Goal: Information Seeking & Learning: Learn about a topic

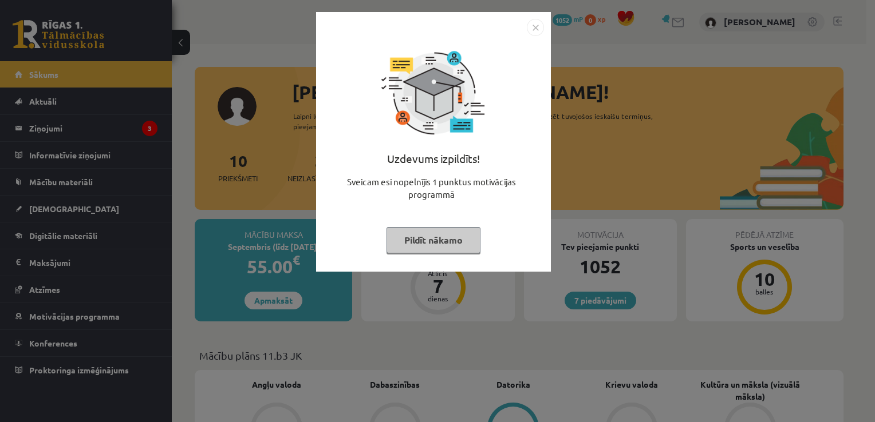
click at [417, 246] on button "Pildīt nākamo" at bounding box center [433, 240] width 94 height 26
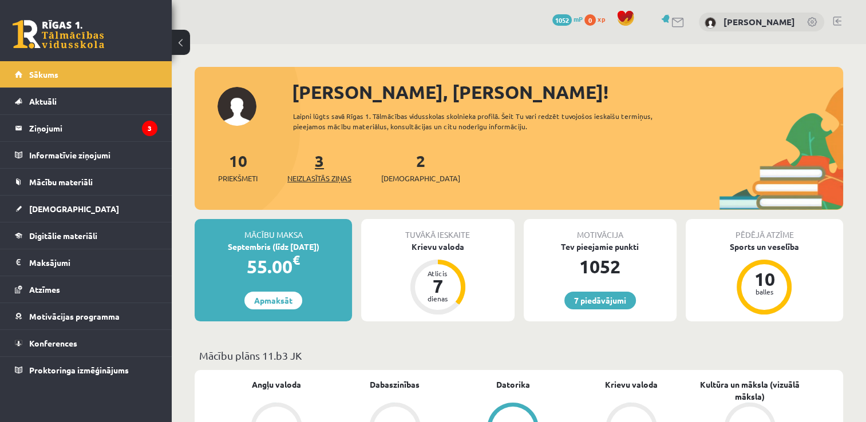
click at [314, 173] on span "Neizlasītās ziņas" at bounding box center [319, 178] width 64 height 11
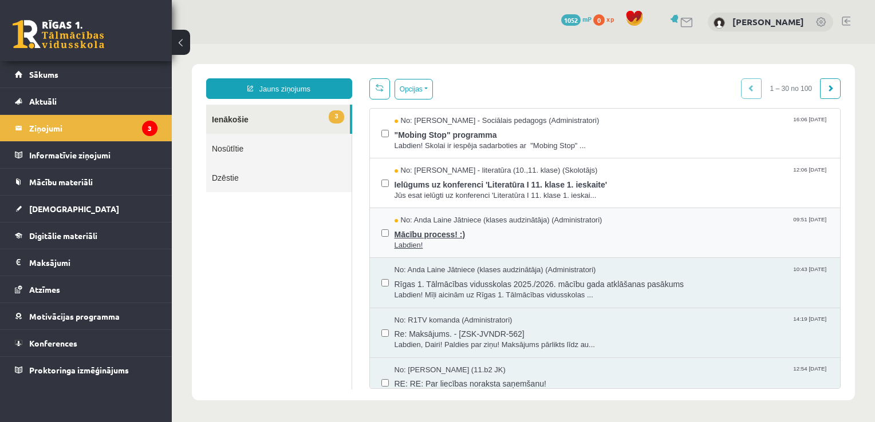
click at [495, 233] on span "Mācību process! :)" at bounding box center [611, 233] width 435 height 14
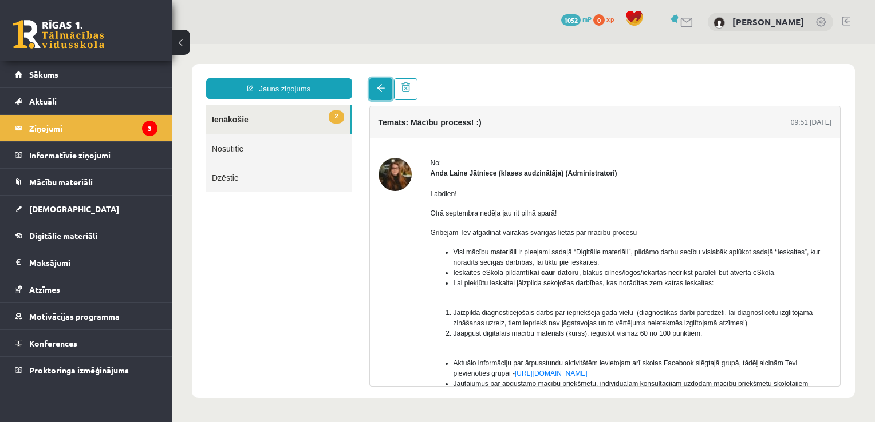
click at [374, 92] on link at bounding box center [380, 89] width 23 height 22
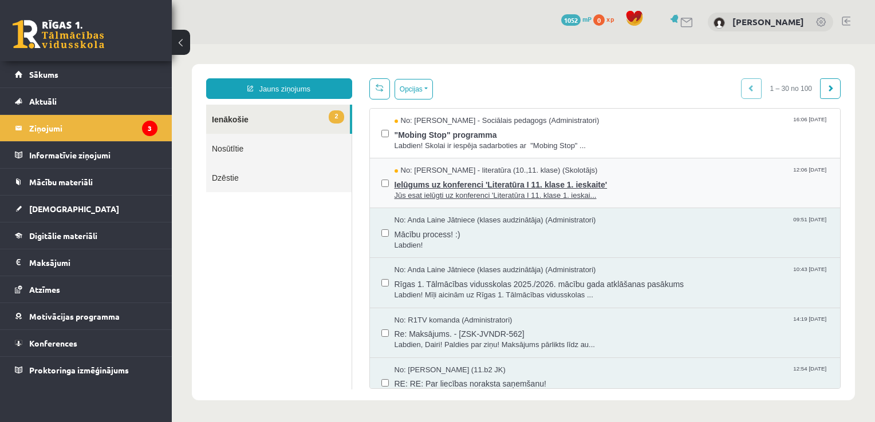
click at [435, 191] on span "Jūs esat ielūgti uz konferenci 'Literatūra I 11. klase 1. ieskai..." at bounding box center [611, 196] width 435 height 11
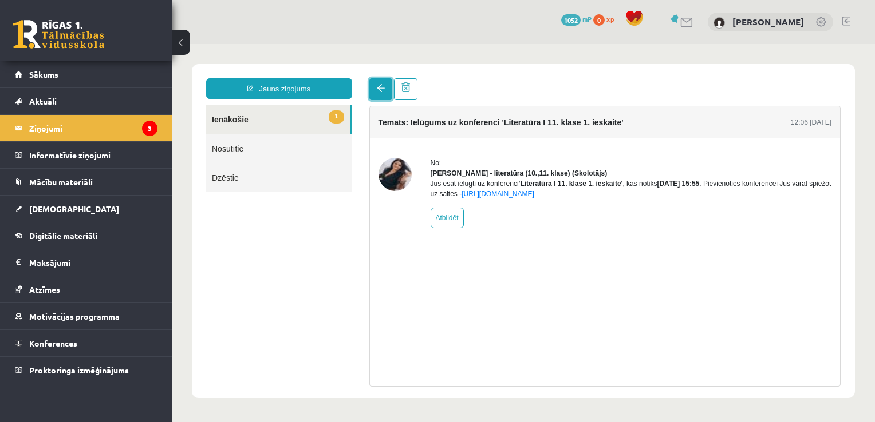
click at [385, 87] on link at bounding box center [380, 89] width 23 height 22
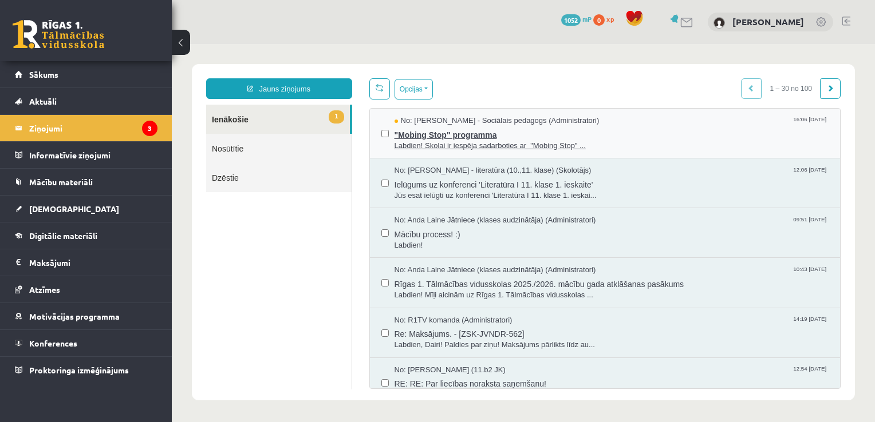
click at [445, 129] on span ""Mobing Stop" programma" at bounding box center [611, 134] width 435 height 14
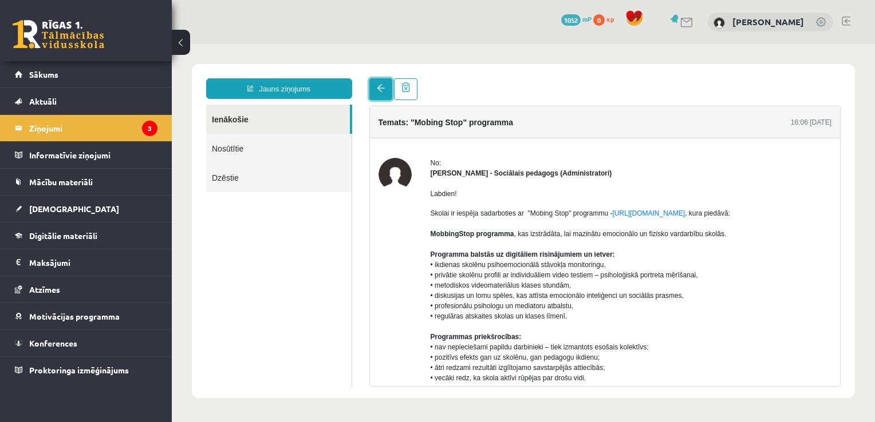
click at [382, 84] on span at bounding box center [381, 88] width 8 height 8
click at [50, 237] on span "Digitālie materiāli" at bounding box center [63, 236] width 68 height 10
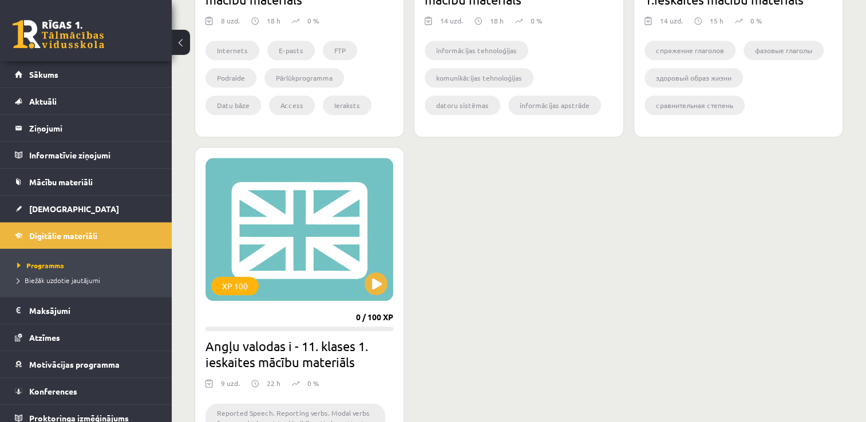
scroll to position [1287, 0]
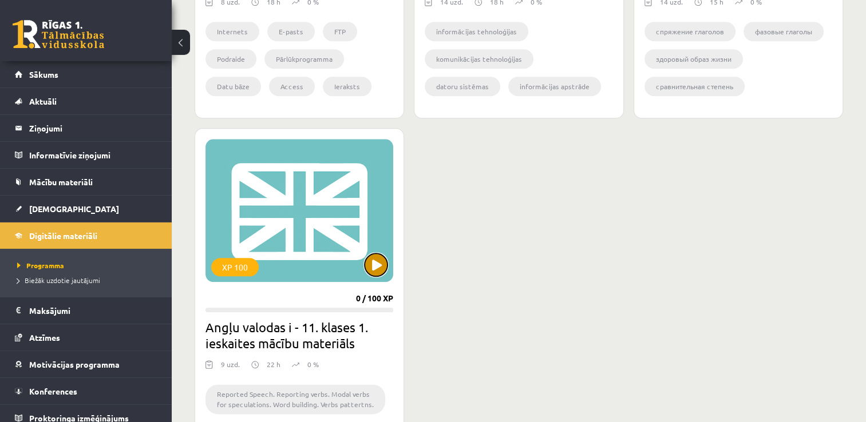
click at [378, 272] on button at bounding box center [376, 265] width 23 height 23
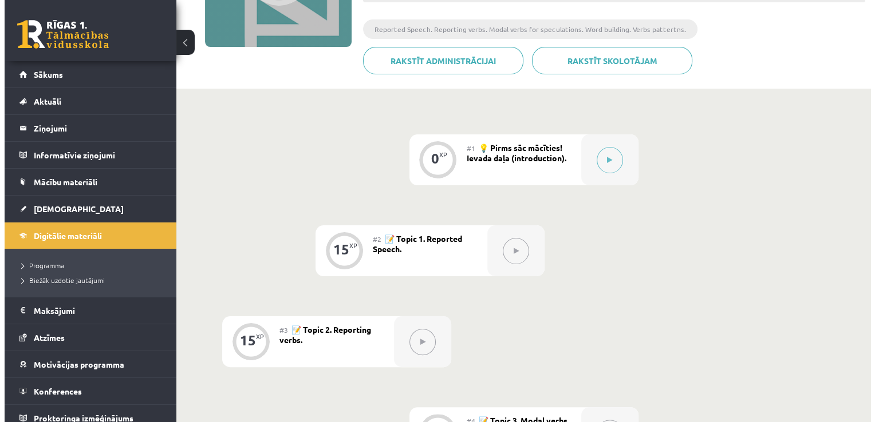
scroll to position [192, 0]
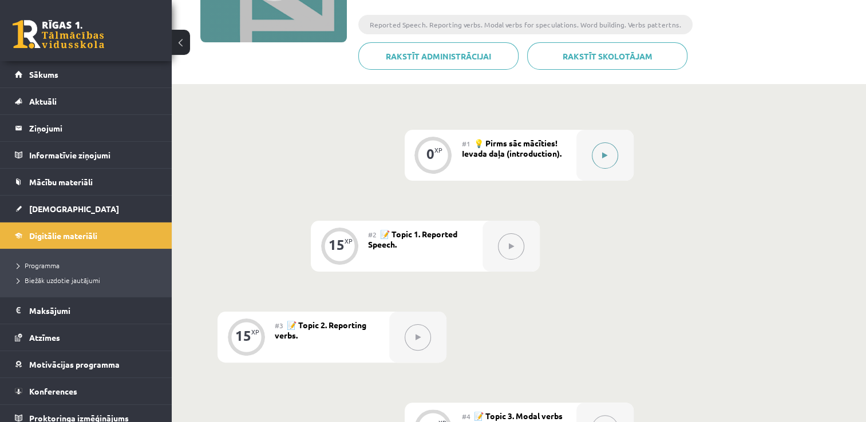
click at [605, 157] on icon at bounding box center [604, 155] width 5 height 7
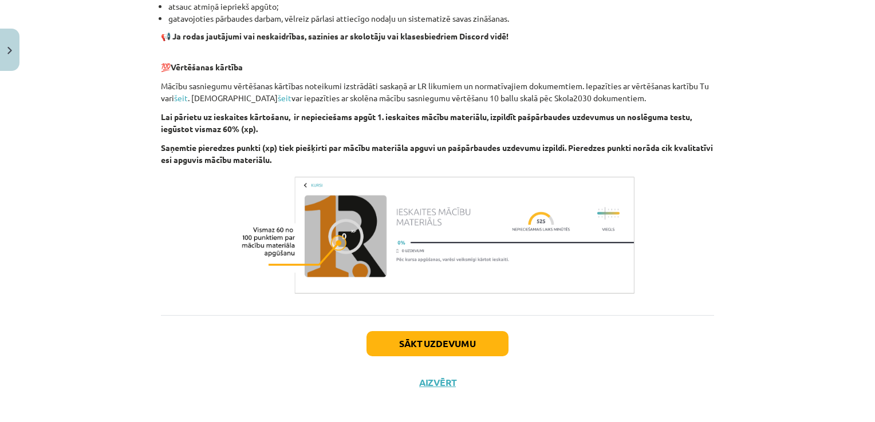
scroll to position [781, 0]
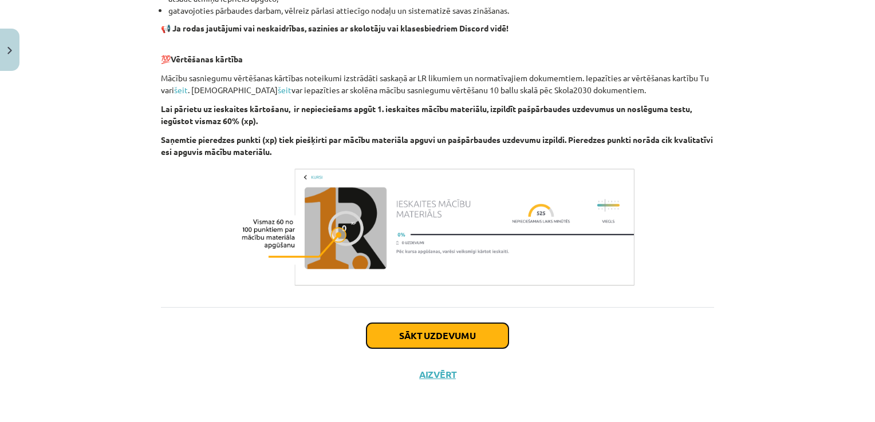
click at [453, 337] on button "Sākt uzdevumu" at bounding box center [437, 335] width 142 height 25
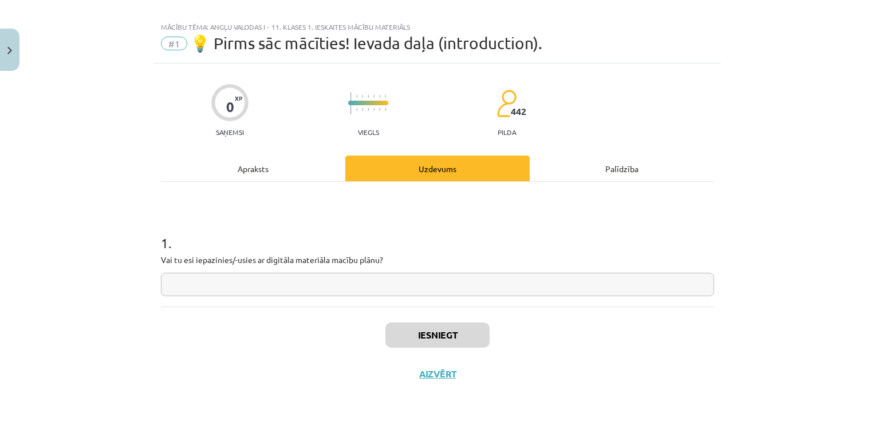
scroll to position [11, 0]
click at [344, 287] on input "text" at bounding box center [437, 285] width 553 height 23
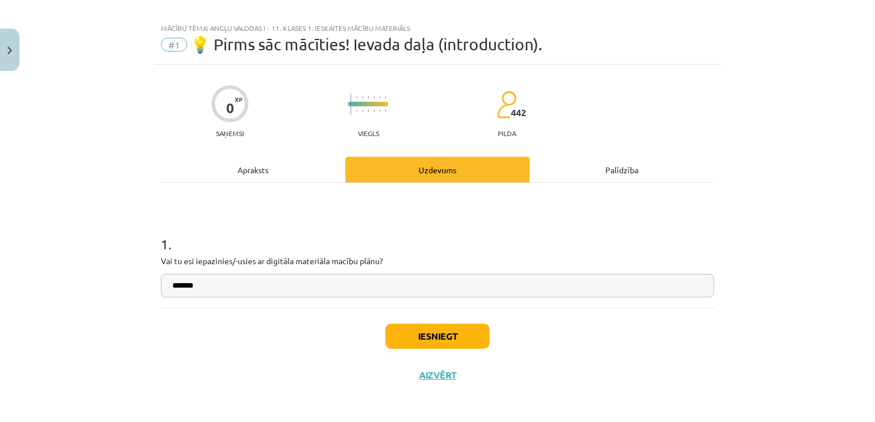
type input "*******"
click at [435, 341] on button "Iesniegt" at bounding box center [437, 336] width 104 height 25
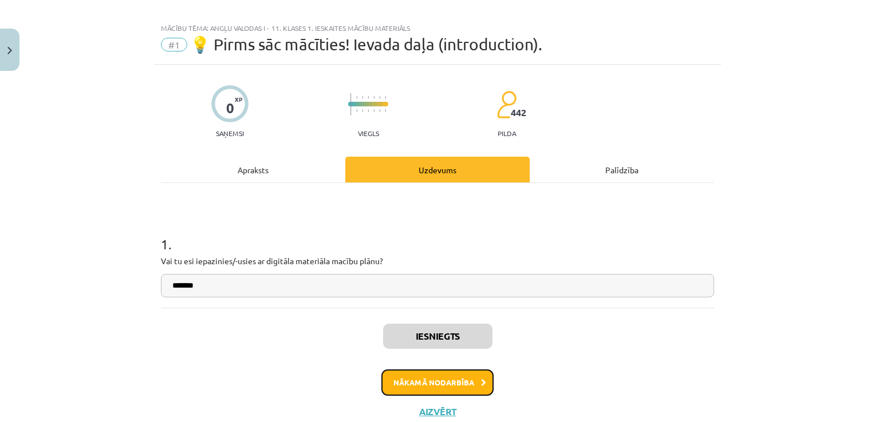
click at [437, 380] on button "Nākamā nodarbība" at bounding box center [437, 383] width 112 height 26
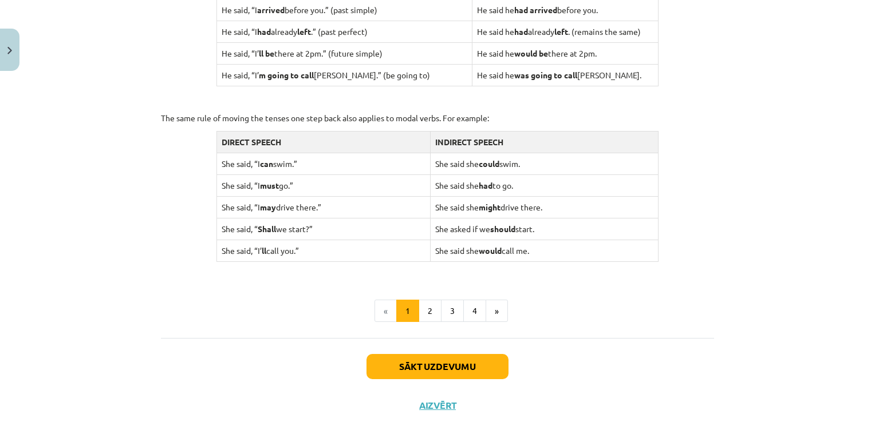
scroll to position [1122, 0]
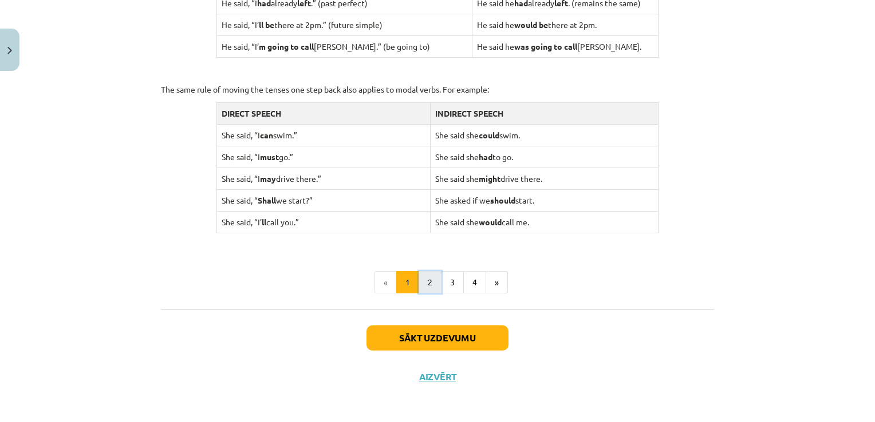
click at [425, 277] on button "2" at bounding box center [429, 282] width 23 height 23
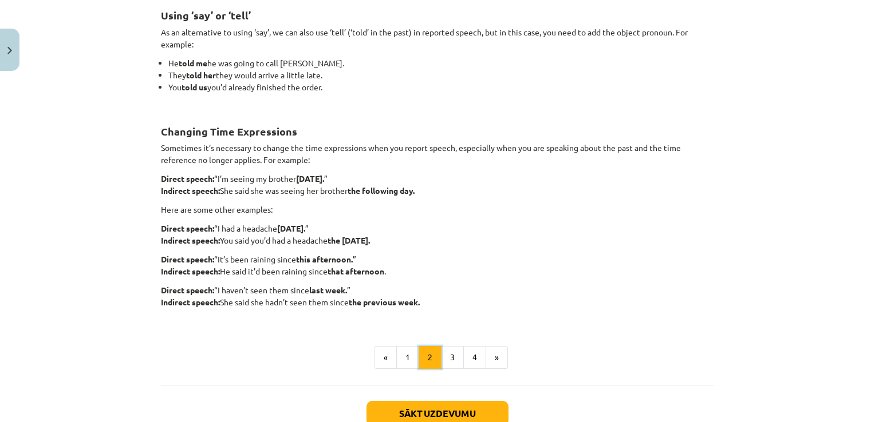
scroll to position [204, 0]
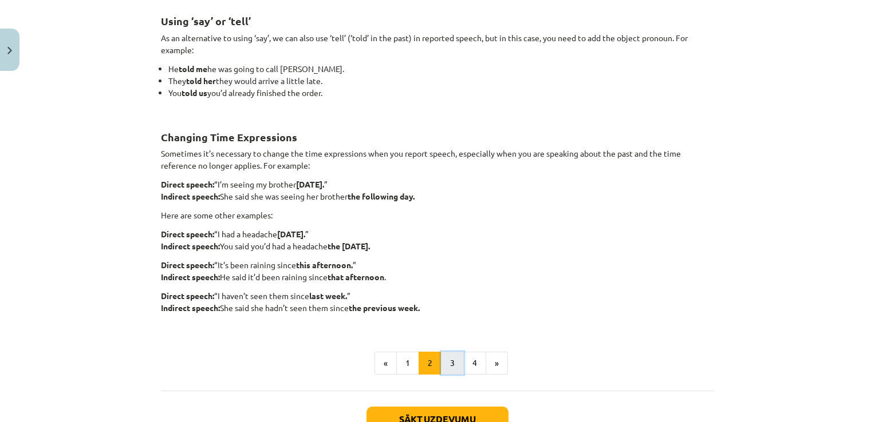
click at [444, 363] on button "3" at bounding box center [452, 363] width 23 height 23
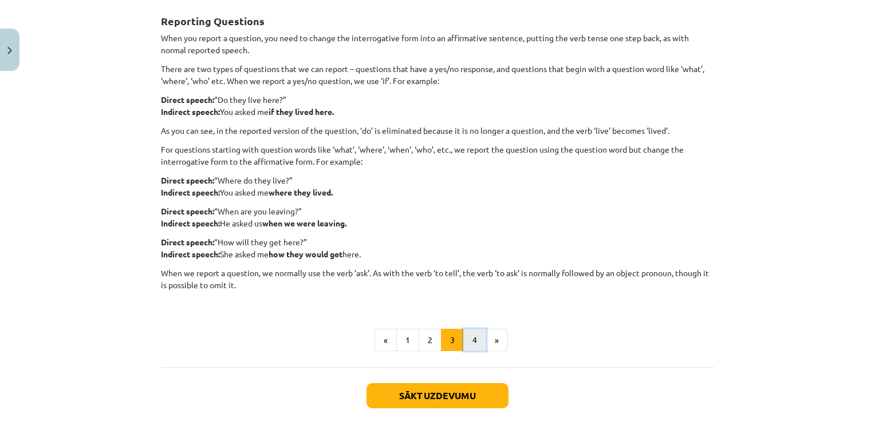
click at [464, 341] on button "4" at bounding box center [474, 340] width 23 height 23
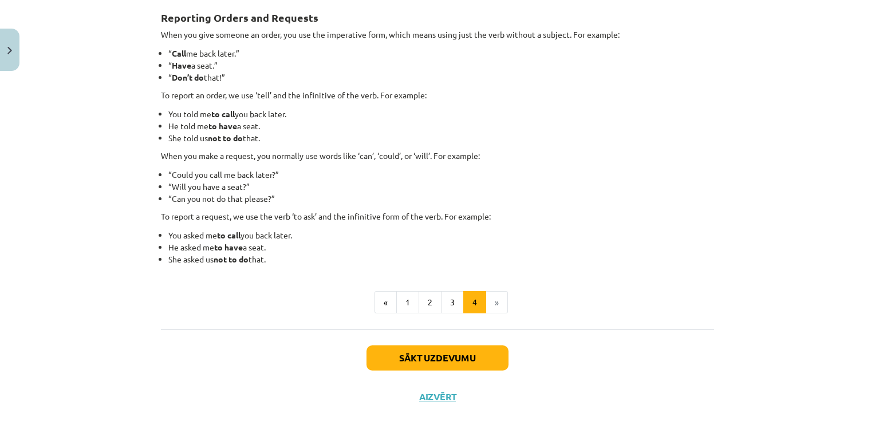
scroll to position [210, 0]
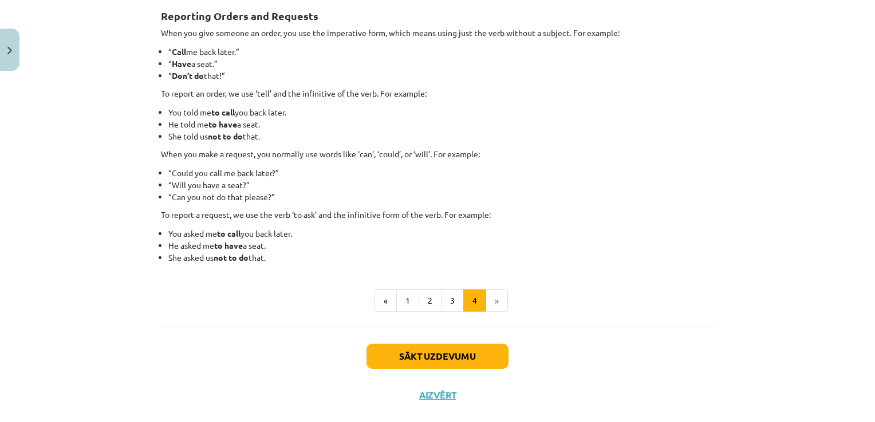
click at [488, 302] on li "»" at bounding box center [497, 301] width 22 height 23
click at [457, 359] on button "Sākt uzdevumu" at bounding box center [437, 356] width 142 height 25
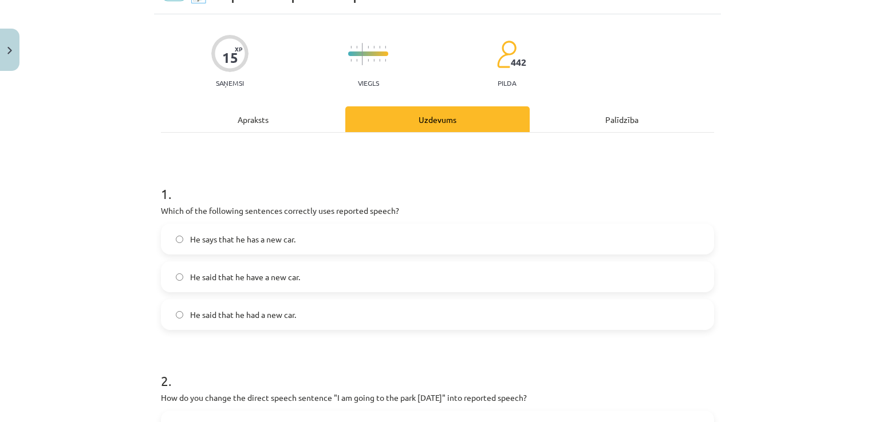
scroll to position [29, 0]
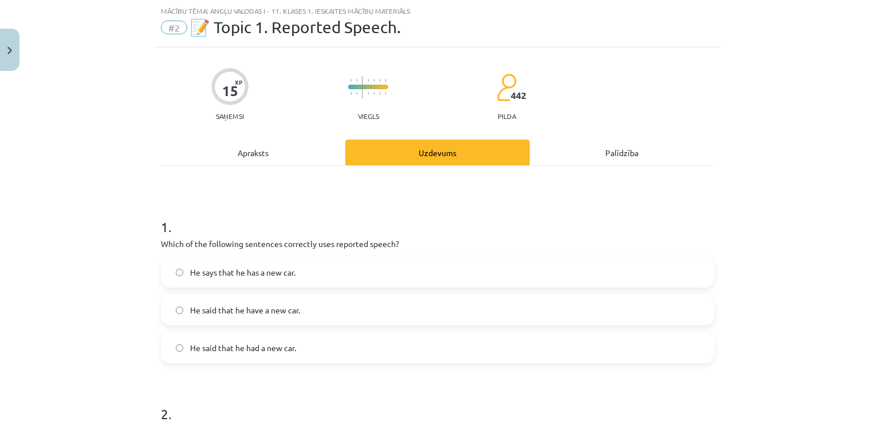
click at [337, 282] on label "He says that he has a new car." at bounding box center [437, 272] width 551 height 29
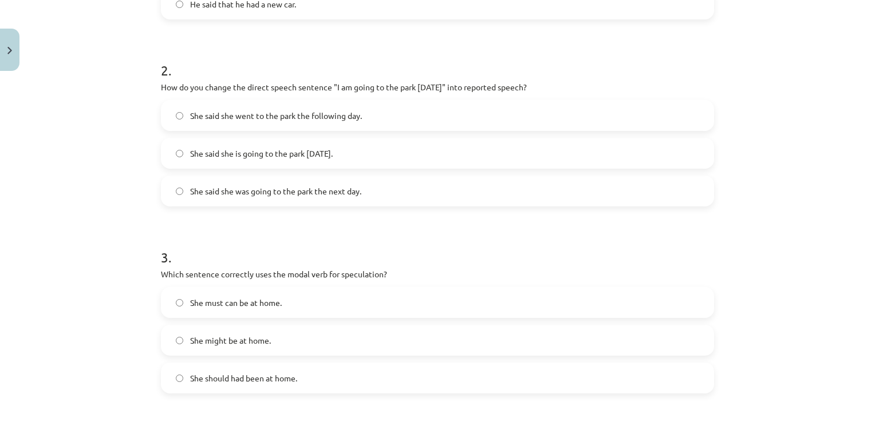
scroll to position [378, 0]
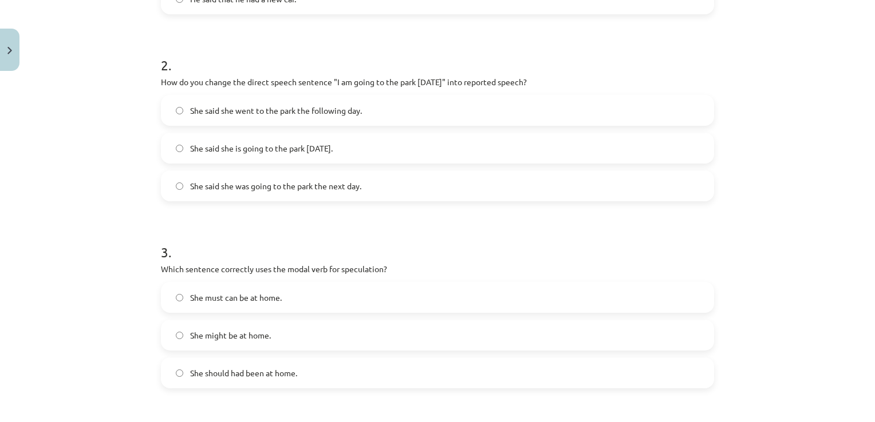
click at [303, 147] on span "She said she is going to the park tomorrow." at bounding box center [261, 149] width 143 height 12
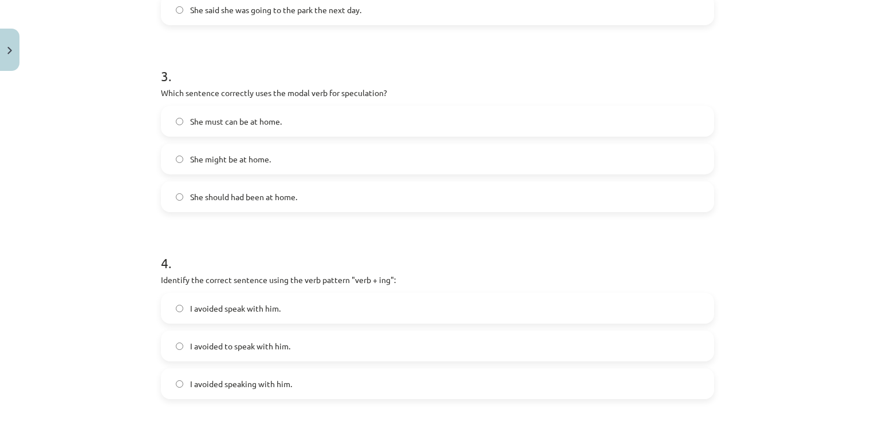
scroll to position [562, 0]
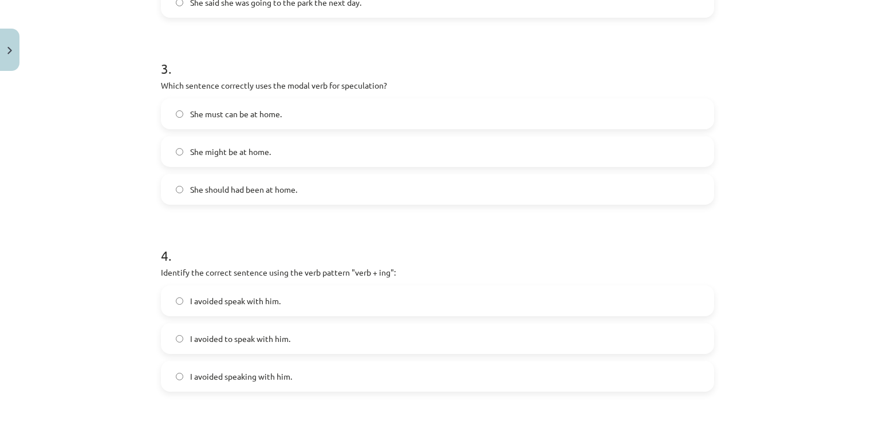
click at [334, 156] on label "She might be at home." at bounding box center [437, 151] width 551 height 29
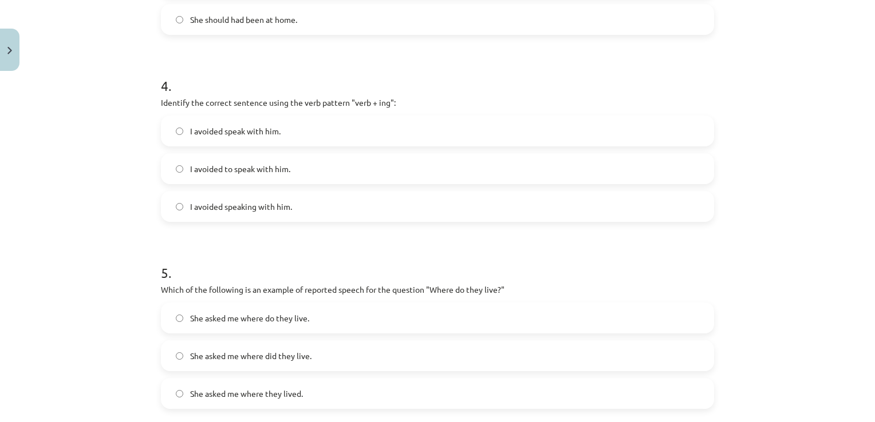
scroll to position [737, 0]
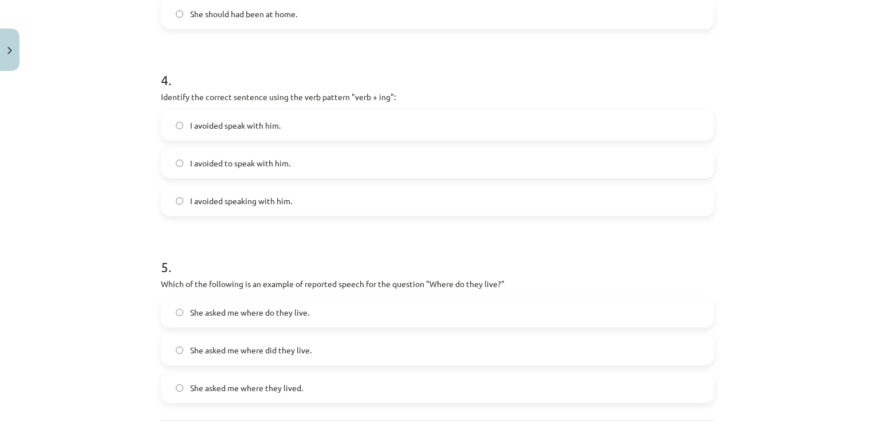
click at [262, 166] on span "I avoided to speak with him." at bounding box center [240, 163] width 100 height 12
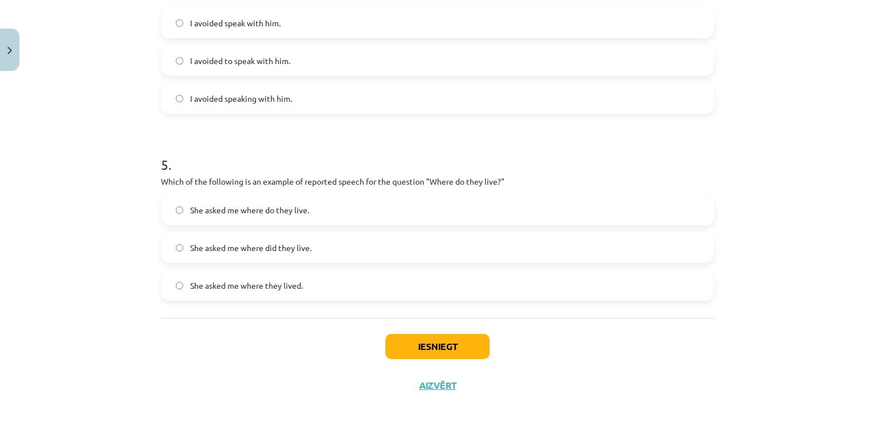
scroll to position [851, 0]
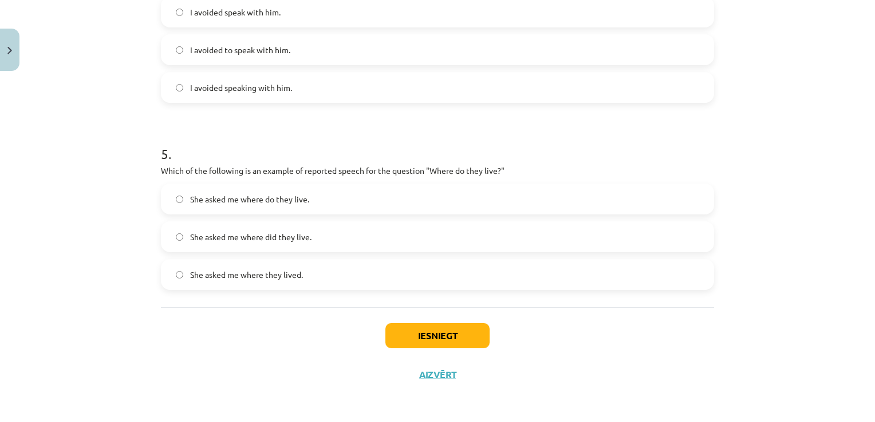
click at [373, 281] on label "She asked me where they lived." at bounding box center [437, 274] width 551 height 29
click at [426, 336] on button "Iesniegt" at bounding box center [437, 335] width 104 height 25
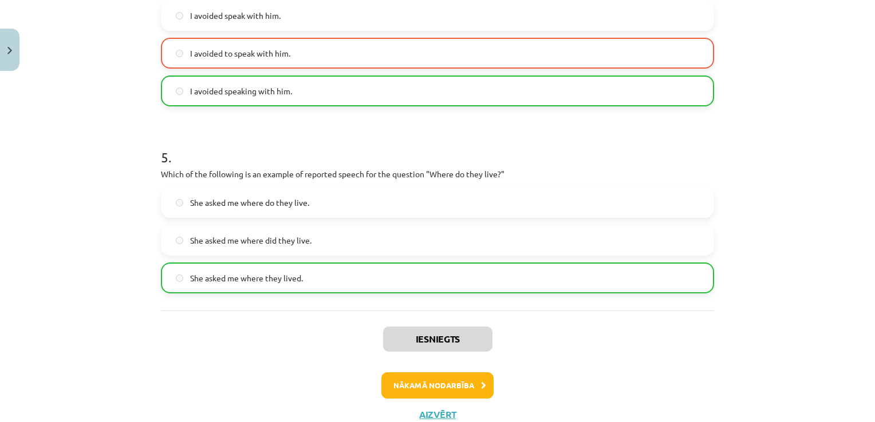
scroll to position [886, 0]
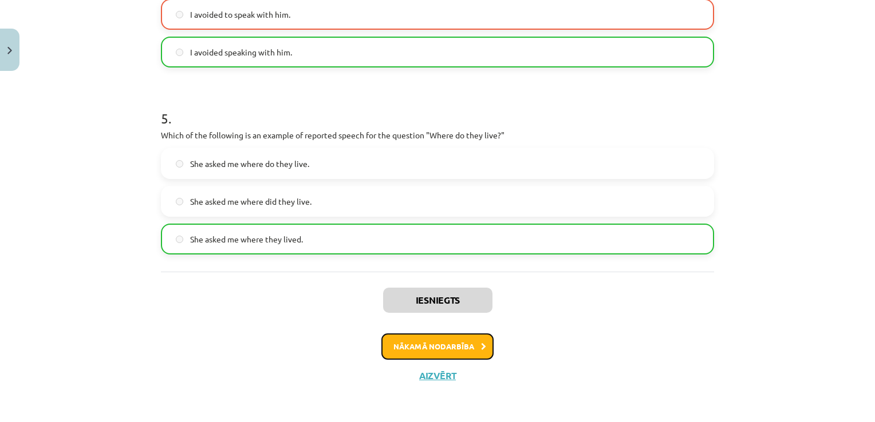
click at [475, 338] on button "Nākamā nodarbība" at bounding box center [437, 347] width 112 height 26
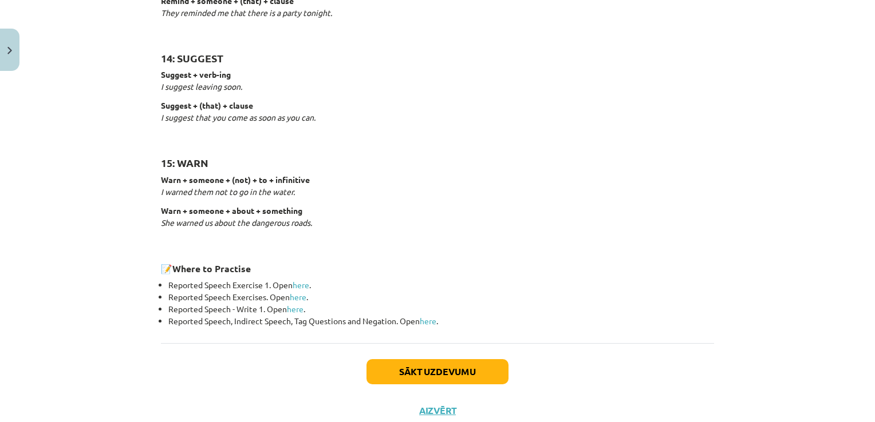
scroll to position [1762, 0]
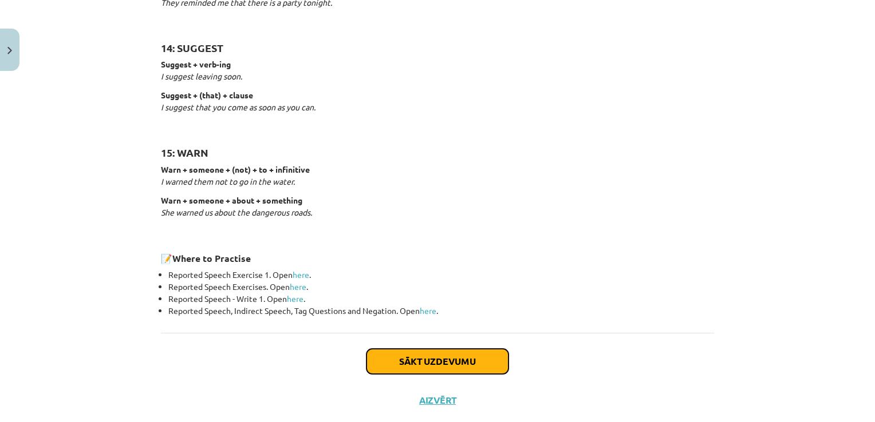
click at [433, 368] on button "Sākt uzdevumu" at bounding box center [437, 361] width 142 height 25
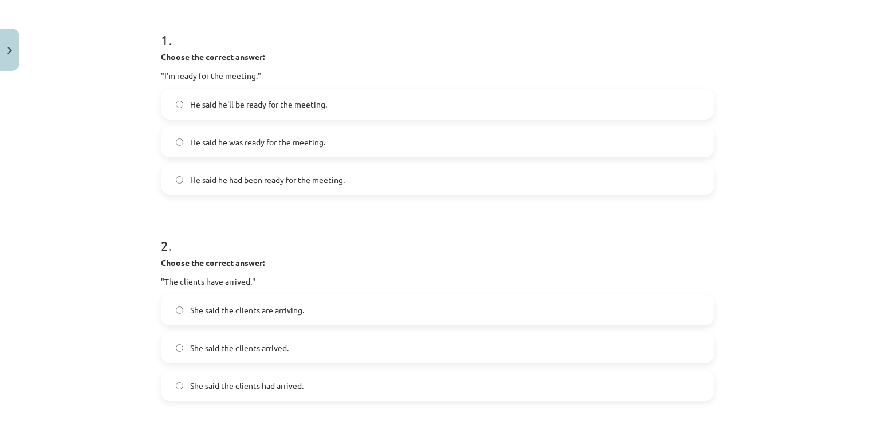
scroll to position [220, 0]
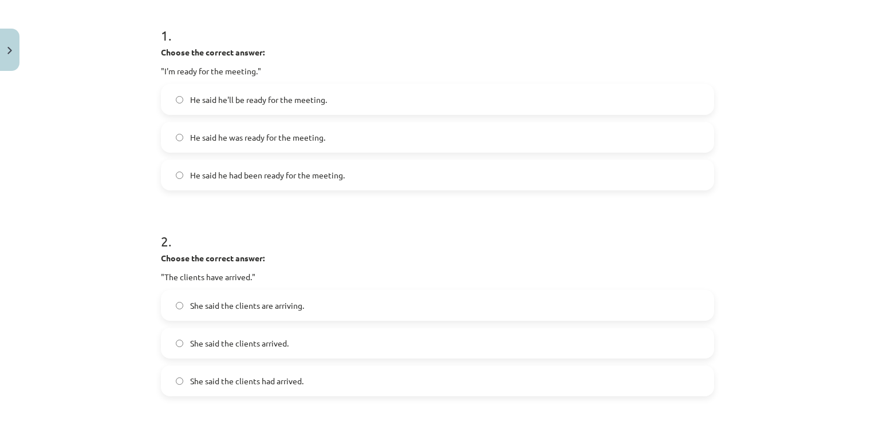
click at [332, 180] on span "He said he had been ready for the meeting." at bounding box center [267, 175] width 155 height 12
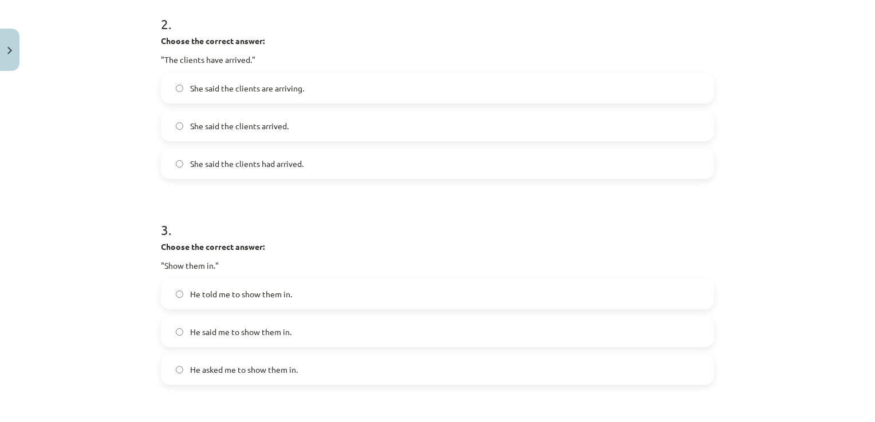
scroll to position [446, 0]
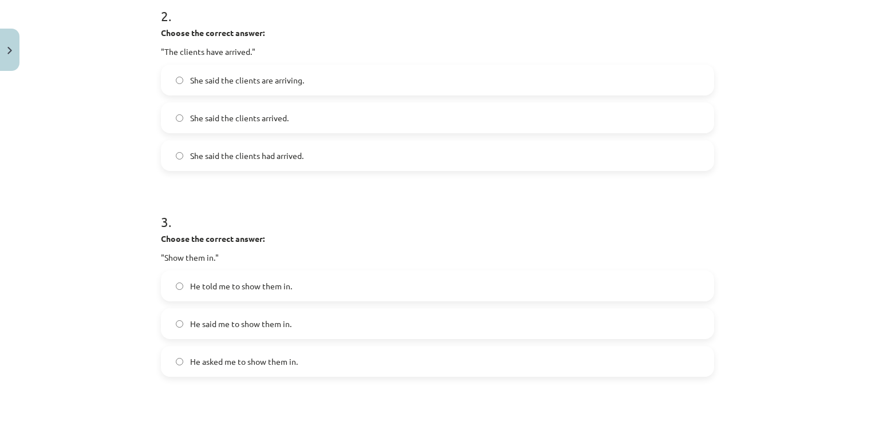
click at [519, 159] on label "She said the clients had arrived." at bounding box center [437, 155] width 551 height 29
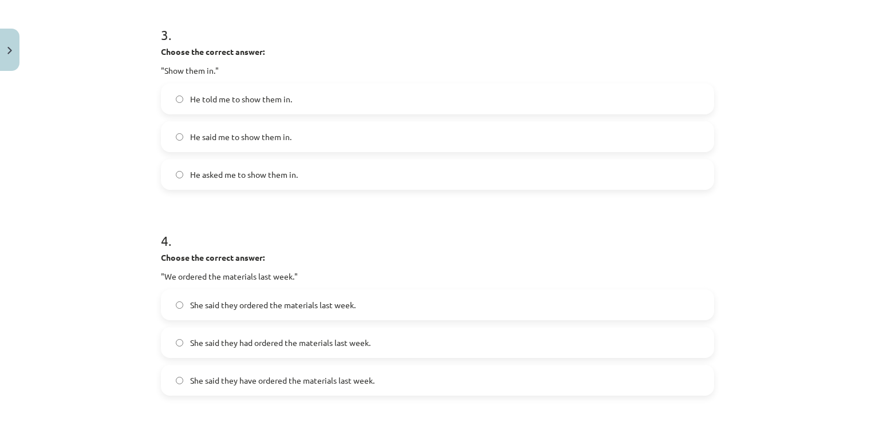
scroll to position [639, 0]
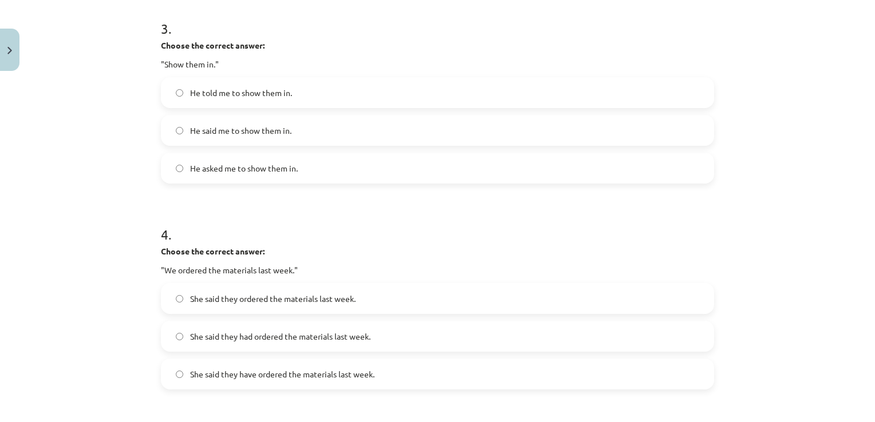
click at [238, 127] on span "He said me to show them in." at bounding box center [240, 131] width 101 height 12
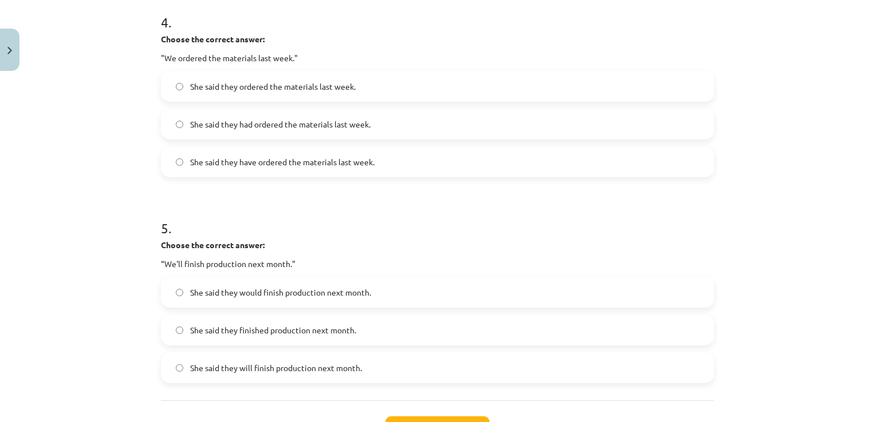
click at [372, 127] on label "She said they had ordered the materials last week." at bounding box center [437, 124] width 551 height 29
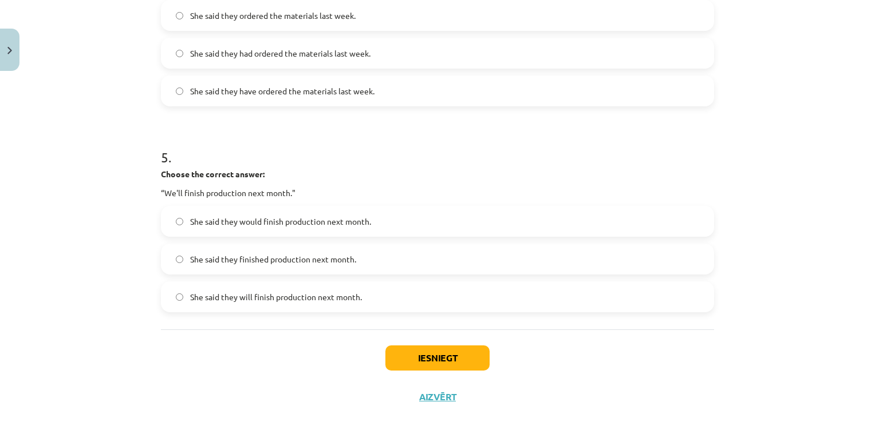
scroll to position [945, 0]
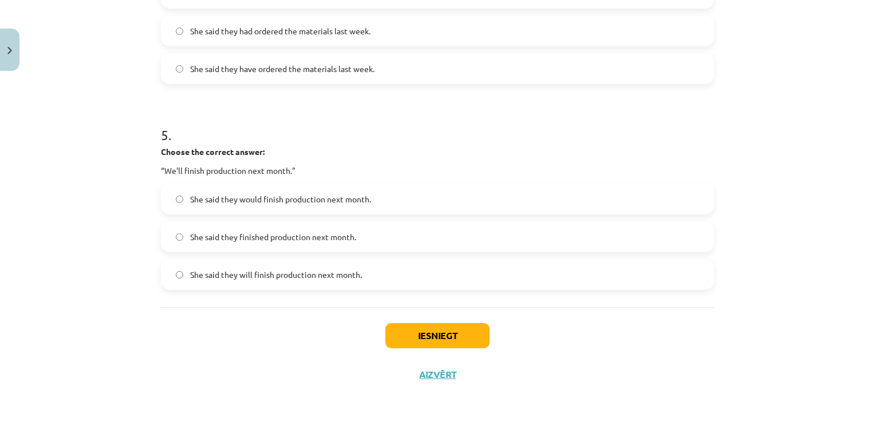
click at [287, 275] on span "She said they will finish production next month." at bounding box center [276, 275] width 172 height 12
click at [437, 336] on button "Iesniegt" at bounding box center [437, 335] width 104 height 25
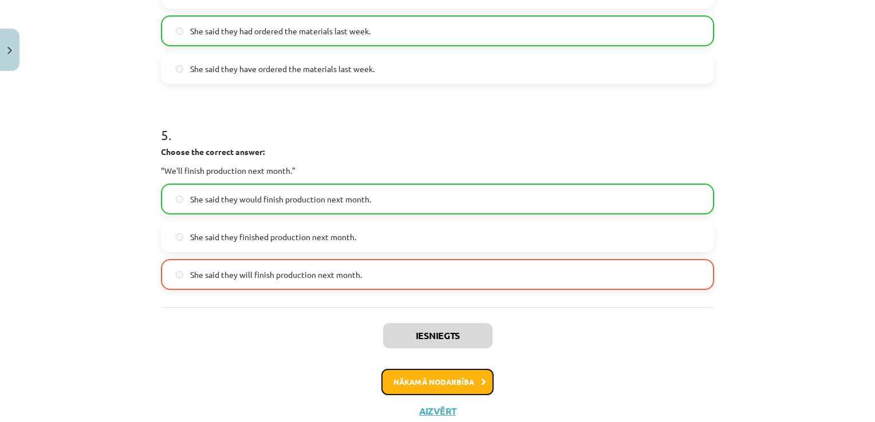
click at [432, 378] on button "Nākamā nodarbība" at bounding box center [437, 382] width 112 height 26
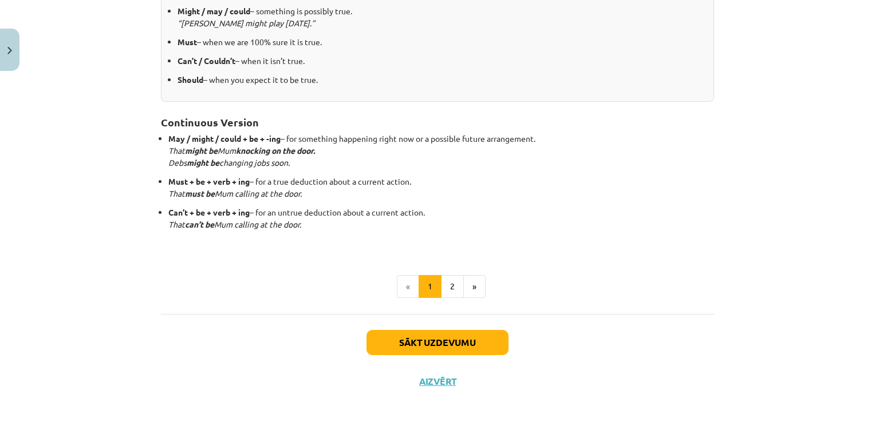
scroll to position [294, 0]
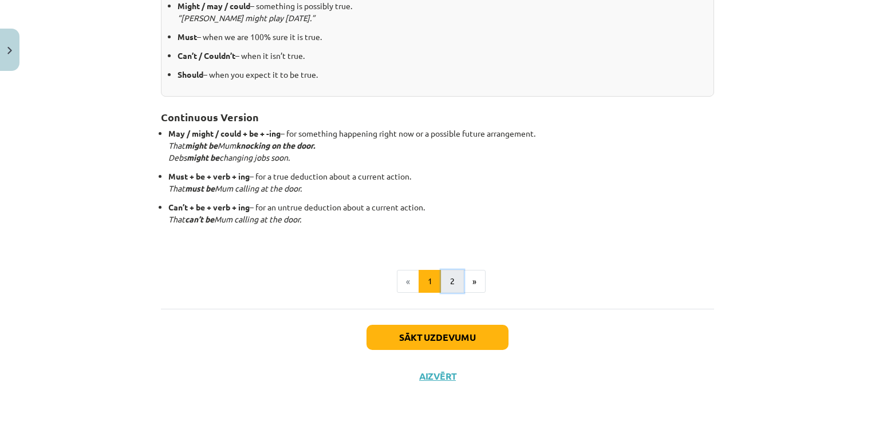
click at [452, 281] on button "2" at bounding box center [452, 281] width 23 height 23
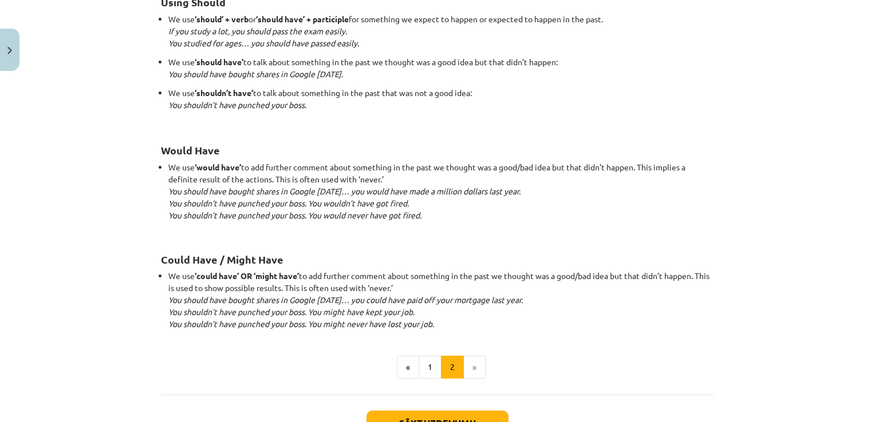
scroll to position [1033, 0]
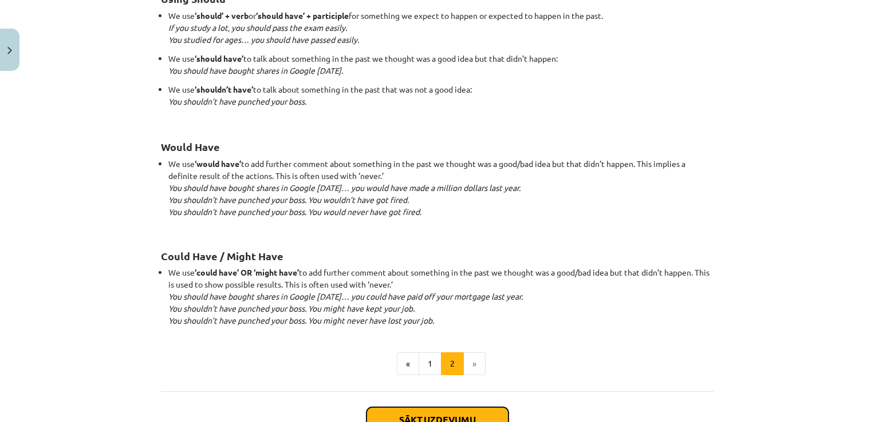
click at [444, 414] on button "Sākt uzdevumu" at bounding box center [437, 420] width 142 height 25
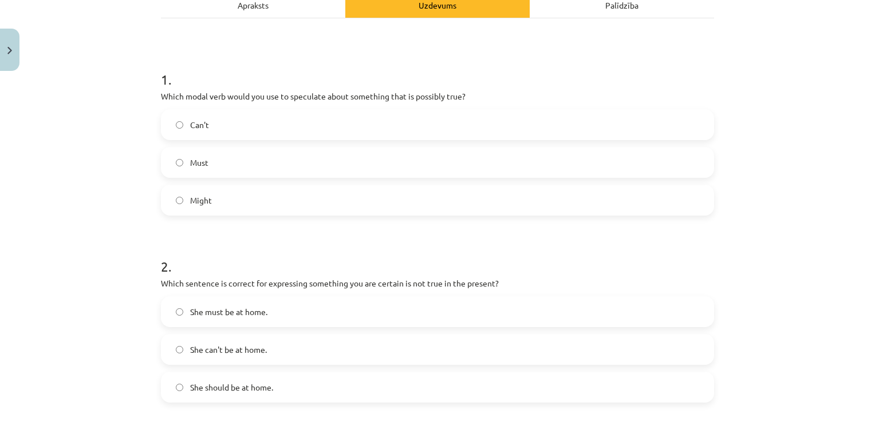
scroll to position [181, 0]
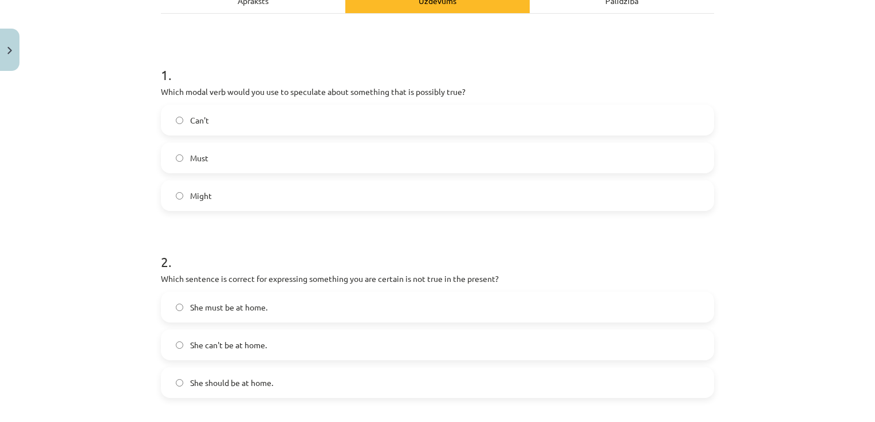
click at [287, 191] on label "Might" at bounding box center [437, 195] width 551 height 29
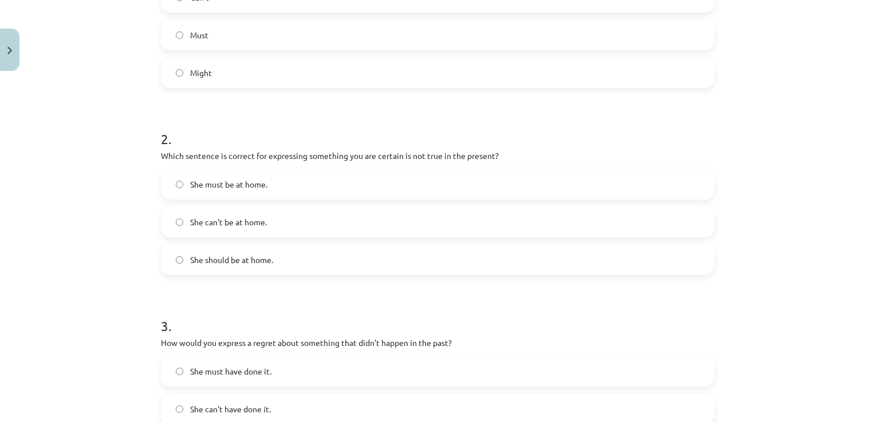
scroll to position [309, 0]
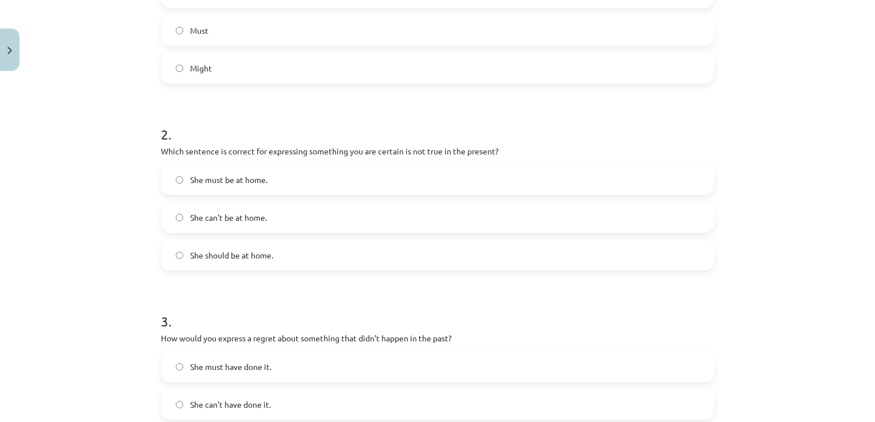
click at [353, 224] on label "She can't be at home." at bounding box center [437, 217] width 551 height 29
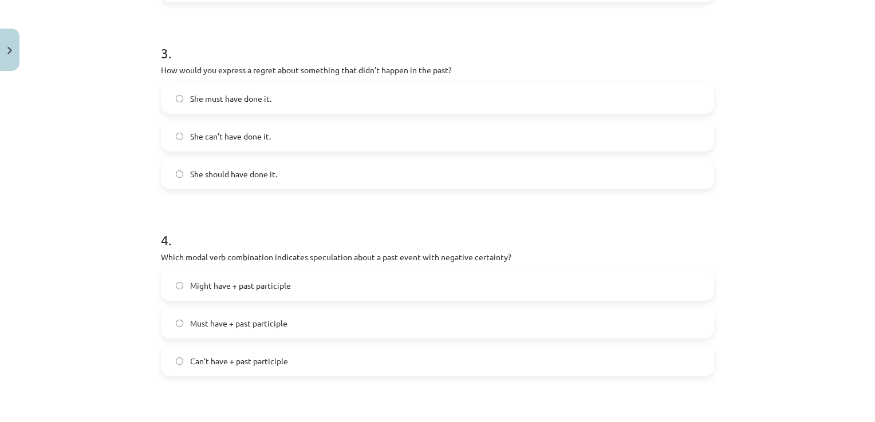
scroll to position [580, 0]
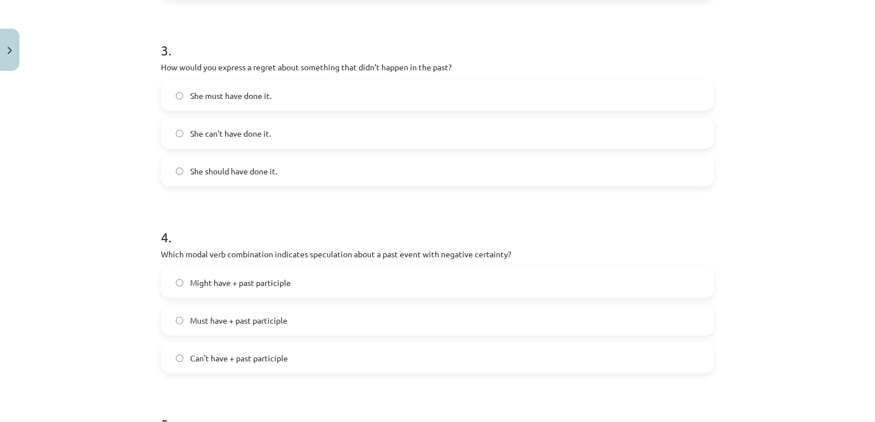
click at [216, 102] on label "She must have done it." at bounding box center [437, 95] width 551 height 29
click at [261, 129] on span "She can't have done it." at bounding box center [230, 134] width 81 height 12
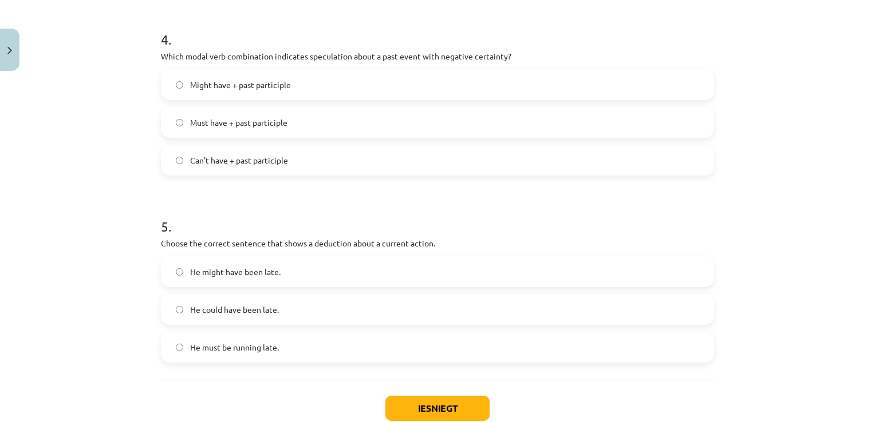
scroll to position [797, 0]
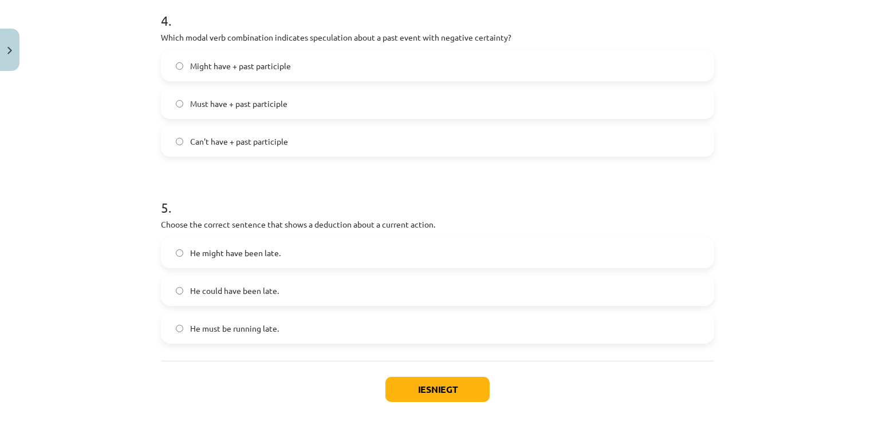
click at [295, 138] on label "Can't have + past participle" at bounding box center [437, 141] width 551 height 29
click at [306, 336] on label "He must be running late." at bounding box center [437, 328] width 551 height 29
click at [425, 389] on button "Iesniegt" at bounding box center [437, 389] width 104 height 25
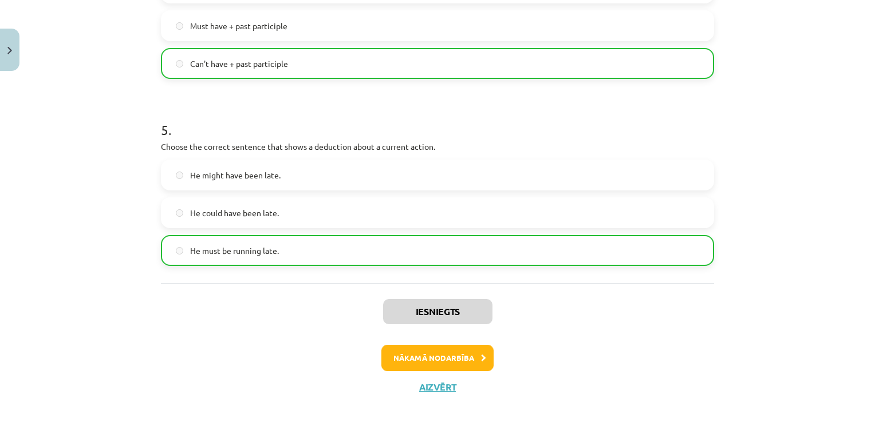
scroll to position [886, 0]
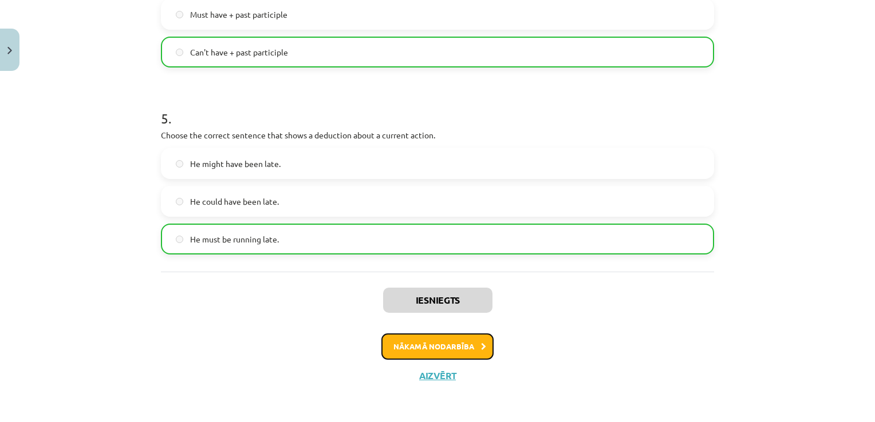
click at [471, 346] on button "Nākamā nodarbība" at bounding box center [437, 347] width 112 height 26
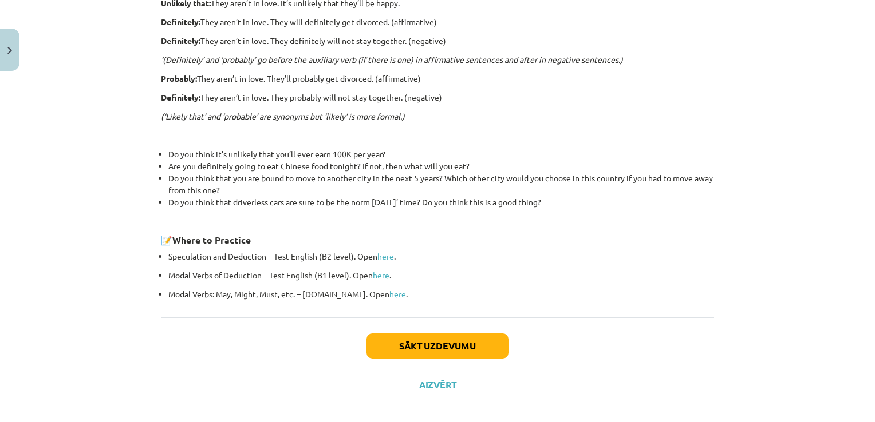
scroll to position [366, 0]
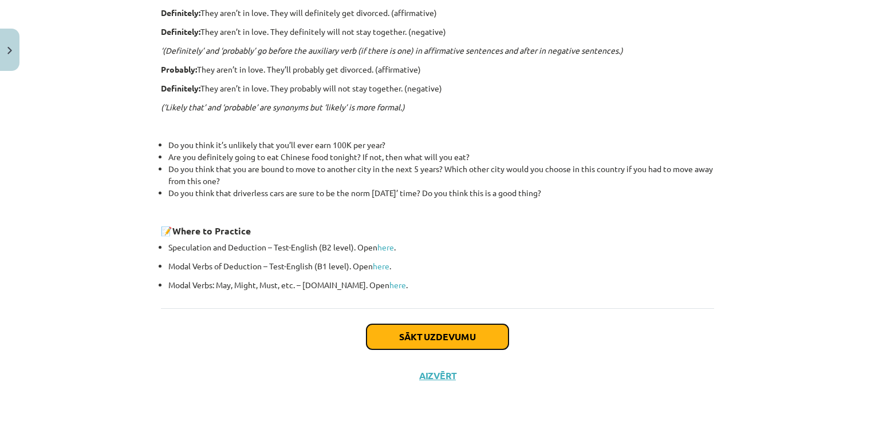
click at [423, 340] on button "Sākt uzdevumu" at bounding box center [437, 337] width 142 height 25
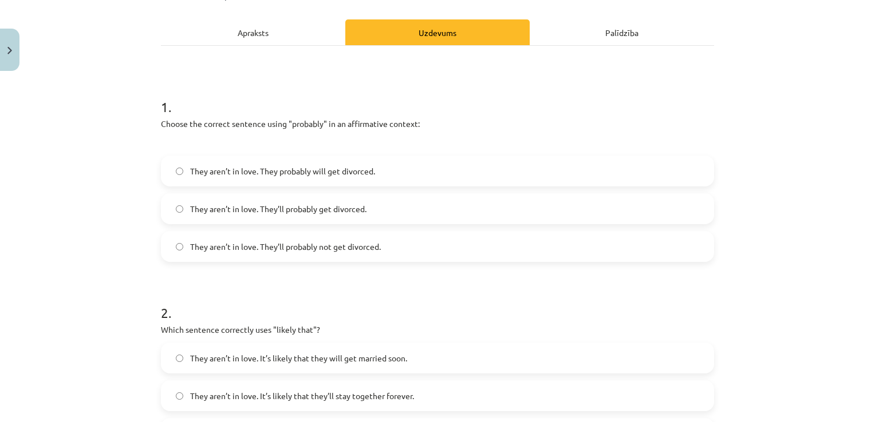
scroll to position [151, 0]
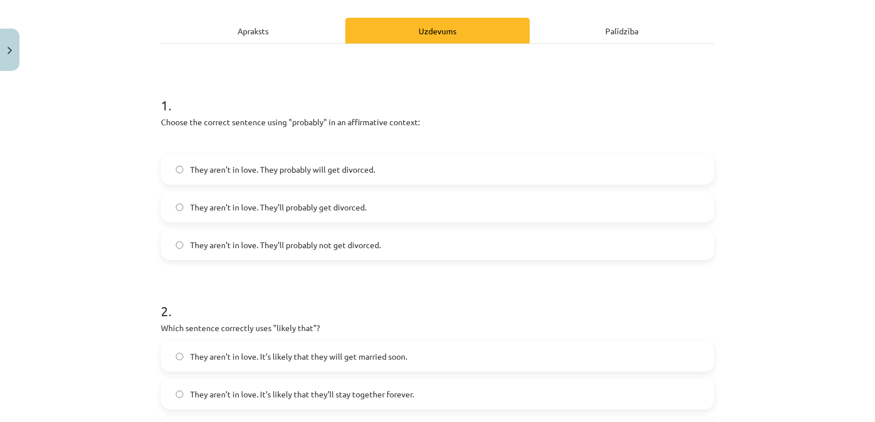
click at [304, 211] on span "They aren’t in love. They’ll probably get divorced." at bounding box center [278, 208] width 176 height 12
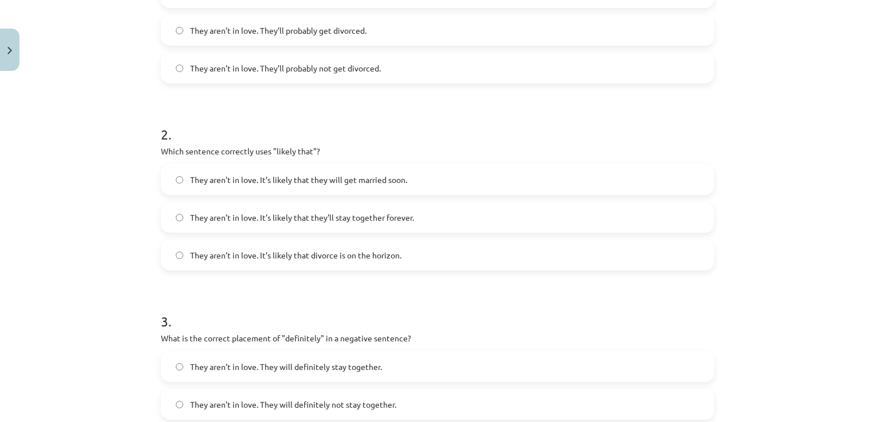
scroll to position [335, 0]
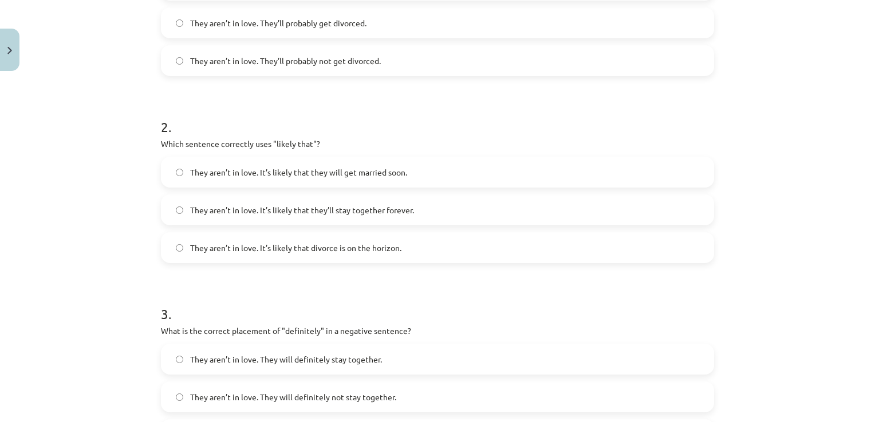
click at [321, 256] on label "They aren’t in love. It’s likely that divorce is on the horizon." at bounding box center [437, 248] width 551 height 29
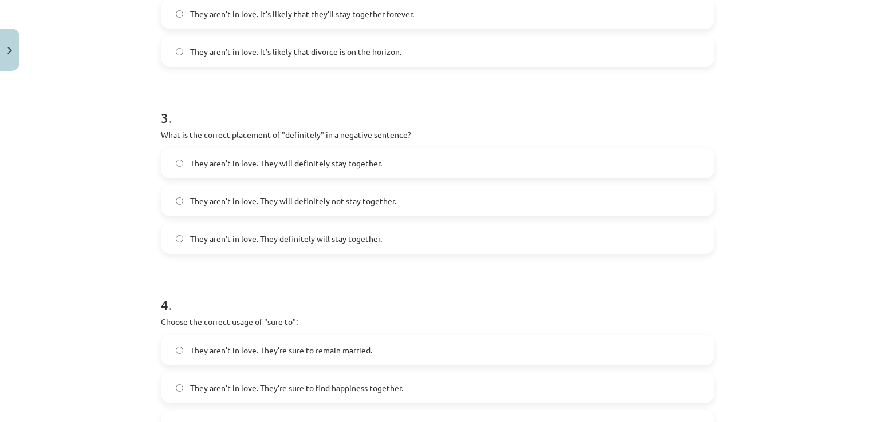
scroll to position [536, 0]
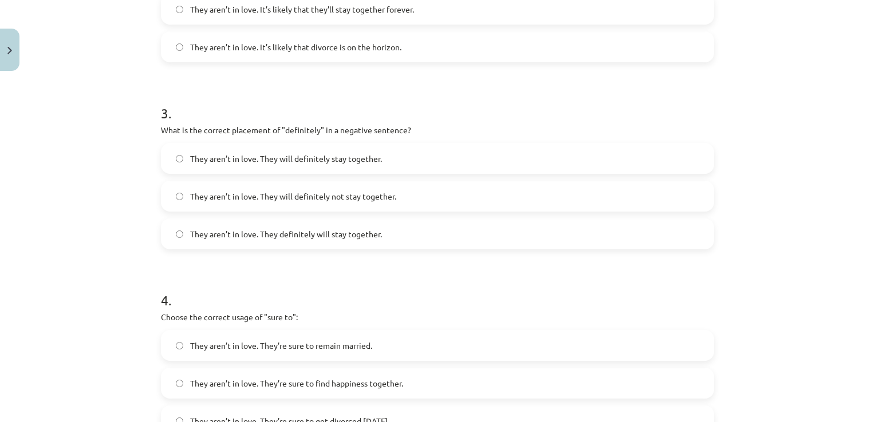
click at [314, 194] on span "They aren’t in love. They will definitely not stay together." at bounding box center [293, 197] width 206 height 12
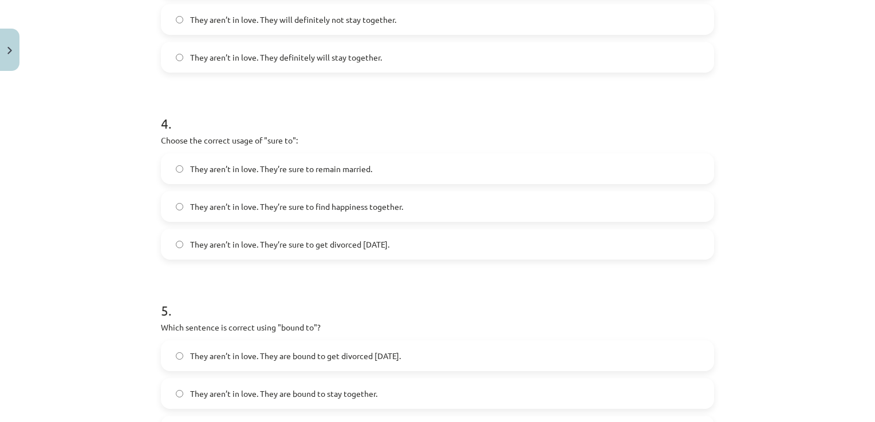
scroll to position [717, 0]
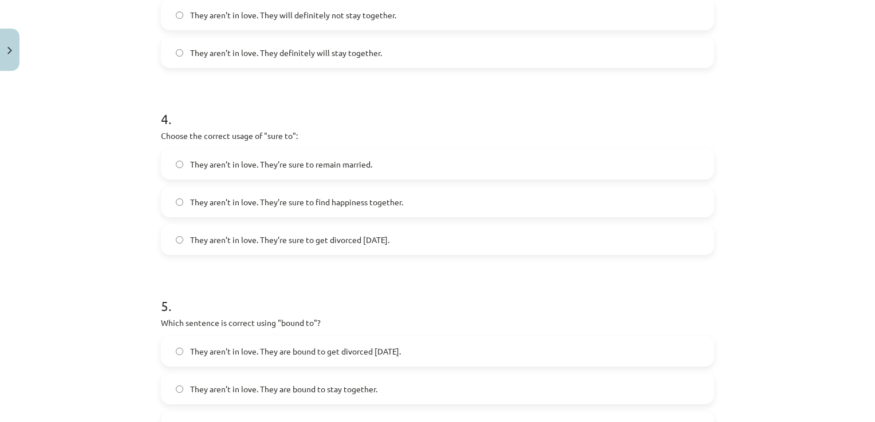
click at [353, 240] on span "They aren’t in love. They’re sure to get divorced within six months." at bounding box center [289, 240] width 199 height 12
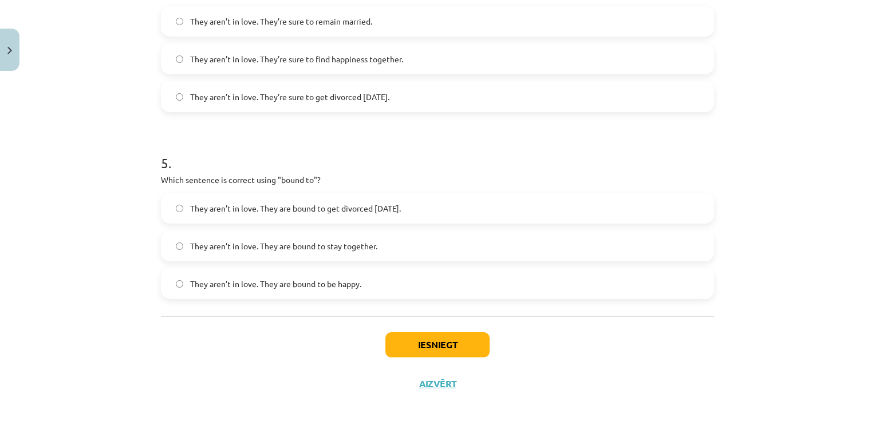
scroll to position [870, 0]
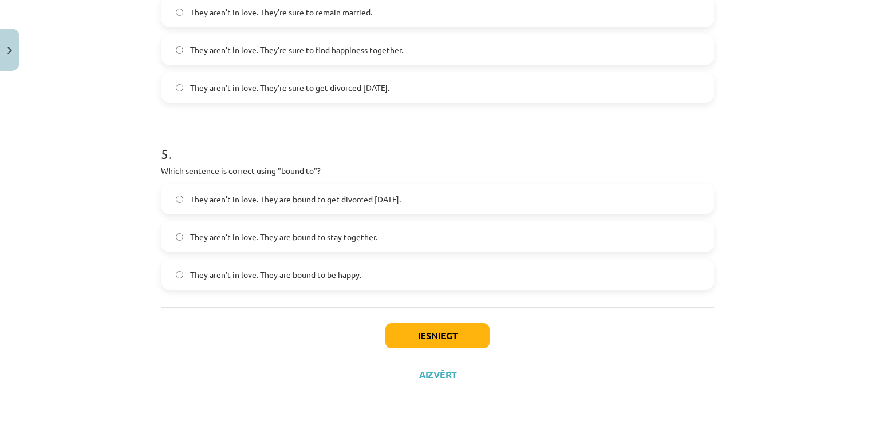
click at [369, 204] on span "They aren’t in love. They are bound to get divorced within six months." at bounding box center [295, 199] width 211 height 12
click at [451, 342] on button "Iesniegt" at bounding box center [437, 335] width 104 height 25
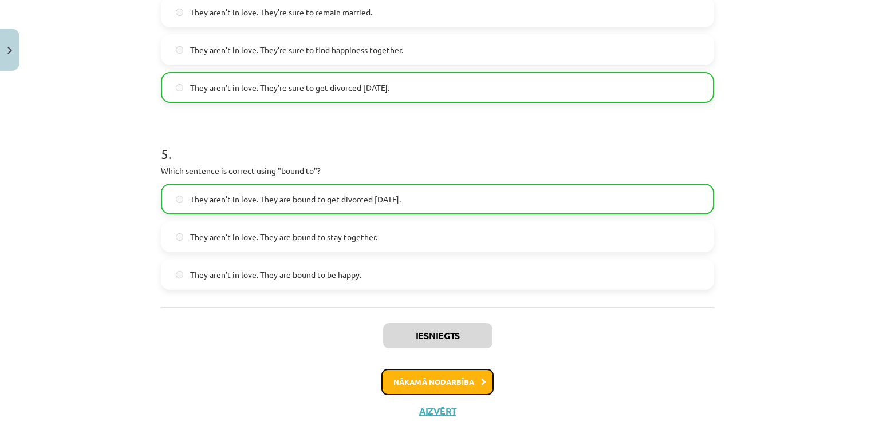
click at [435, 378] on button "Nākamā nodarbība" at bounding box center [437, 382] width 112 height 26
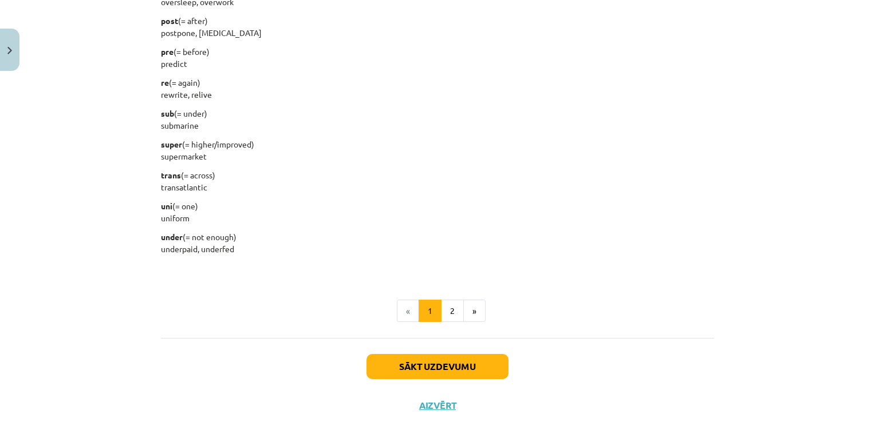
scroll to position [1454, 0]
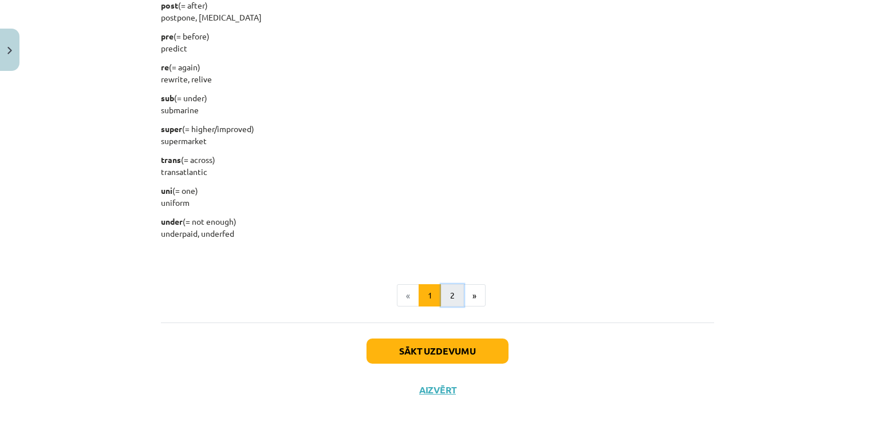
click at [443, 297] on button "2" at bounding box center [452, 296] width 23 height 23
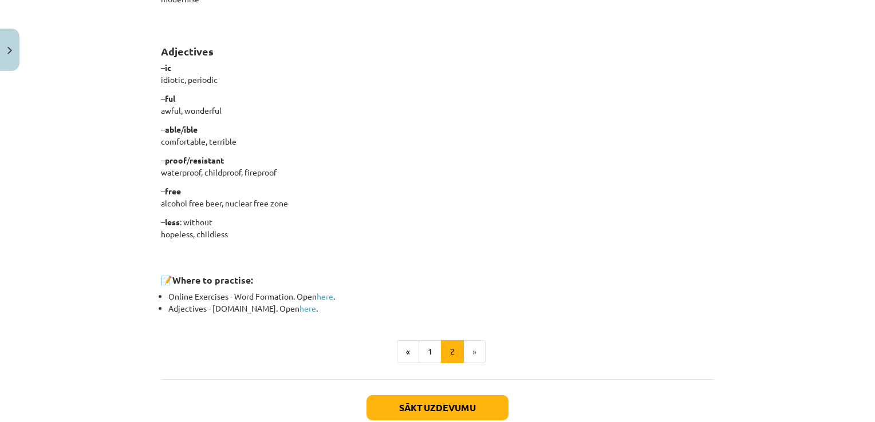
scroll to position [910, 0]
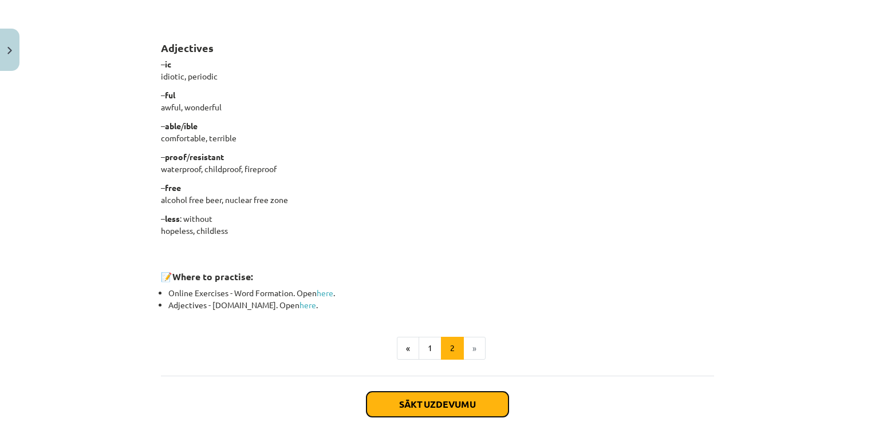
click at [441, 406] on button "Sākt uzdevumu" at bounding box center [437, 404] width 142 height 25
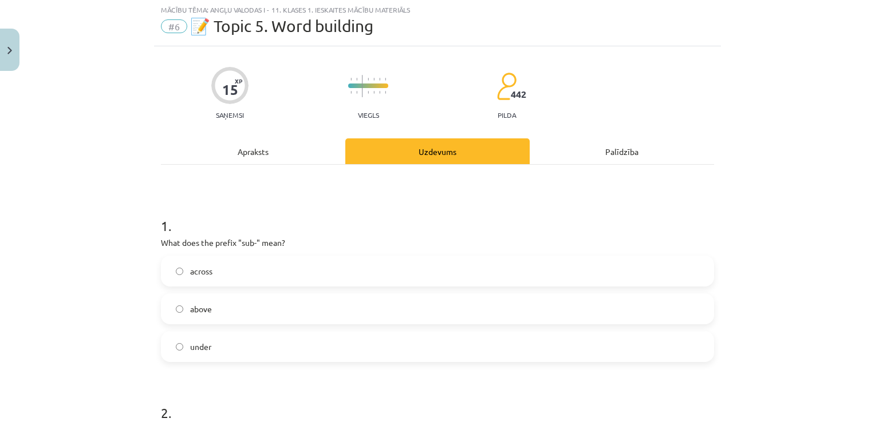
scroll to position [29, 0]
click at [252, 356] on label "under" at bounding box center [437, 348] width 551 height 29
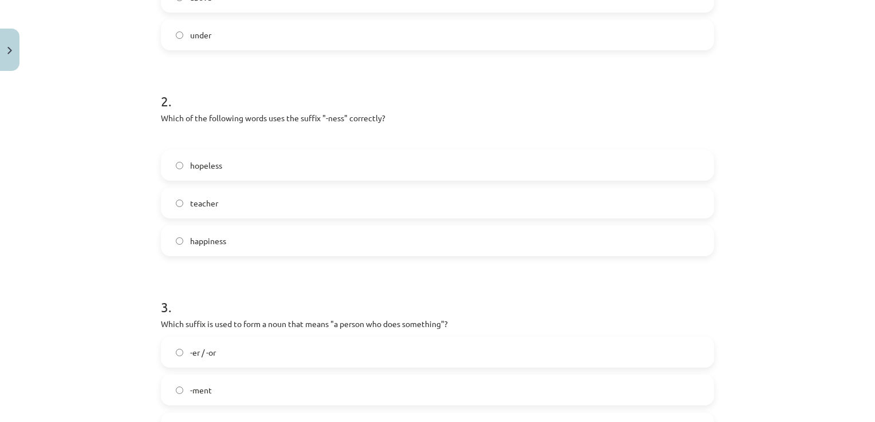
scroll to position [346, 0]
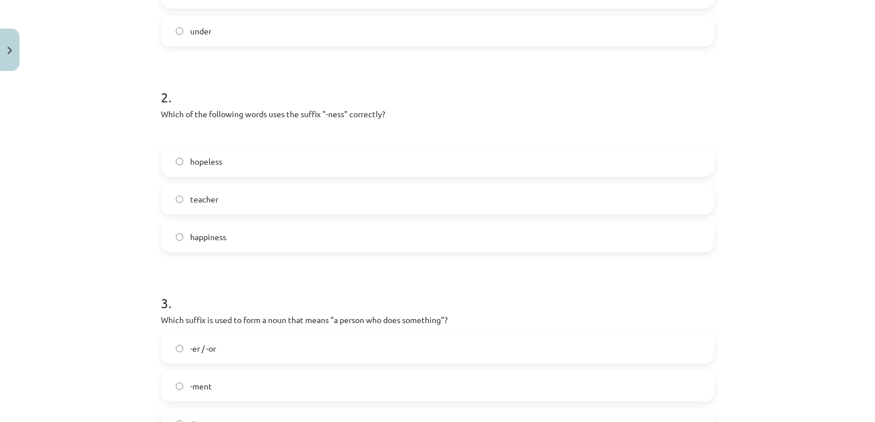
click at [372, 237] on label "happiness" at bounding box center [437, 237] width 551 height 29
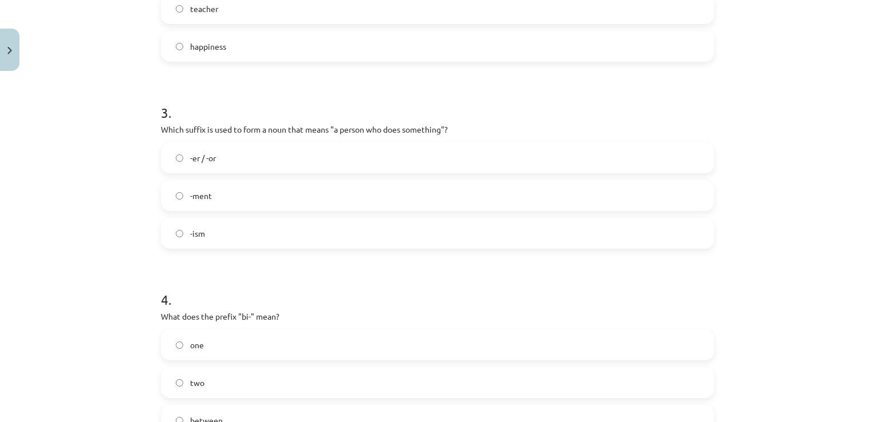
scroll to position [544, 0]
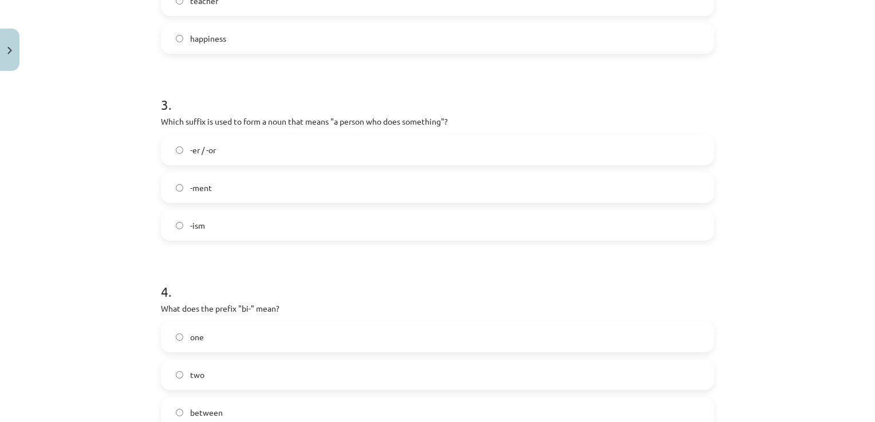
click at [267, 153] on label "-er / -or" at bounding box center [437, 150] width 551 height 29
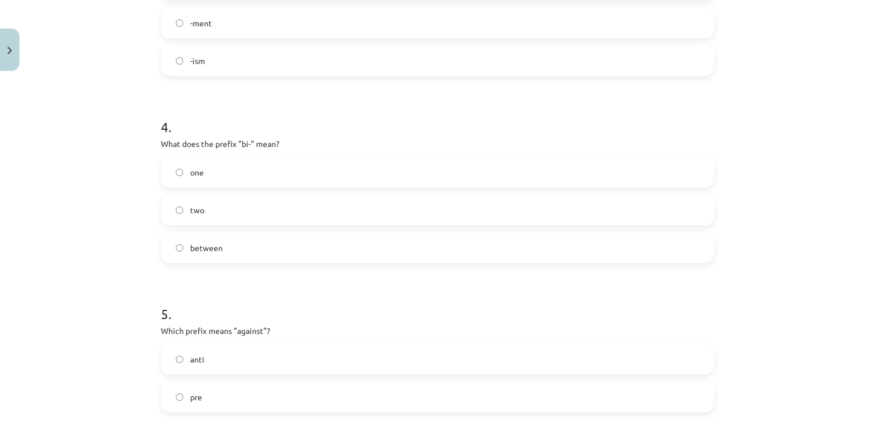
scroll to position [715, 0]
click at [289, 239] on label "between" at bounding box center [437, 242] width 551 height 29
click at [282, 346] on label "anti" at bounding box center [437, 353] width 551 height 29
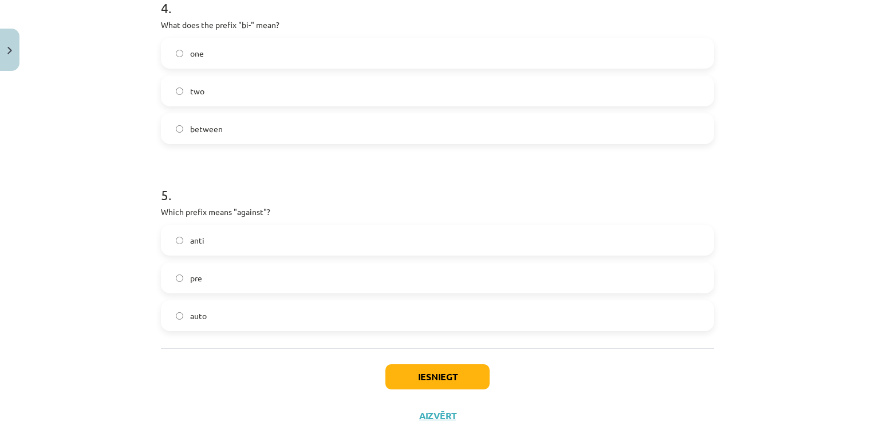
scroll to position [870, 0]
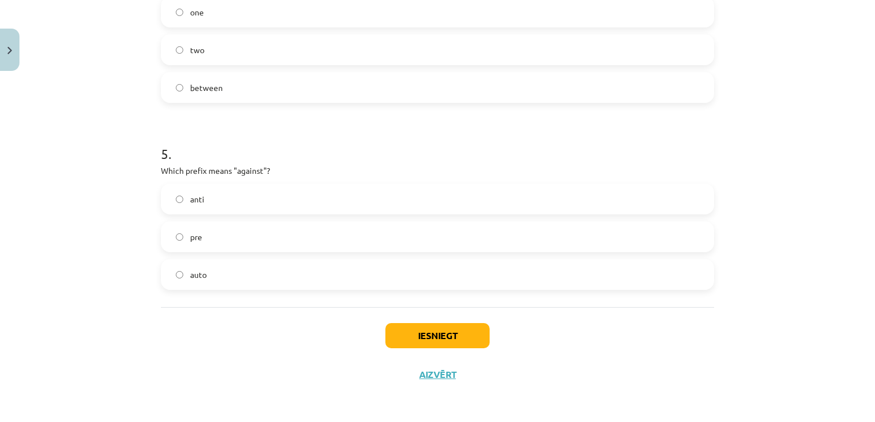
click at [248, 281] on label "auto" at bounding box center [437, 274] width 551 height 29
click at [451, 331] on button "Iesniegt" at bounding box center [437, 335] width 104 height 25
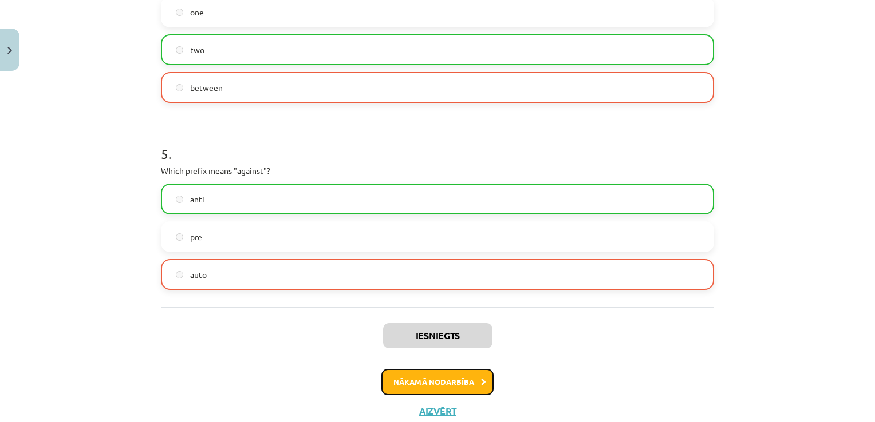
click at [424, 388] on button "Nākamā nodarbība" at bounding box center [437, 382] width 112 height 26
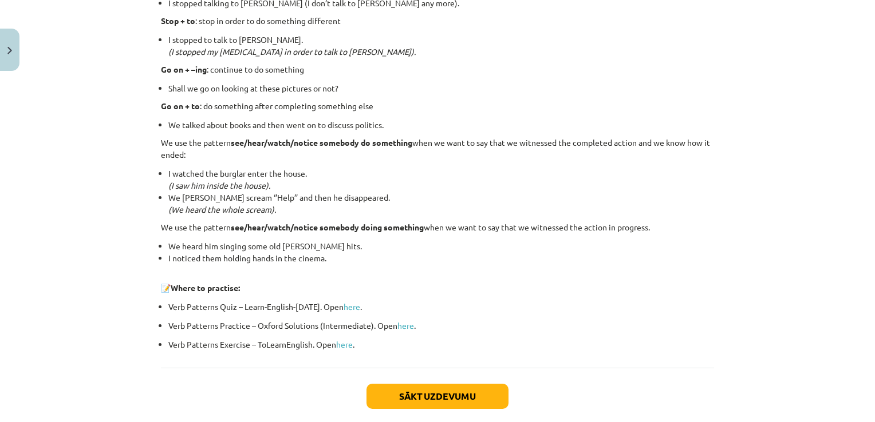
scroll to position [1499, 0]
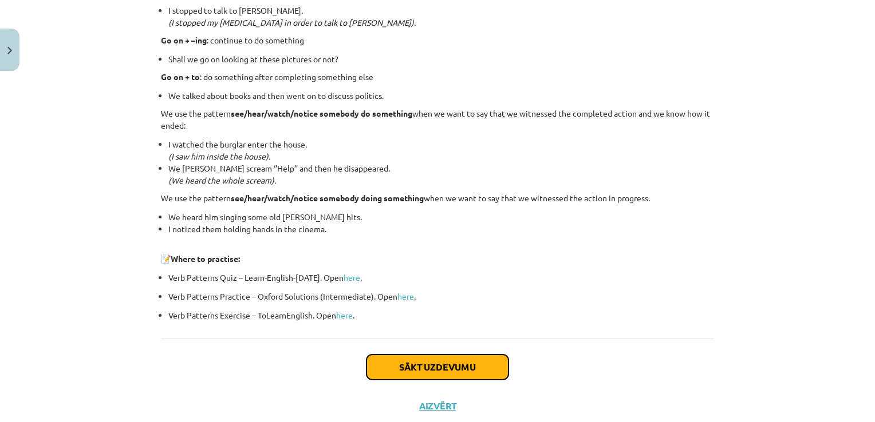
click at [460, 373] on button "Sākt uzdevumu" at bounding box center [437, 367] width 142 height 25
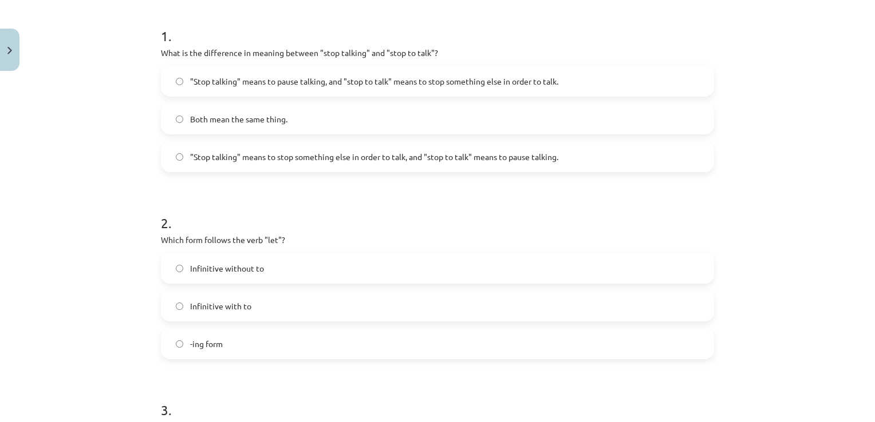
scroll to position [29, 0]
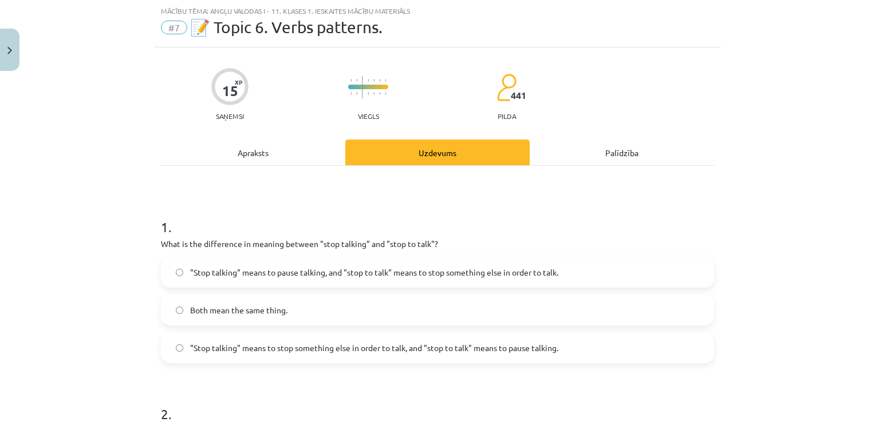
click at [398, 277] on span ""Stop talking" means to pause talking, and "stop to talk" means to stop somethi…" at bounding box center [374, 273] width 368 height 12
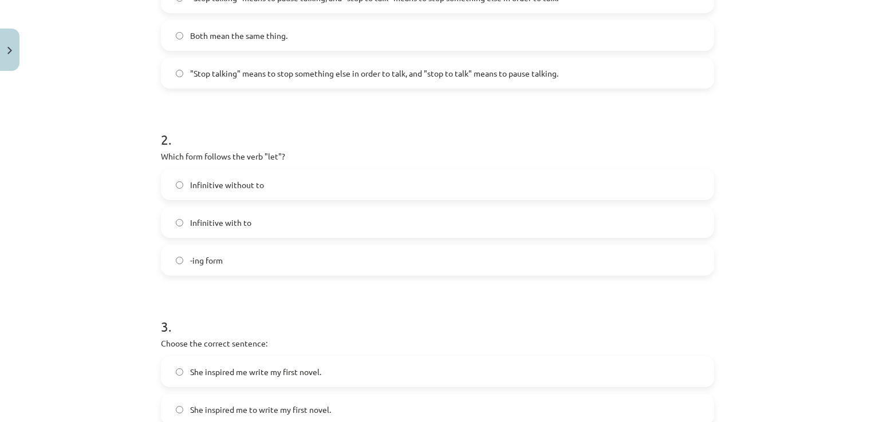
scroll to position [330, 0]
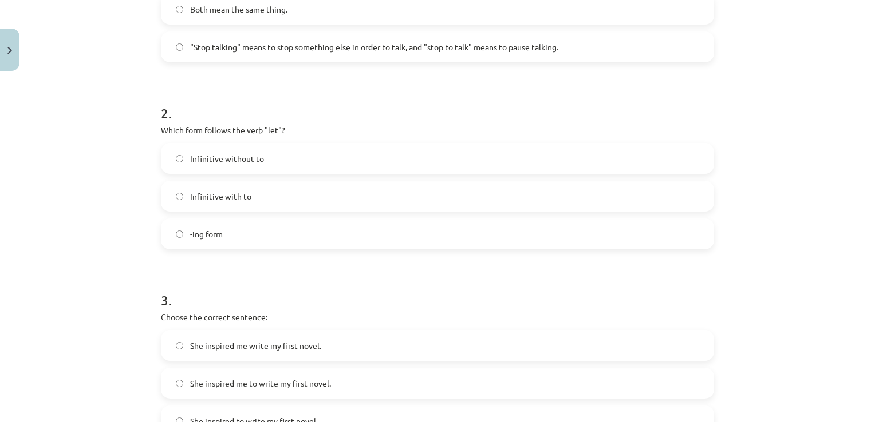
click at [250, 164] on span "Infinitive without to" at bounding box center [227, 159] width 74 height 12
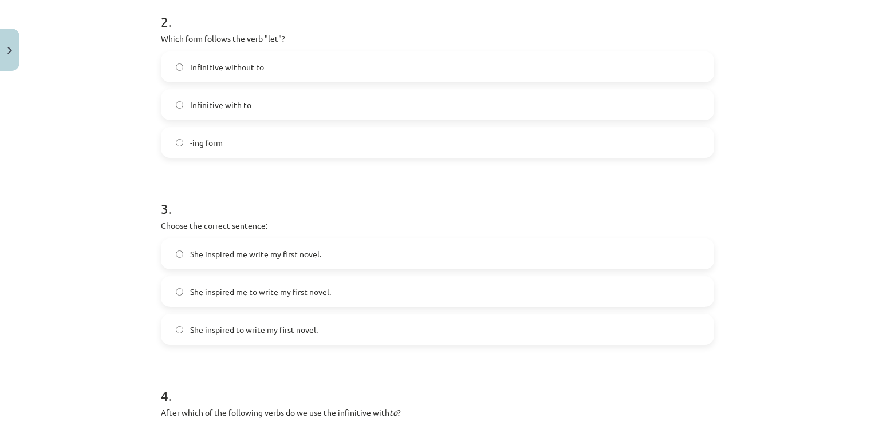
scroll to position [419, 0]
click at [220, 142] on label "-ing form" at bounding box center [437, 145] width 551 height 29
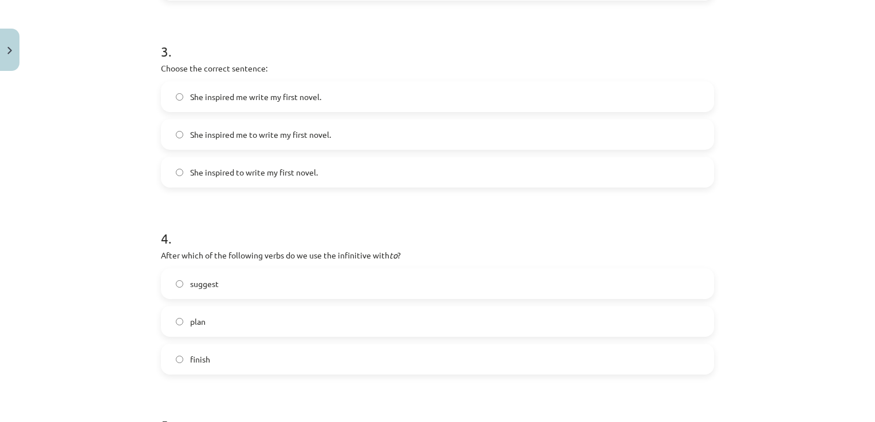
scroll to position [587, 0]
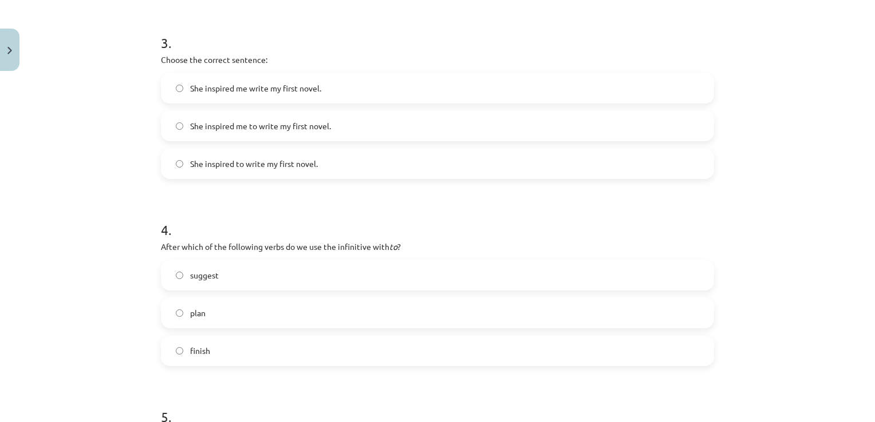
click at [293, 127] on span "She inspired me to write my first novel." at bounding box center [260, 126] width 141 height 12
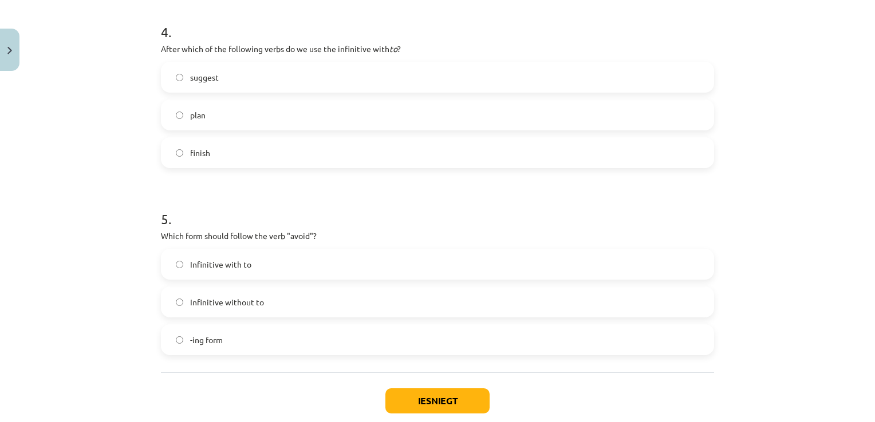
scroll to position [788, 0]
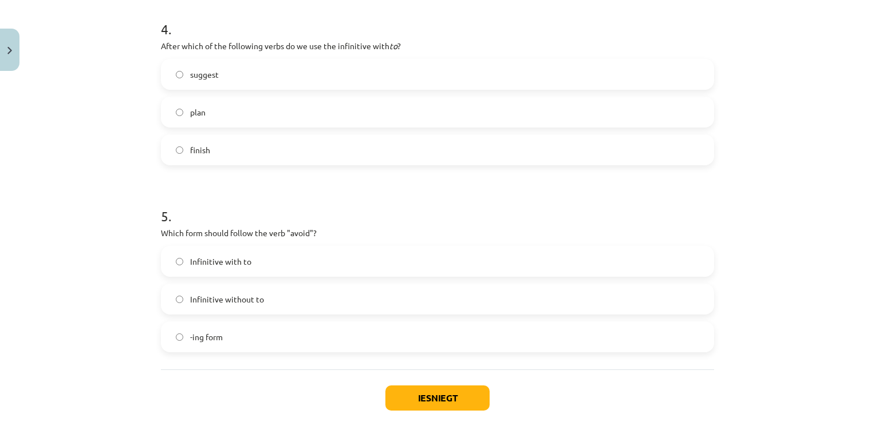
click at [340, 146] on label "finish" at bounding box center [437, 150] width 551 height 29
click at [317, 258] on label "Infinitive with to" at bounding box center [437, 261] width 551 height 29
click at [414, 402] on button "Iesniegt" at bounding box center [437, 398] width 104 height 25
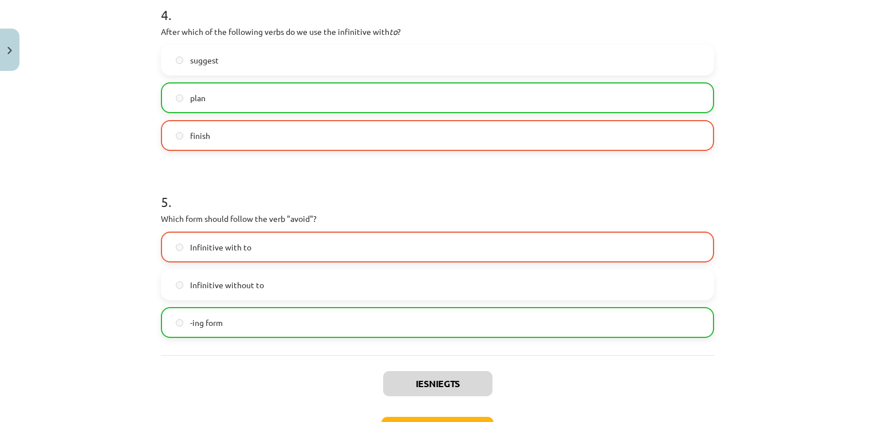
scroll to position [886, 0]
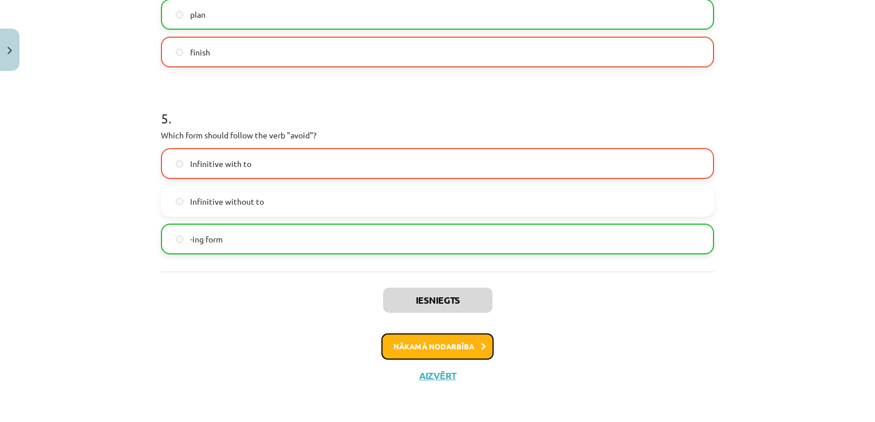
click at [437, 347] on button "Nākamā nodarbība" at bounding box center [437, 347] width 112 height 26
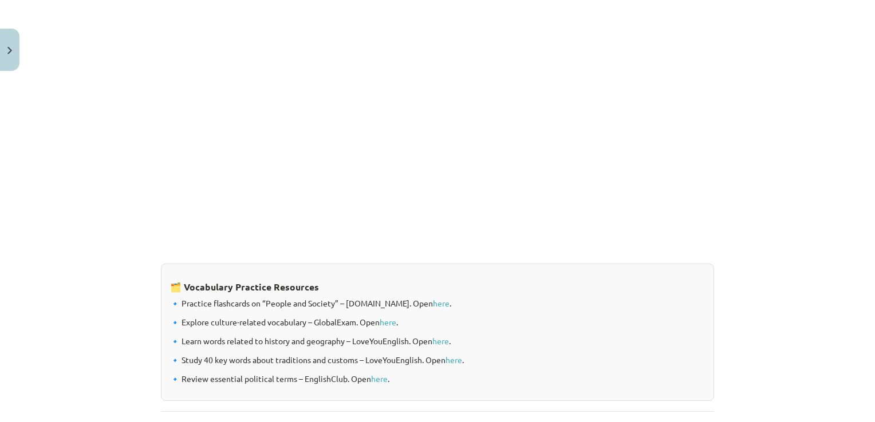
scroll to position [927, 0]
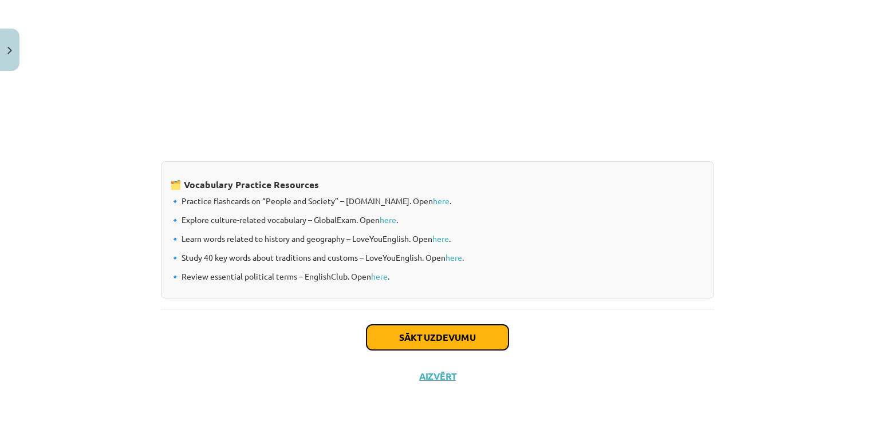
click at [420, 335] on button "Sākt uzdevumu" at bounding box center [437, 337] width 142 height 25
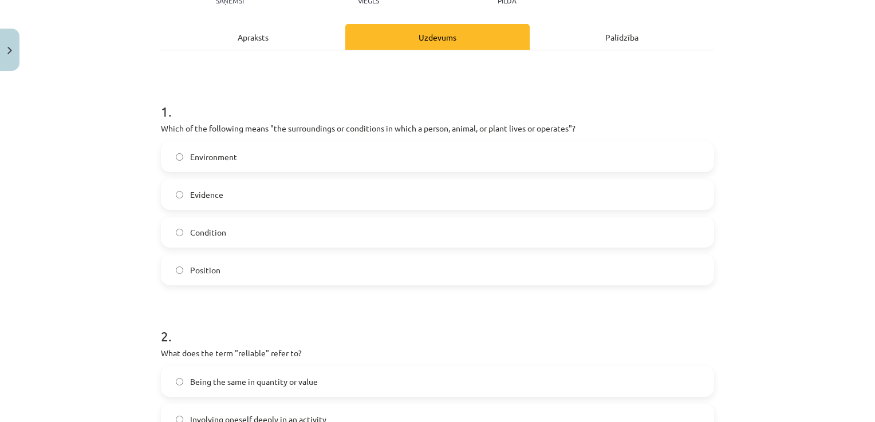
scroll to position [176, 0]
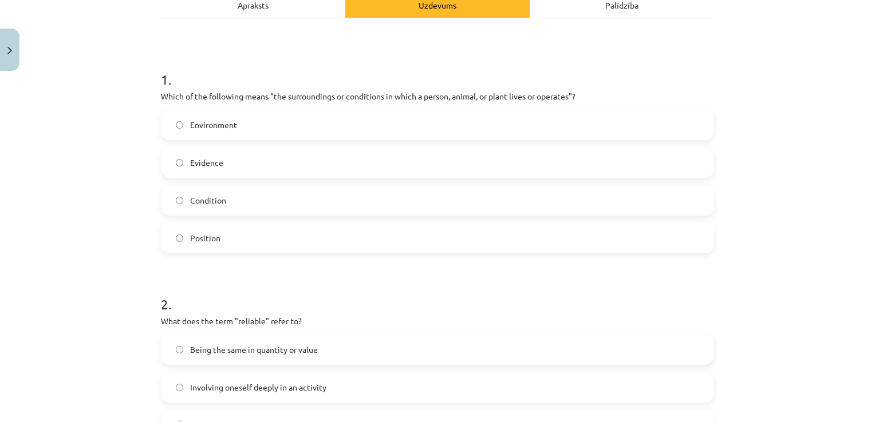
click at [228, 238] on label "Position" at bounding box center [437, 238] width 551 height 29
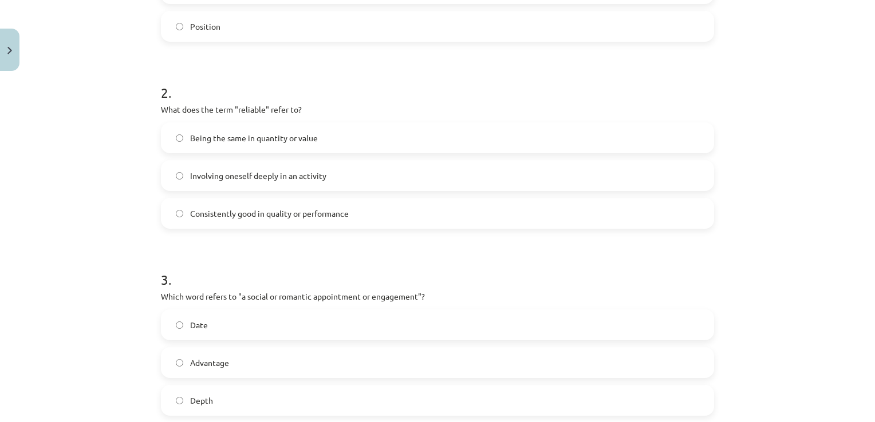
scroll to position [393, 0]
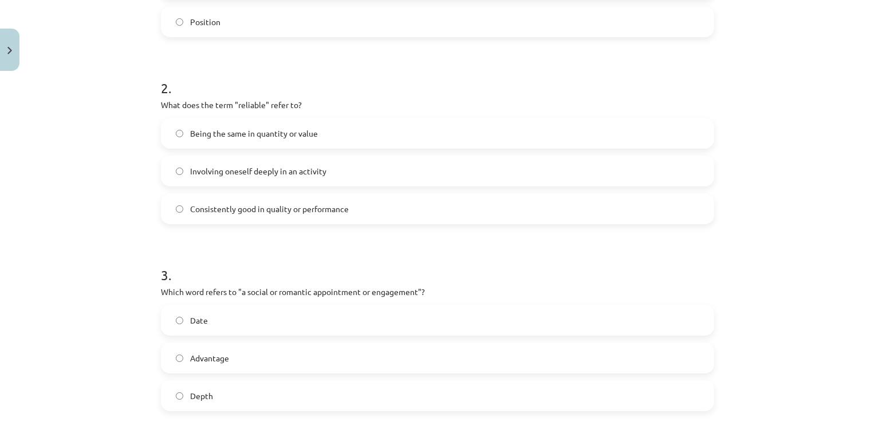
click at [343, 212] on span "Consistently good in quality or performance" at bounding box center [269, 209] width 159 height 12
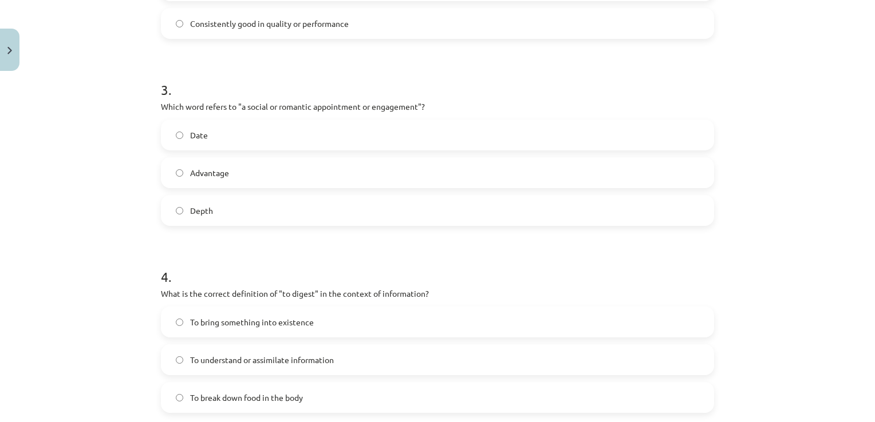
scroll to position [592, 0]
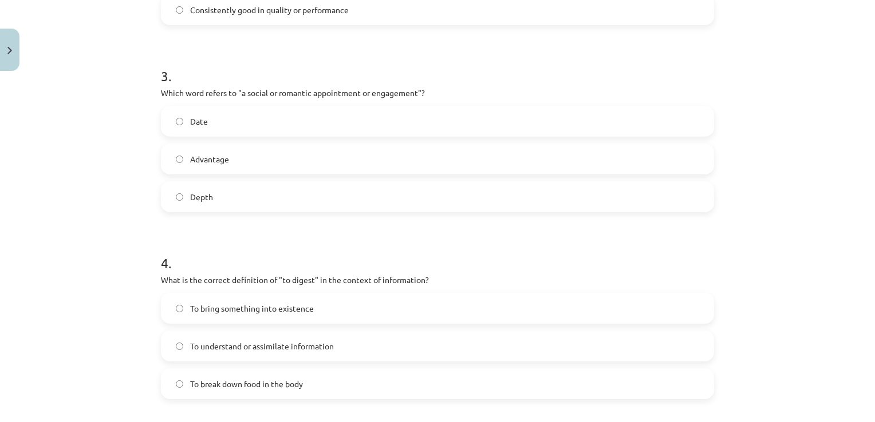
click at [209, 123] on label "Date" at bounding box center [437, 121] width 551 height 29
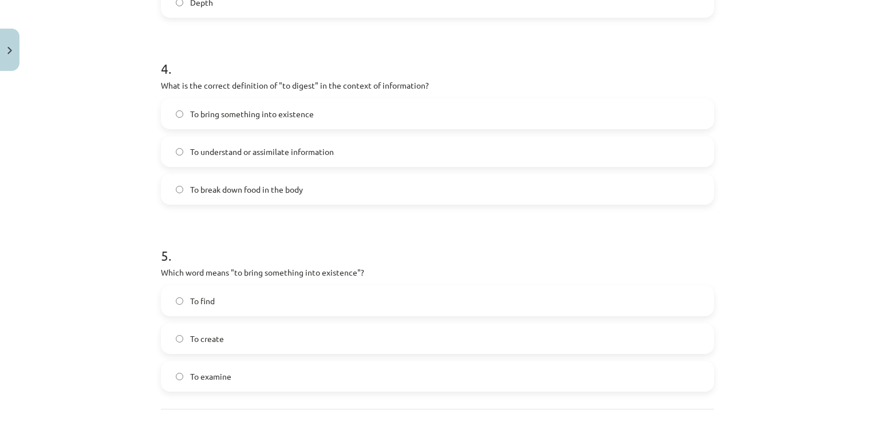
scroll to position [801, 0]
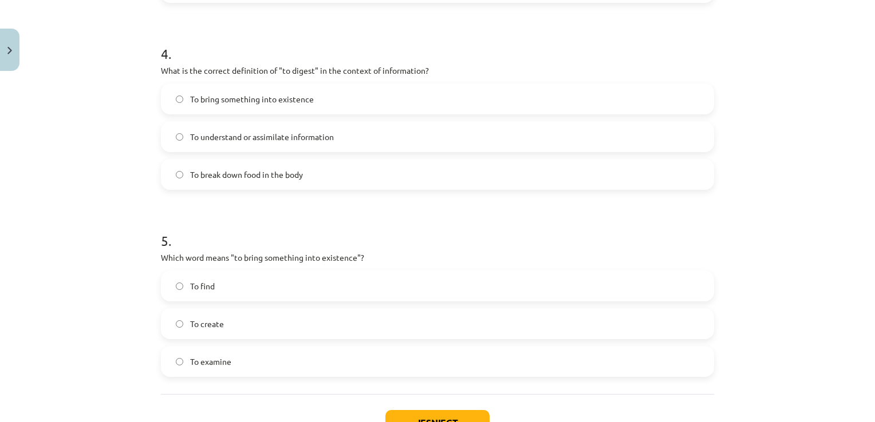
click at [246, 147] on label "To understand or assimilate information" at bounding box center [437, 137] width 551 height 29
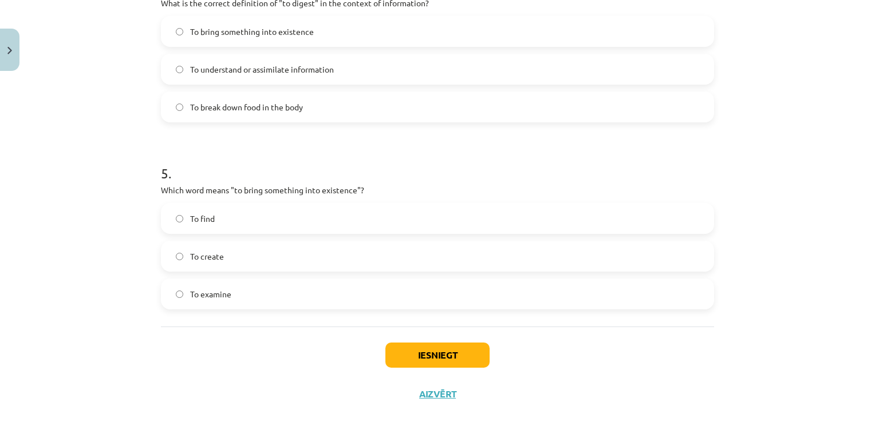
scroll to position [888, 0]
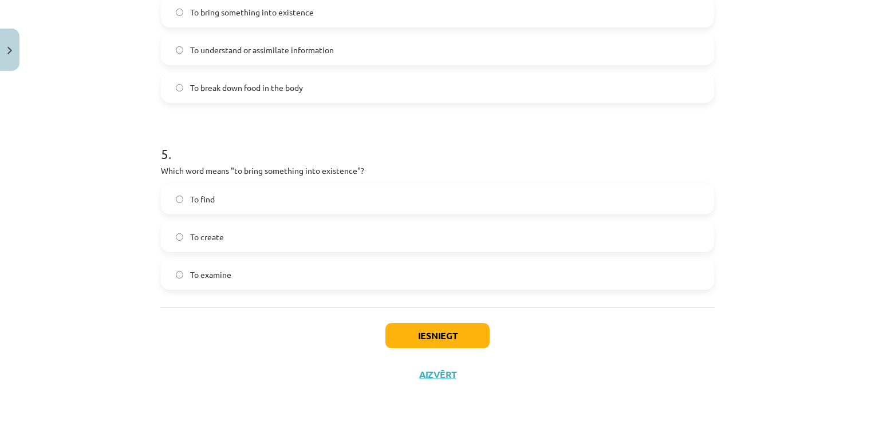
click at [223, 240] on label "To create" at bounding box center [437, 237] width 551 height 29
click at [433, 340] on button "Iesniegt" at bounding box center [437, 335] width 104 height 25
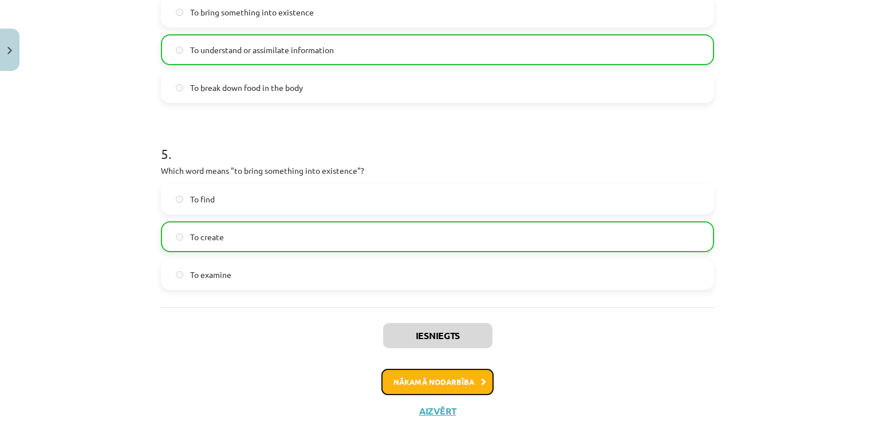
click at [434, 377] on button "Nākamā nodarbība" at bounding box center [437, 382] width 112 height 26
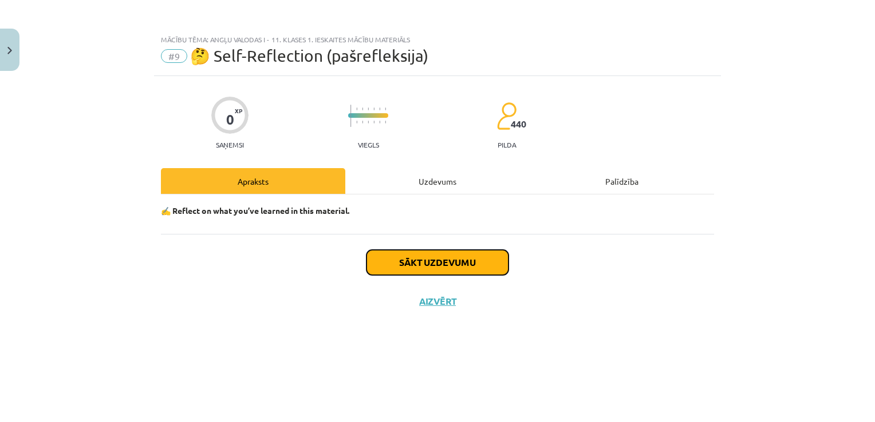
click at [435, 266] on button "Sākt uzdevumu" at bounding box center [437, 262] width 142 height 25
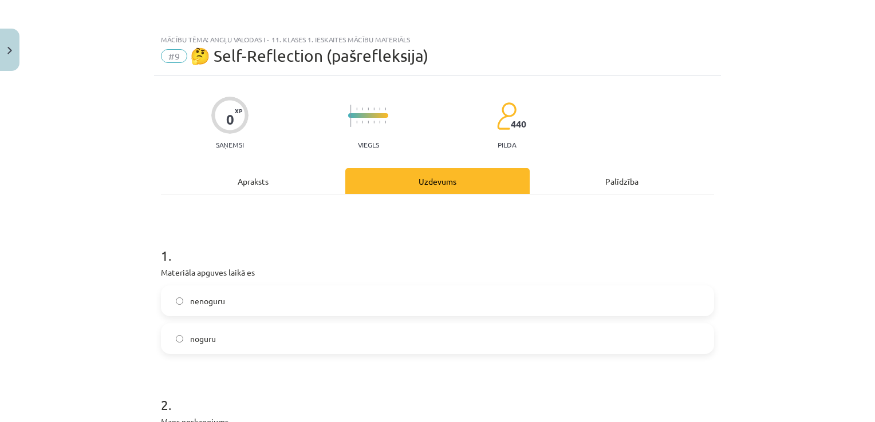
click at [207, 337] on span "noguru" at bounding box center [203, 339] width 26 height 12
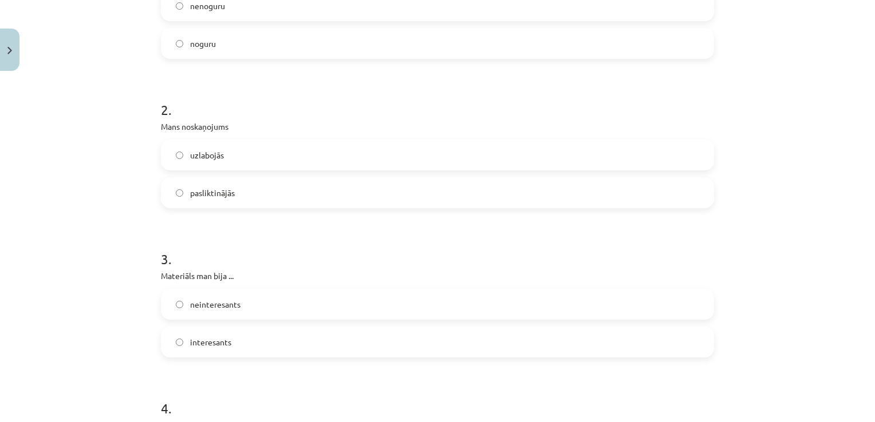
scroll to position [299, 0]
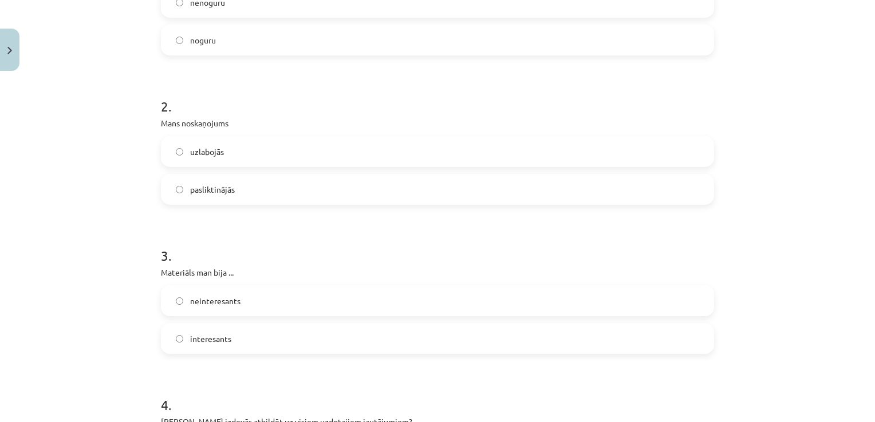
click at [325, 193] on label "pasliktinājās" at bounding box center [437, 189] width 551 height 29
click at [208, 341] on span "interesants" at bounding box center [210, 339] width 41 height 12
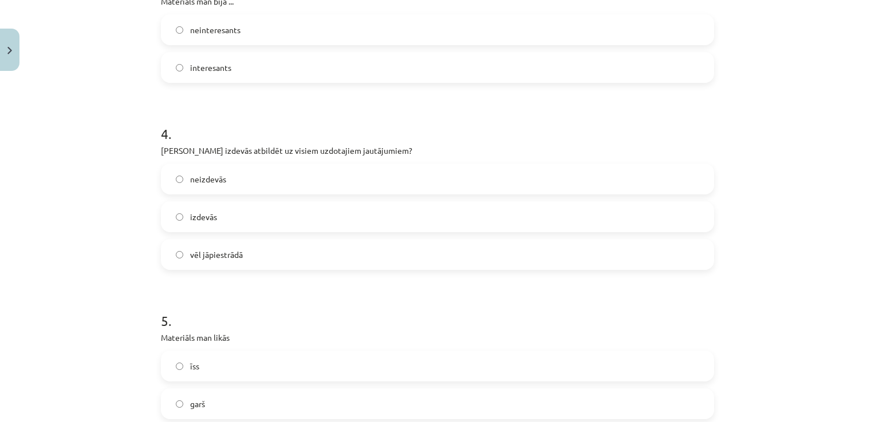
scroll to position [574, 0]
click at [240, 177] on label "neizdevās" at bounding box center [437, 175] width 551 height 29
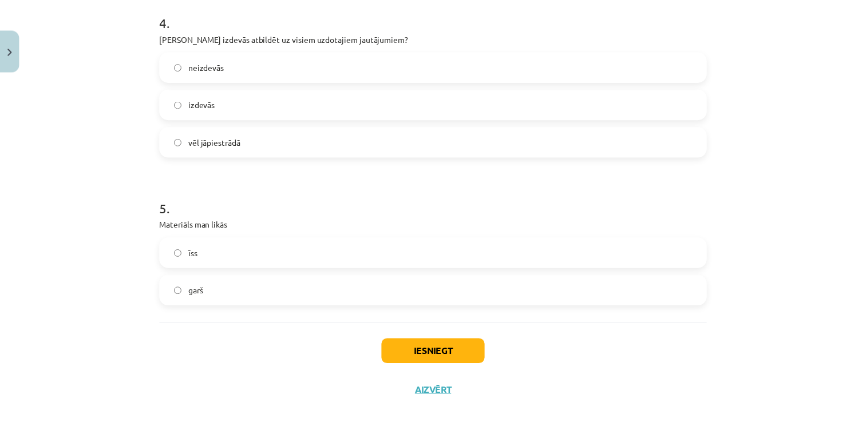
scroll to position [700, 0]
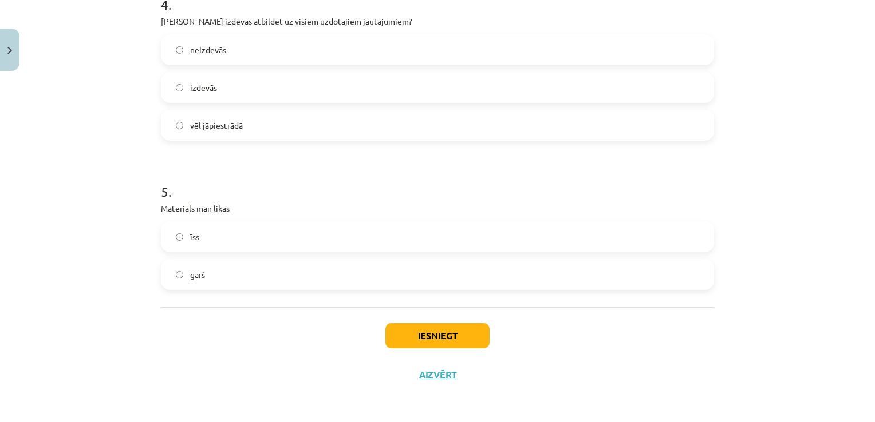
click at [278, 273] on label "garš" at bounding box center [437, 274] width 551 height 29
click at [416, 341] on button "Iesniegt" at bounding box center [437, 335] width 104 height 25
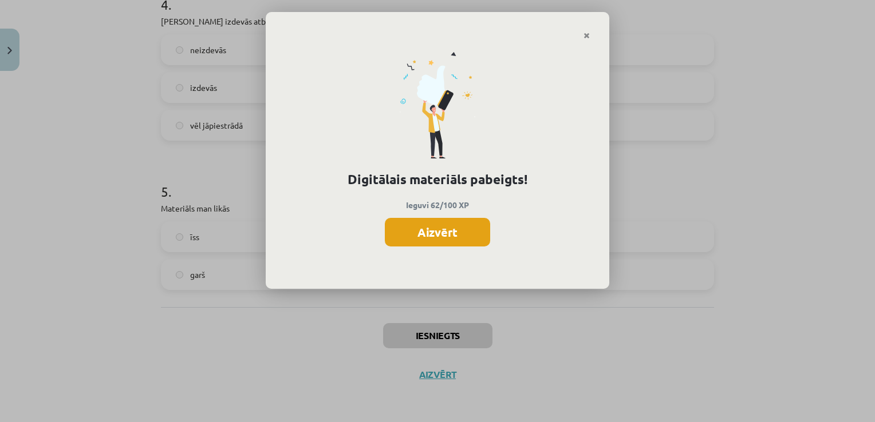
click at [436, 235] on button "Aizvērt" at bounding box center [437, 232] width 105 height 29
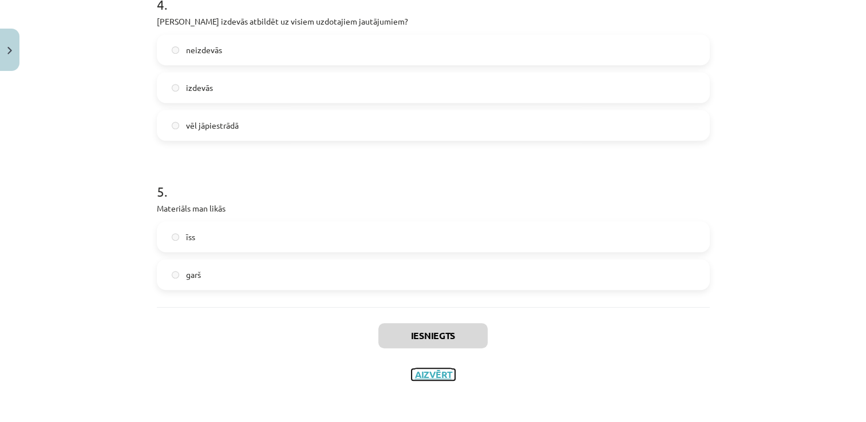
click at [436, 374] on button "Aizvērt" at bounding box center [434, 374] width 44 height 11
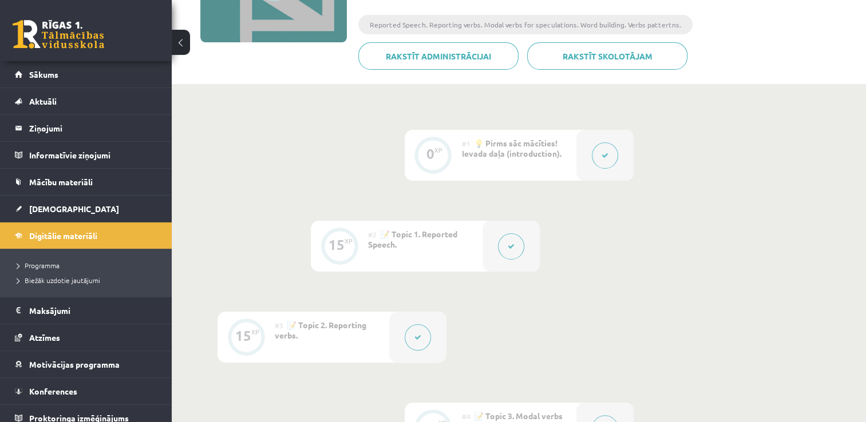
scroll to position [0, 0]
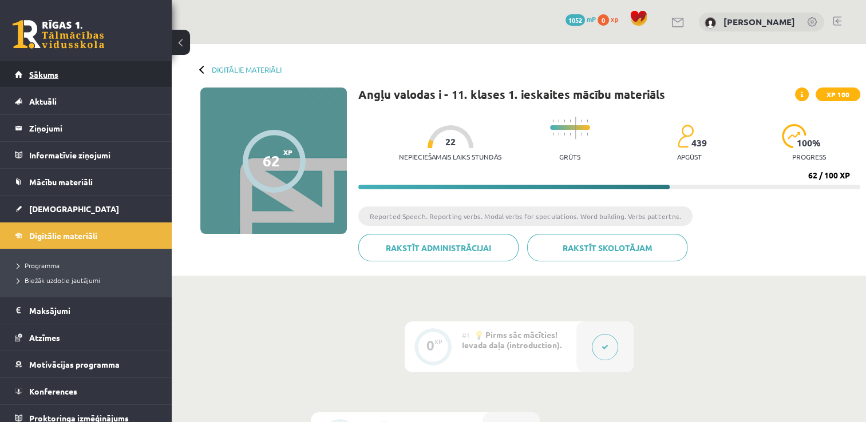
click at [56, 77] on span "Sākums" at bounding box center [43, 74] width 29 height 10
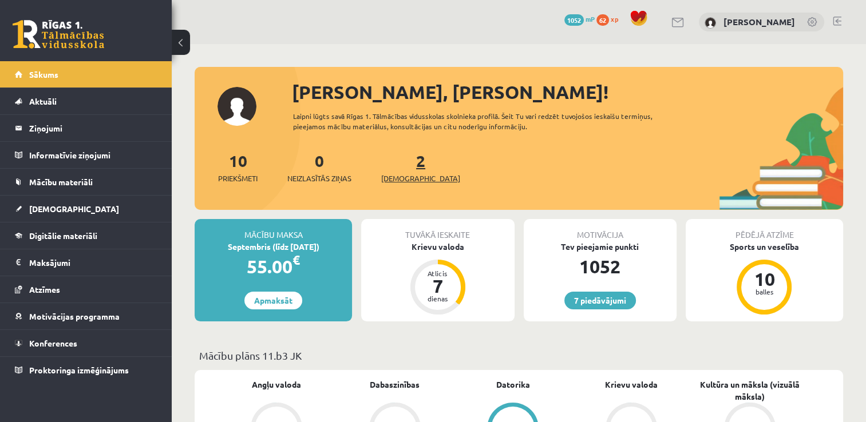
click at [394, 175] on span "[DEMOGRAPHIC_DATA]" at bounding box center [420, 178] width 79 height 11
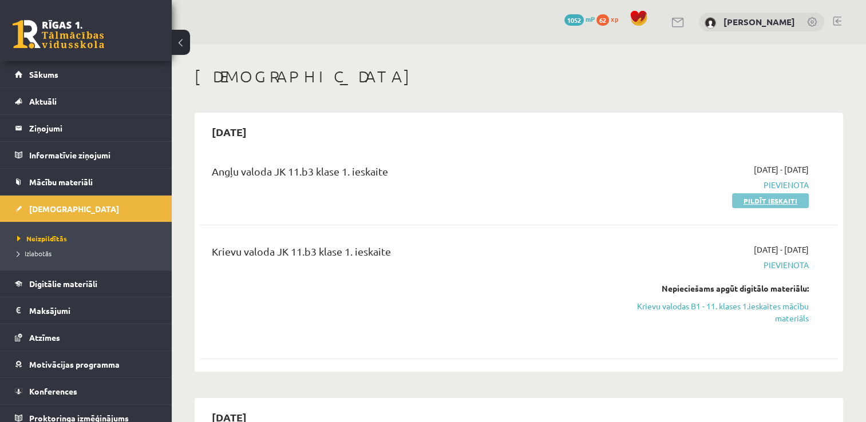
click at [768, 203] on link "Pildīt ieskaiti" at bounding box center [770, 200] width 77 height 15
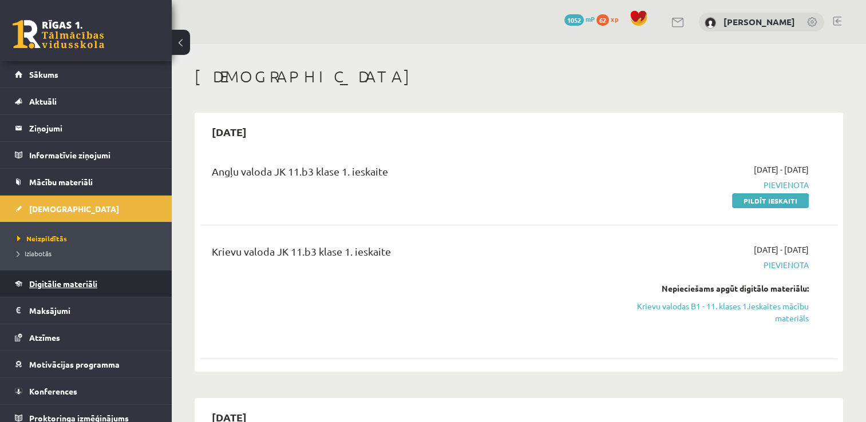
click at [62, 290] on link "Digitālie materiāli" at bounding box center [86, 284] width 143 height 26
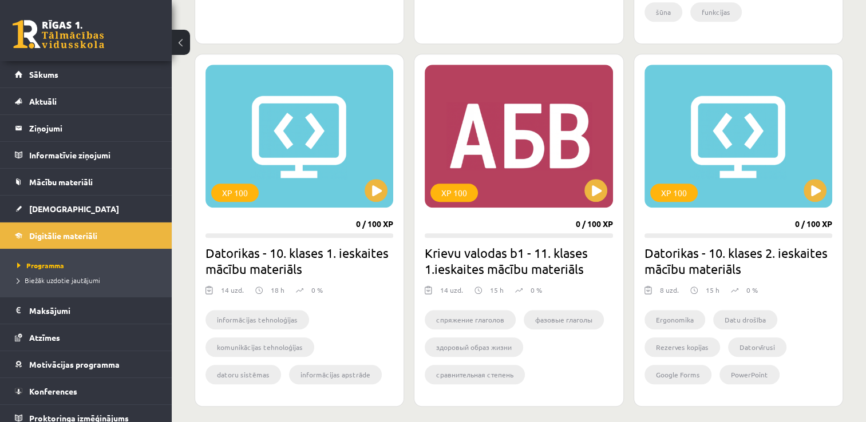
scroll to position [1003, 0]
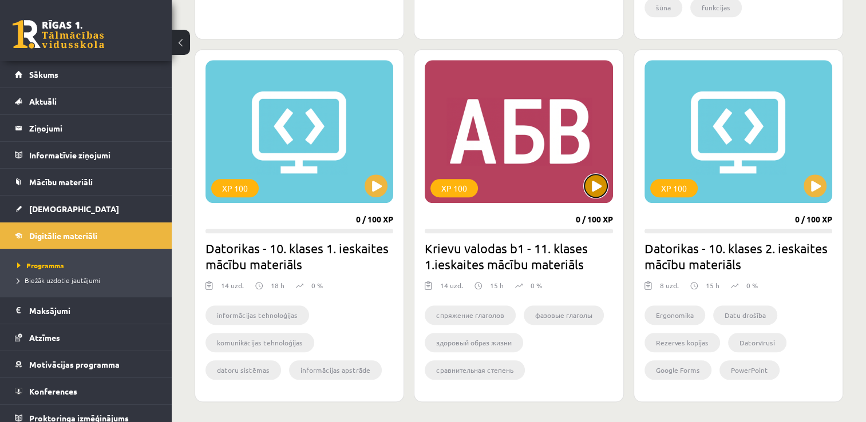
click at [594, 193] on button at bounding box center [595, 186] width 23 height 23
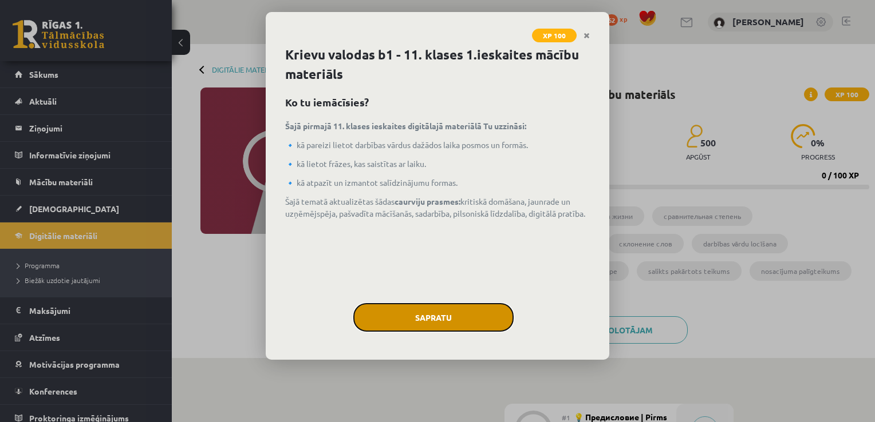
click at [412, 313] on button "Sapratu" at bounding box center [433, 317] width 160 height 29
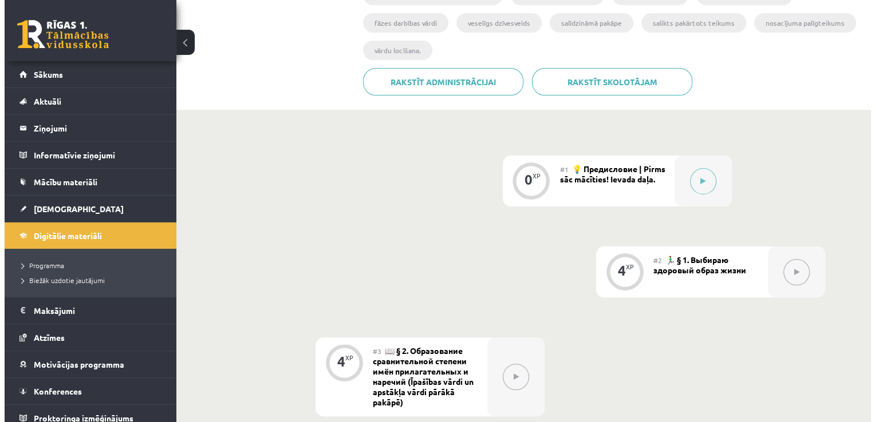
scroll to position [242, 0]
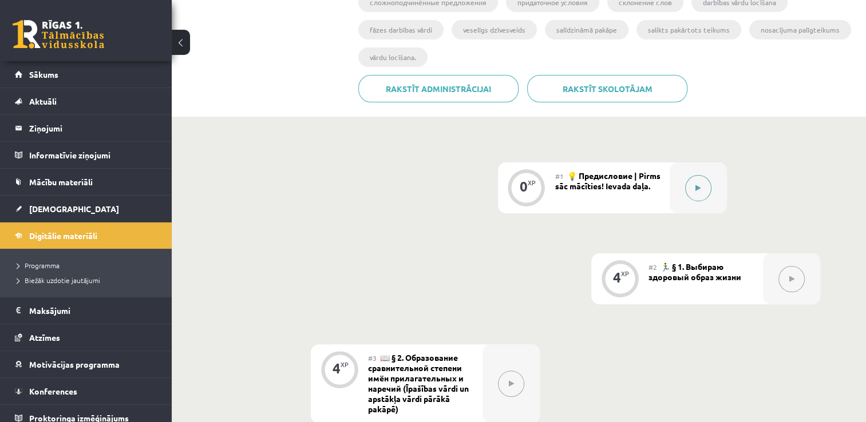
click at [698, 191] on icon at bounding box center [698, 188] width 5 height 7
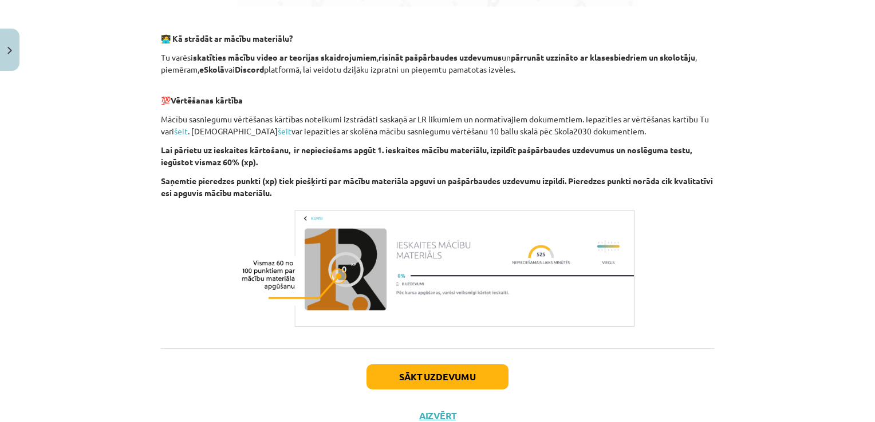
scroll to position [724, 0]
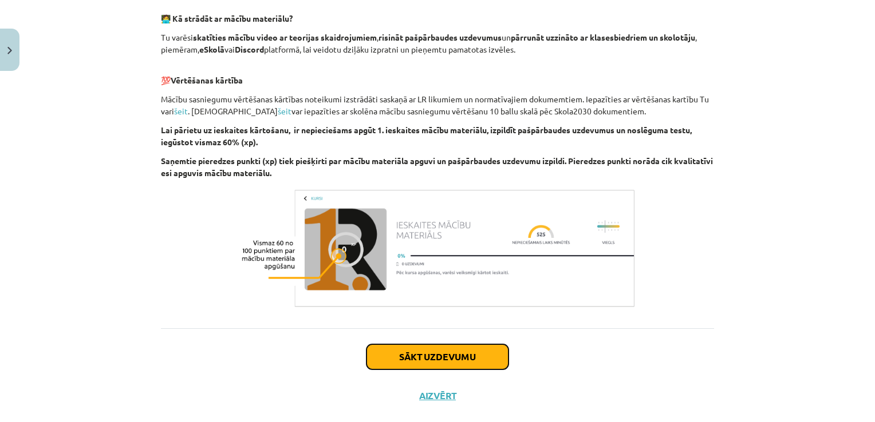
click at [432, 357] on button "Sākt uzdevumu" at bounding box center [437, 357] width 142 height 25
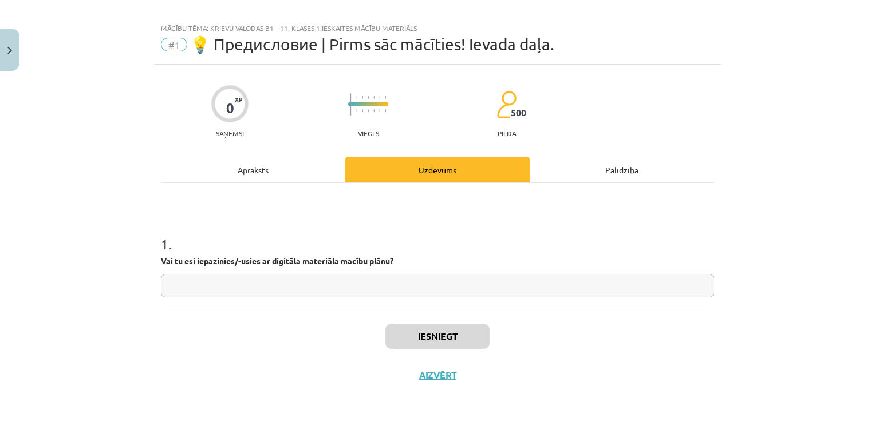
click at [360, 286] on input "text" at bounding box center [437, 285] width 553 height 23
type input "*******"
click at [429, 338] on button "Iesniegt" at bounding box center [437, 336] width 104 height 25
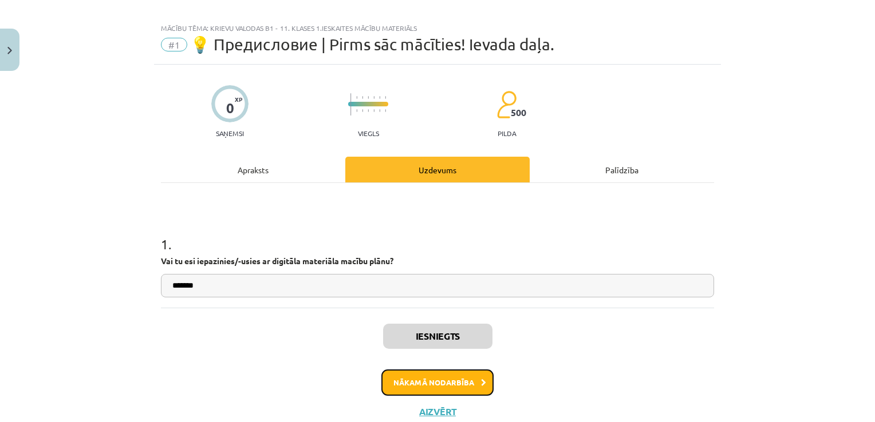
click at [424, 381] on button "Nākamā nodarbība" at bounding box center [437, 383] width 112 height 26
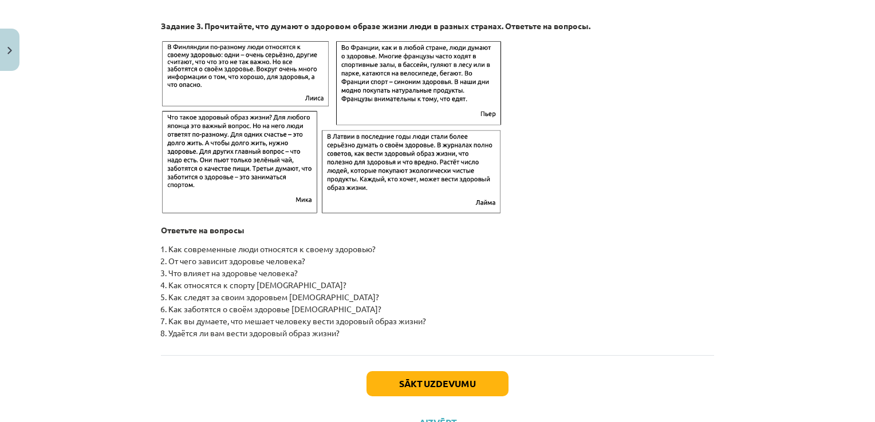
scroll to position [1815, 0]
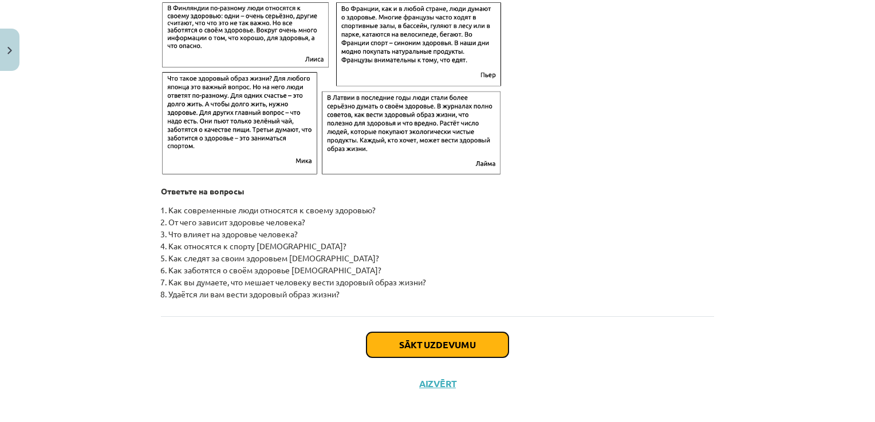
click at [464, 356] on button "Sākt uzdevumu" at bounding box center [437, 345] width 142 height 25
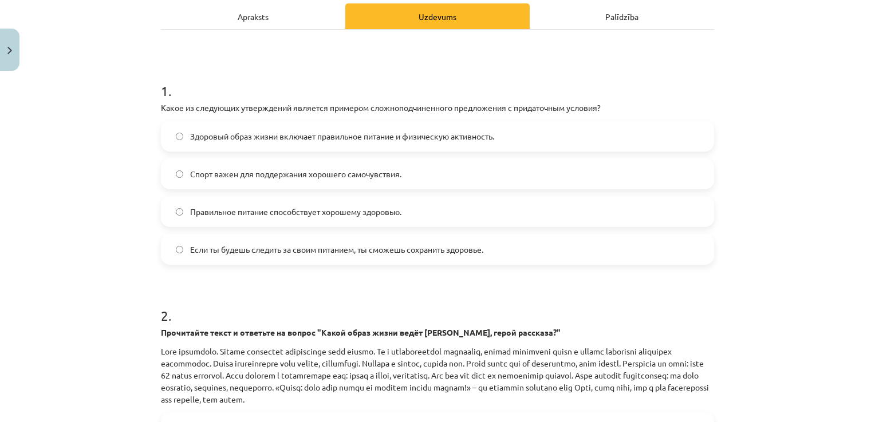
scroll to position [171, 0]
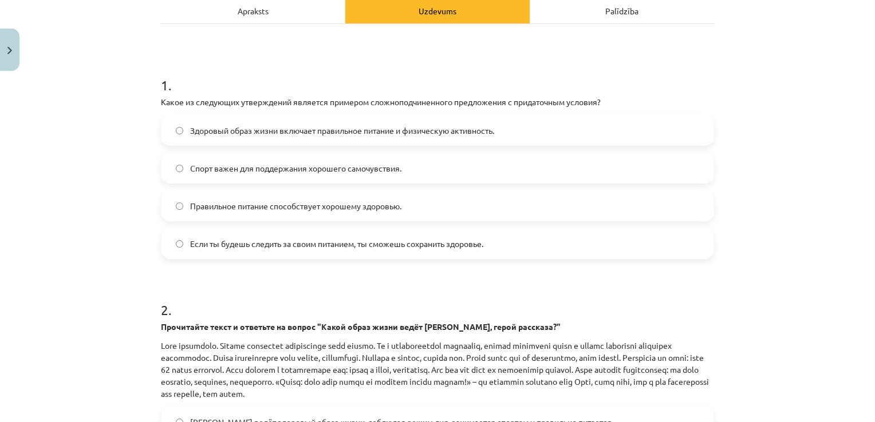
click at [295, 251] on label "Если ты будешь следить за своим питанием, ты сможешь сохранить здоровье." at bounding box center [437, 244] width 551 height 29
click at [561, 132] on label "Здоровый образ жизни включает правильное питание и физическую активность." at bounding box center [437, 130] width 551 height 29
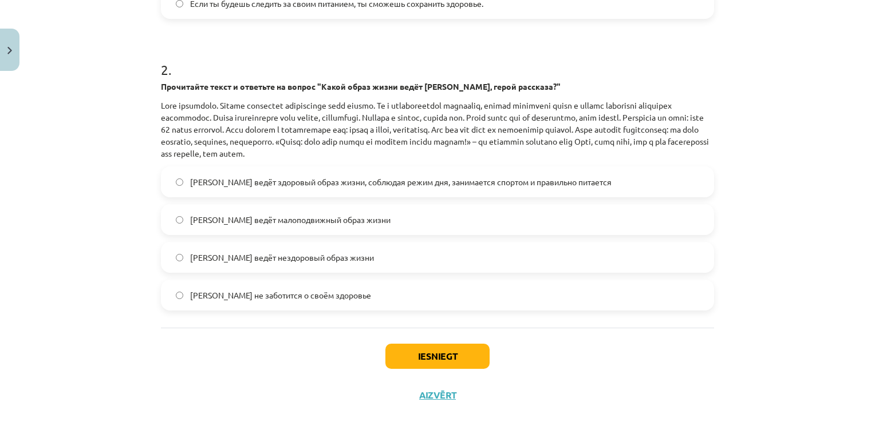
scroll to position [412, 0]
click at [519, 181] on span "Олег ведёт здоровый образ жизни, соблюдая режим дня, занимается спортом и прави…" at bounding box center [400, 181] width 421 height 12
click at [453, 361] on button "Iesniegt" at bounding box center [437, 355] width 104 height 25
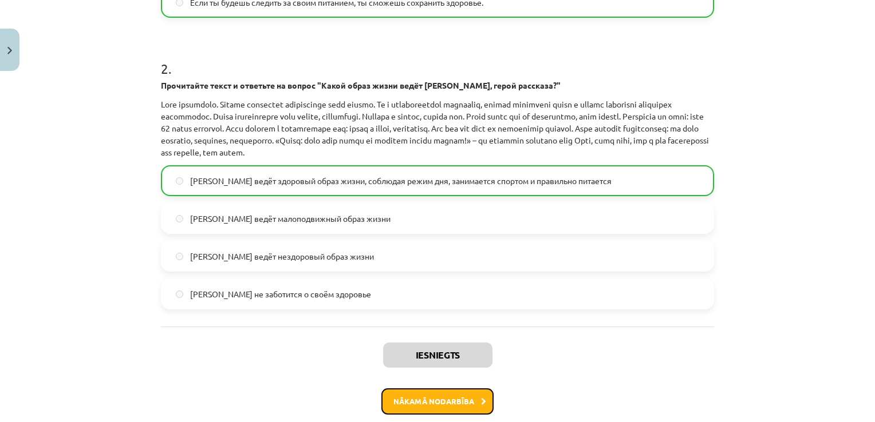
click at [443, 404] on button "Nākamā nodarbība" at bounding box center [437, 402] width 112 height 26
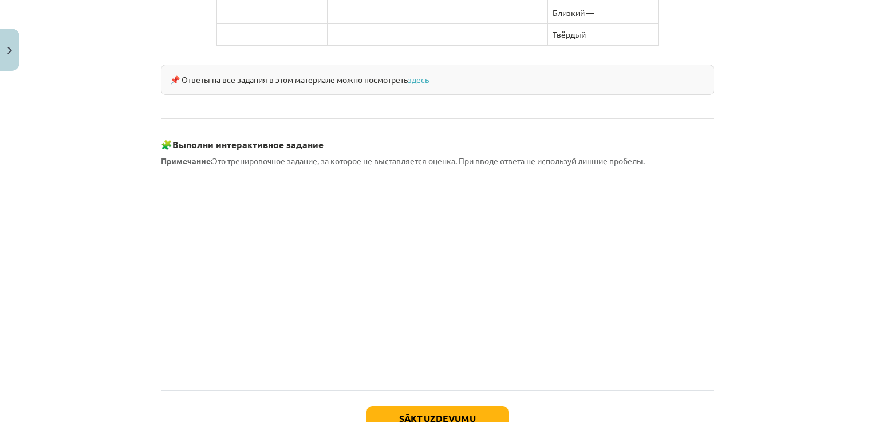
scroll to position [967, 0]
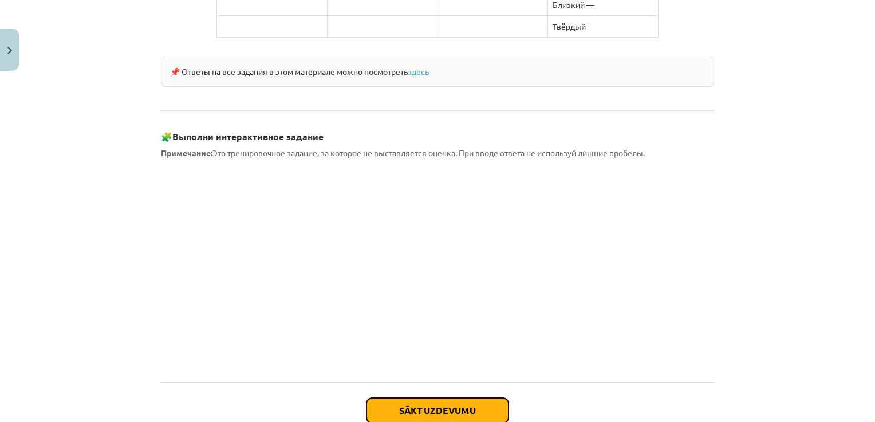
click at [435, 398] on button "Sākt uzdevumu" at bounding box center [437, 410] width 142 height 25
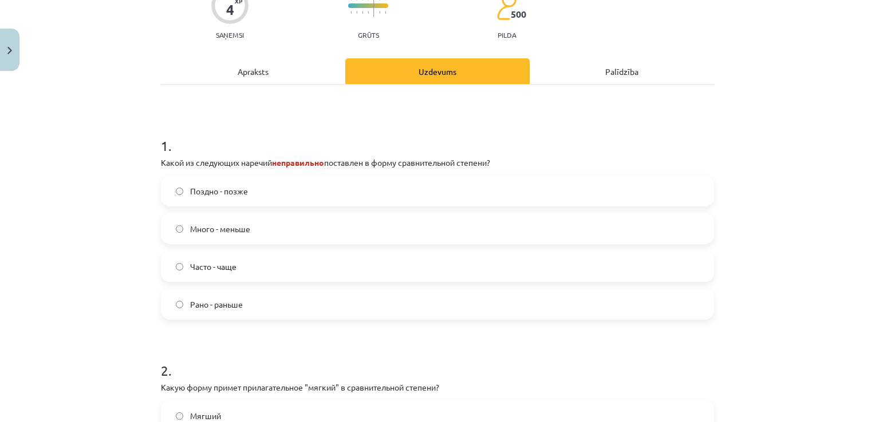
scroll to position [140, 0]
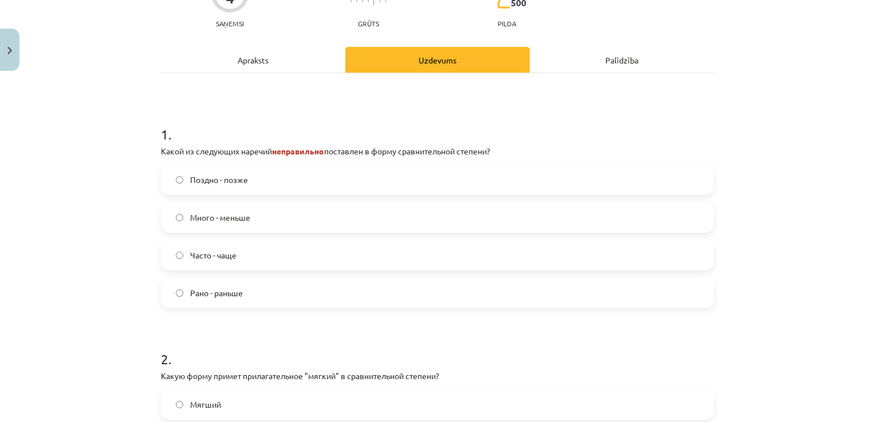
click at [270, 223] on label "Много - меньше" at bounding box center [437, 217] width 551 height 29
click at [255, 299] on label "Рано - раньше" at bounding box center [437, 293] width 551 height 29
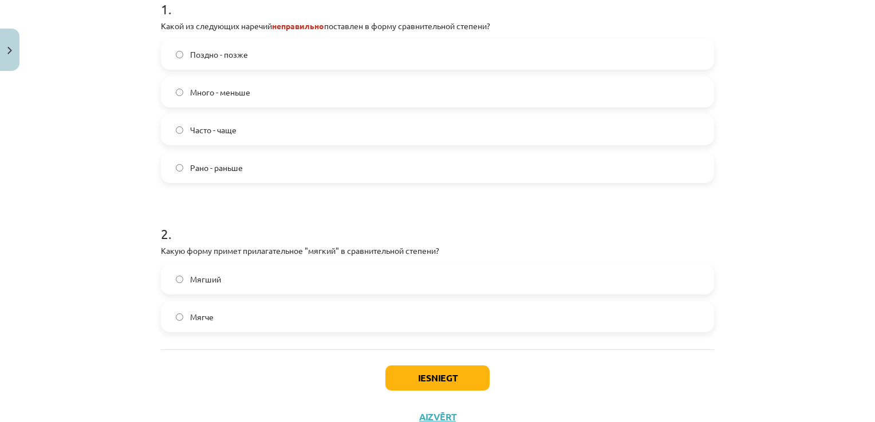
scroll to position [283, 0]
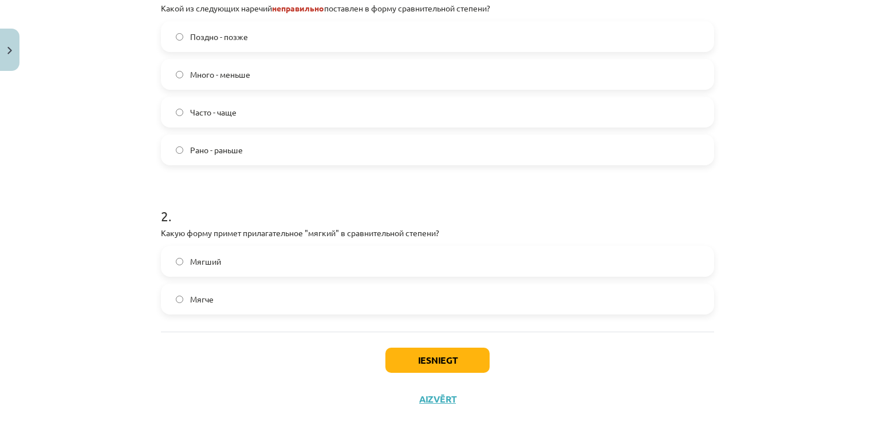
click at [420, 302] on label "Мягче" at bounding box center [437, 299] width 551 height 29
click at [236, 72] on span "Много - меньше" at bounding box center [220, 75] width 60 height 12
click at [435, 361] on button "Iesniegt" at bounding box center [437, 360] width 104 height 25
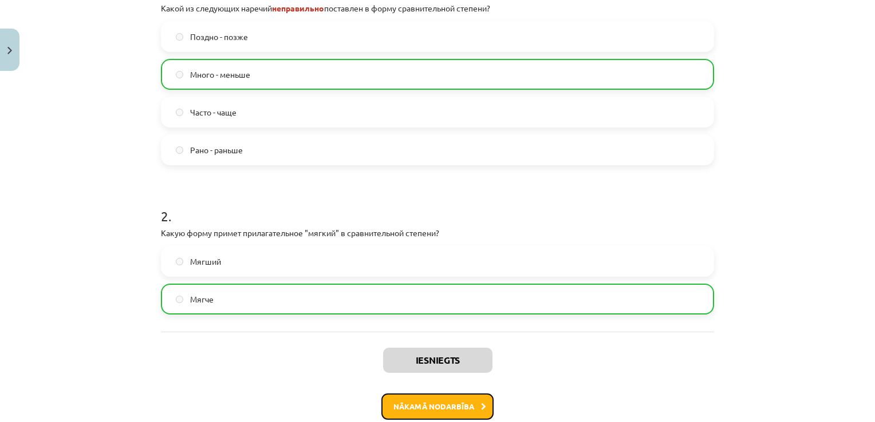
click at [412, 411] on button "Nākamā nodarbība" at bounding box center [437, 407] width 112 height 26
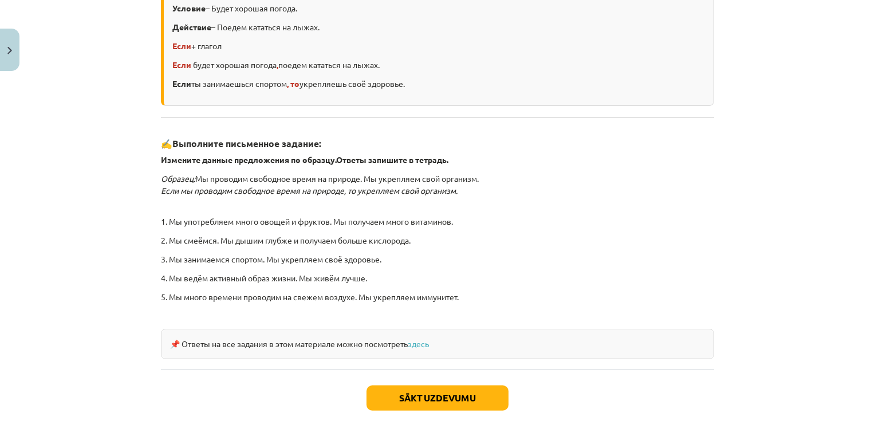
scroll to position [335, 0]
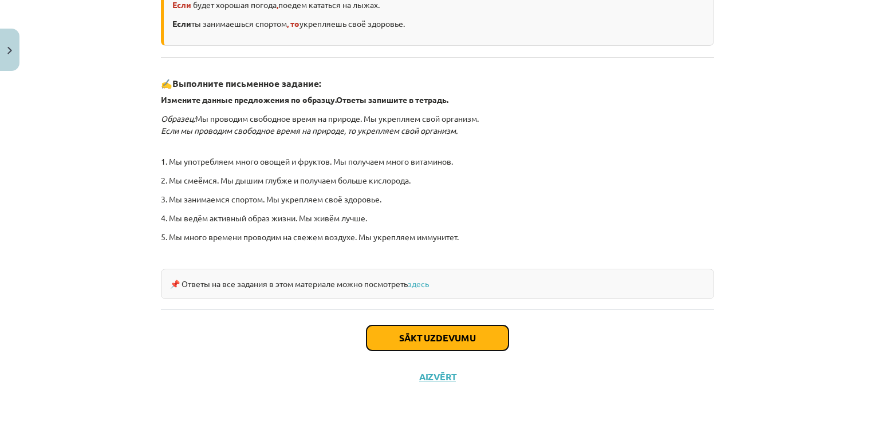
click at [455, 333] on button "Sākt uzdevumu" at bounding box center [437, 338] width 142 height 25
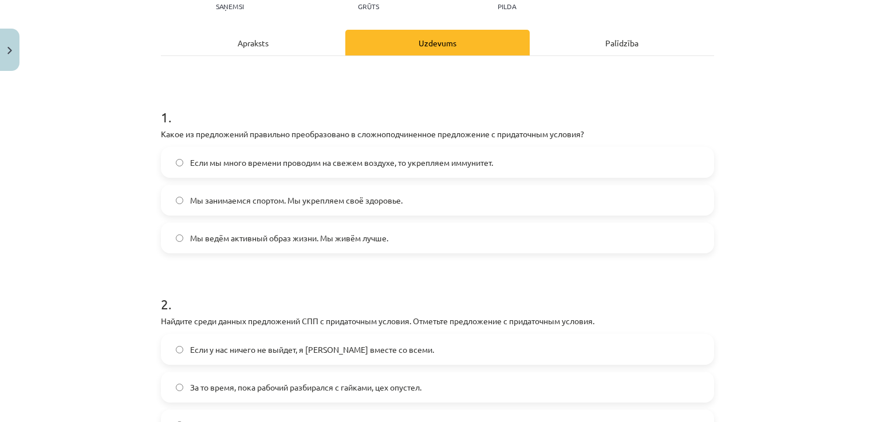
scroll to position [29, 0]
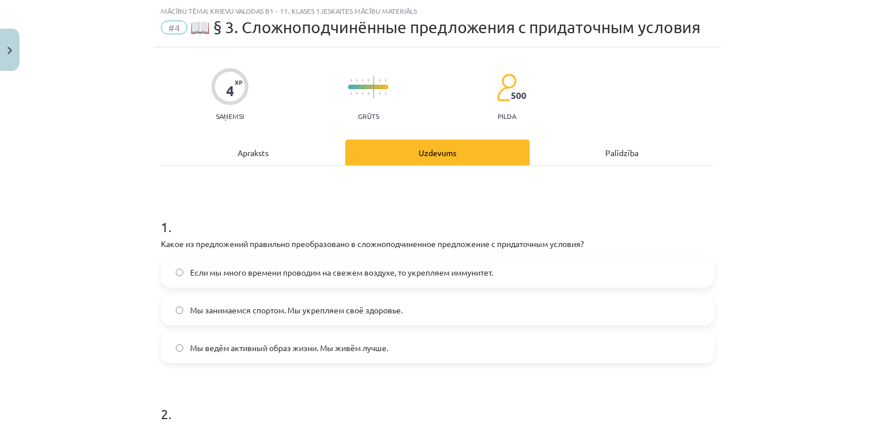
click at [449, 278] on label "Если мы много времени проводим на свежем воздухе, то укрепляем иммунитет." at bounding box center [437, 272] width 551 height 29
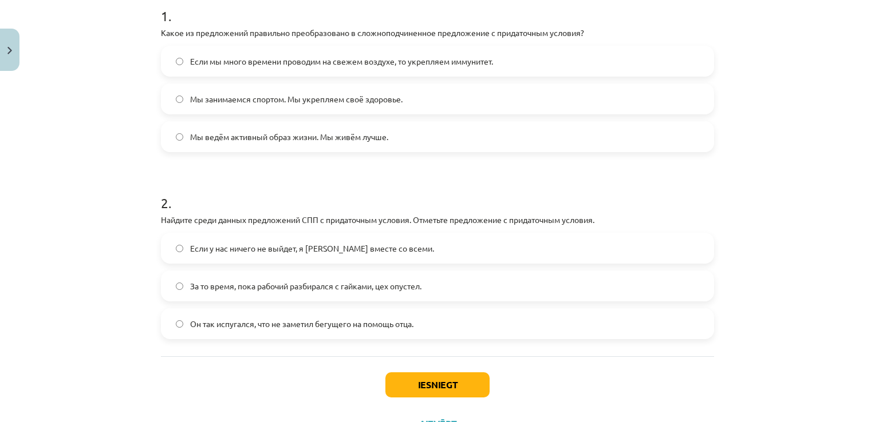
scroll to position [243, 0]
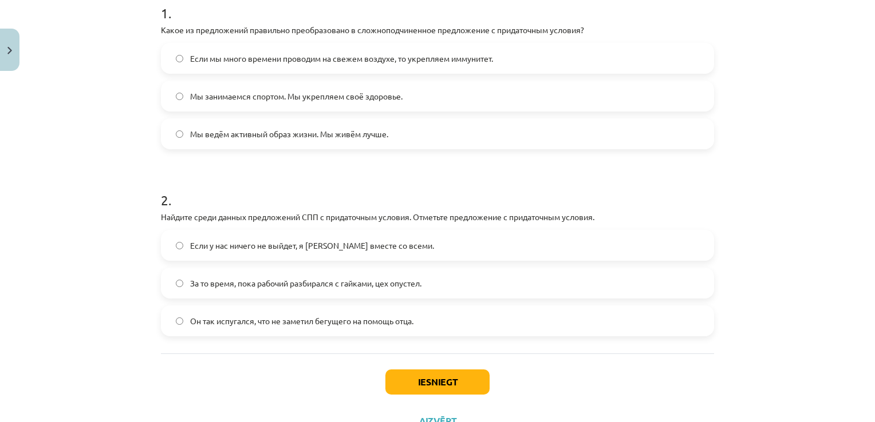
click at [447, 318] on label "Он так испугался, что не заметил бегущего на помощь отца." at bounding box center [437, 321] width 551 height 29
click at [433, 383] on button "Iesniegt" at bounding box center [437, 382] width 104 height 25
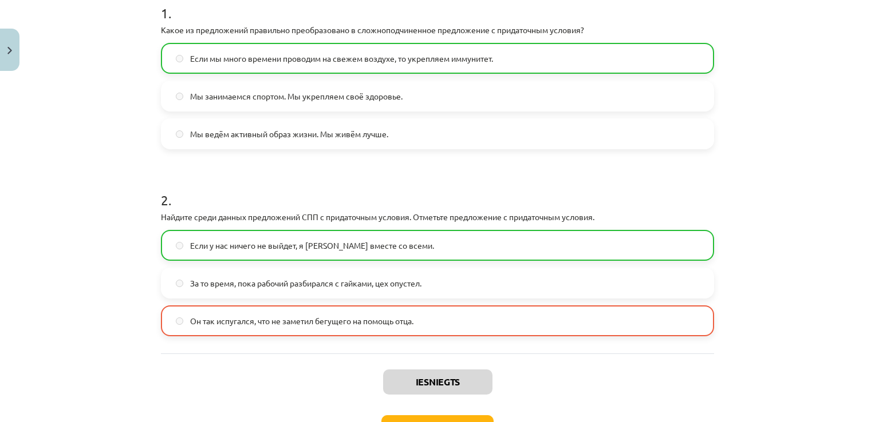
scroll to position [325, 0]
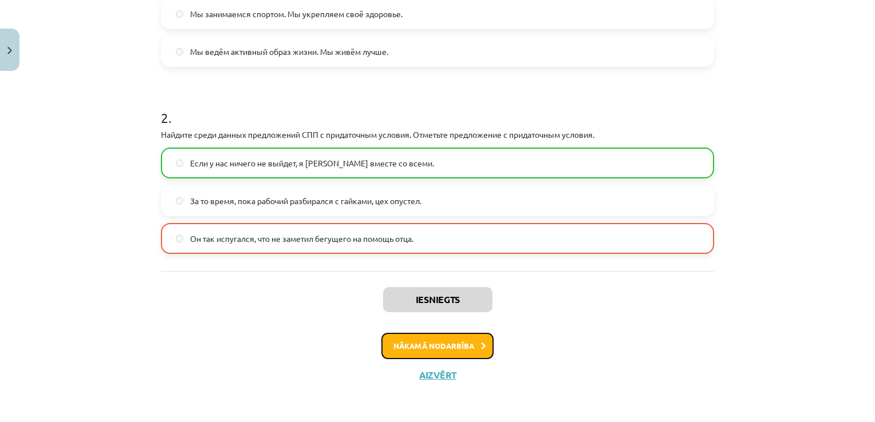
click at [437, 342] on button "Nākamā nodarbība" at bounding box center [437, 346] width 112 height 26
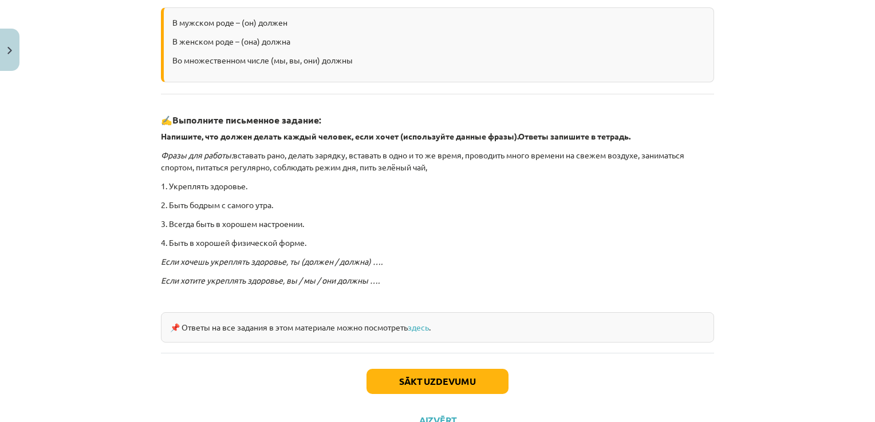
scroll to position [253, 0]
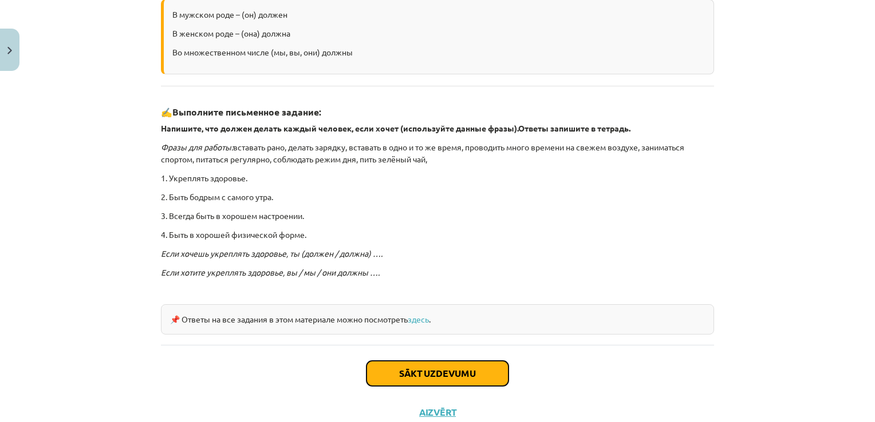
click at [435, 369] on button "Sākt uzdevumu" at bounding box center [437, 373] width 142 height 25
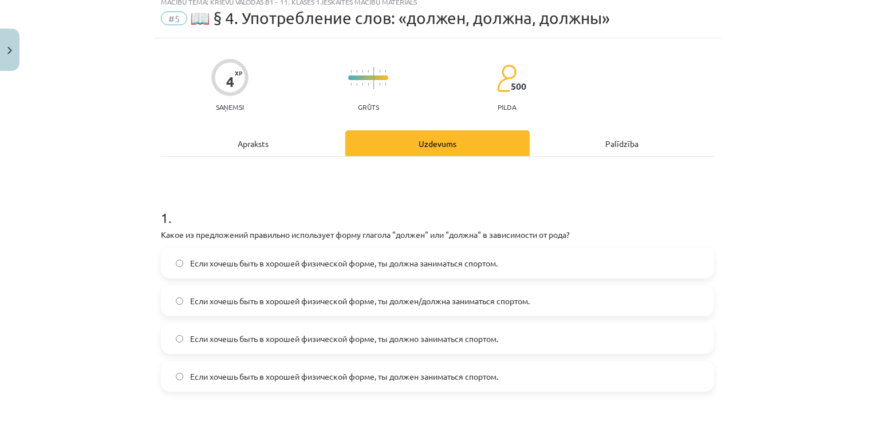
scroll to position [29, 0]
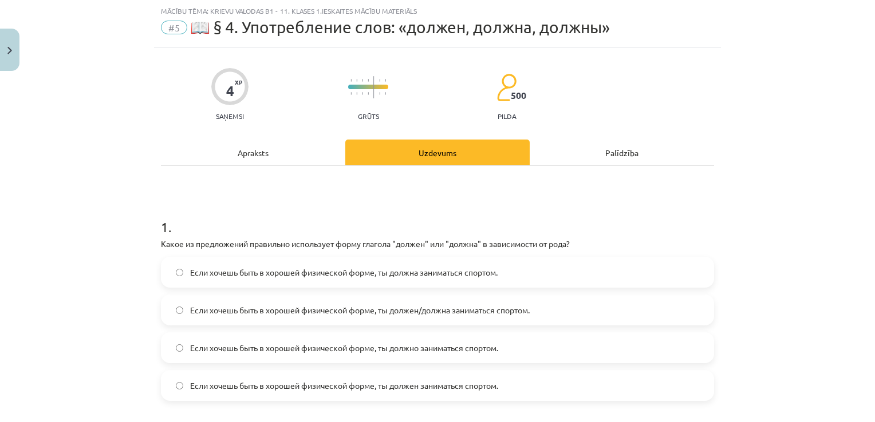
click at [420, 319] on label "Если хочешь быть в хорошей физической форме, ты должен/должна заниматься спорто…" at bounding box center [437, 310] width 551 height 29
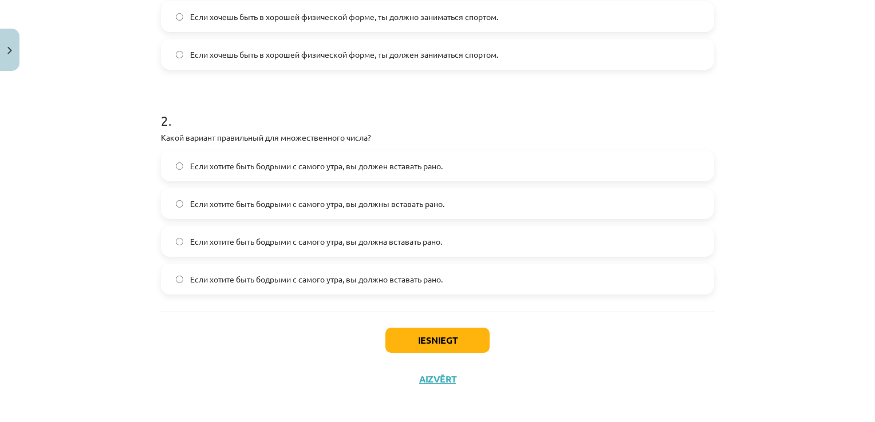
scroll to position [361, 0]
click at [490, 175] on label "Если хотите быть бодрыми с самого утра, вы должен вставать рано." at bounding box center [437, 165] width 551 height 29
click at [431, 342] on button "Iesniegt" at bounding box center [437, 339] width 104 height 25
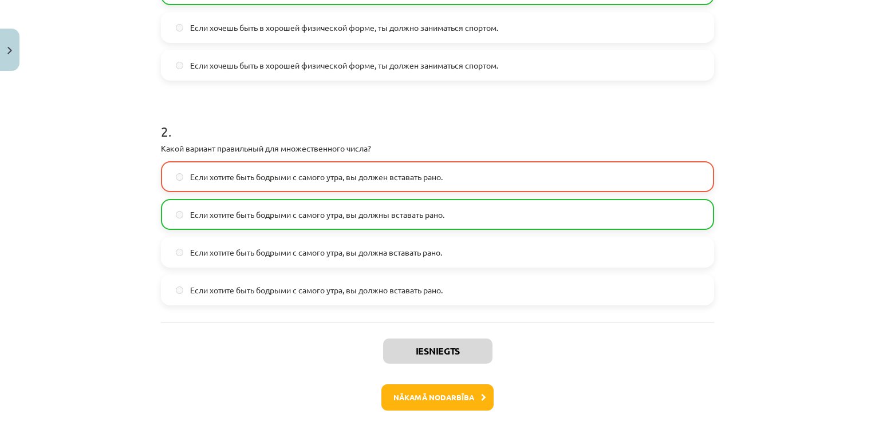
scroll to position [401, 0]
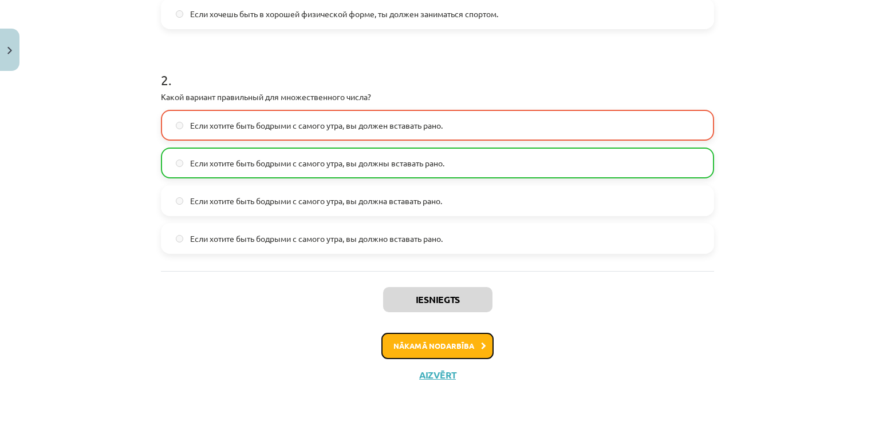
click at [414, 350] on button "Nākamā nodarbība" at bounding box center [437, 346] width 112 height 26
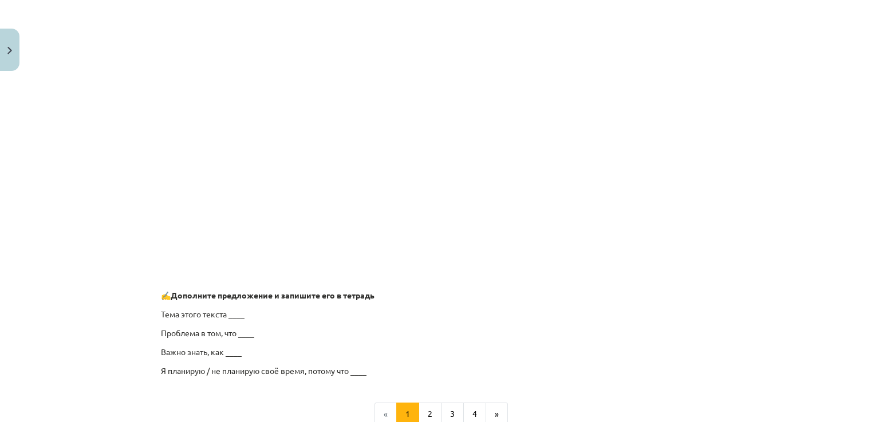
scroll to position [895, 0]
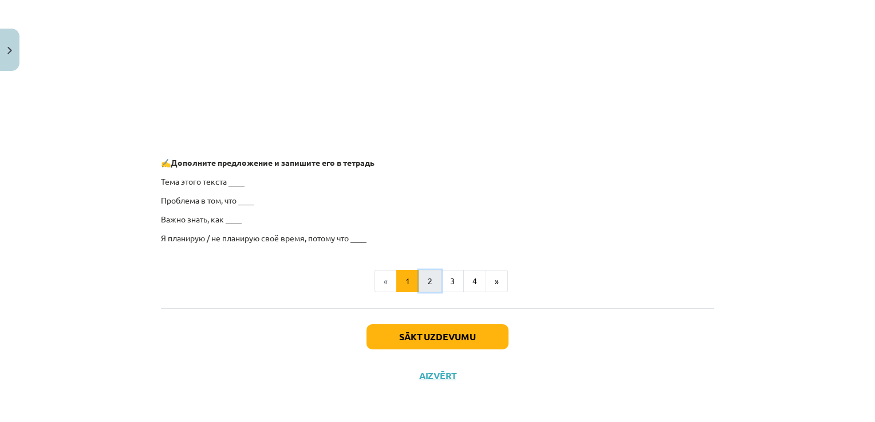
click at [426, 285] on button "2" at bounding box center [429, 281] width 23 height 23
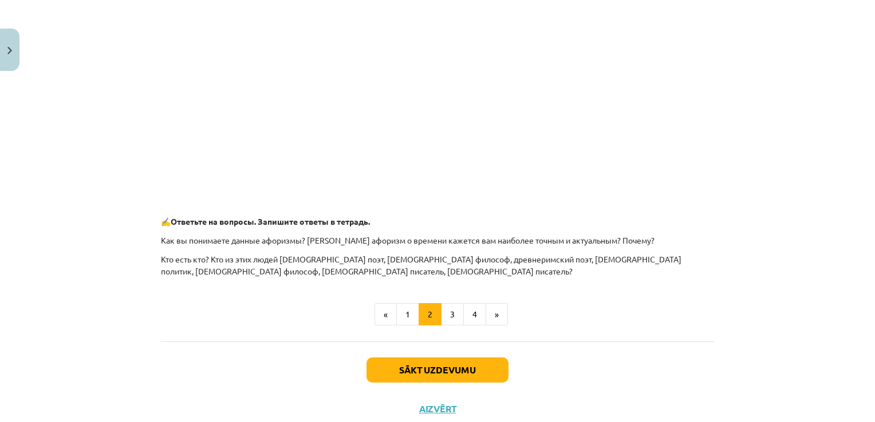
scroll to position [531, 0]
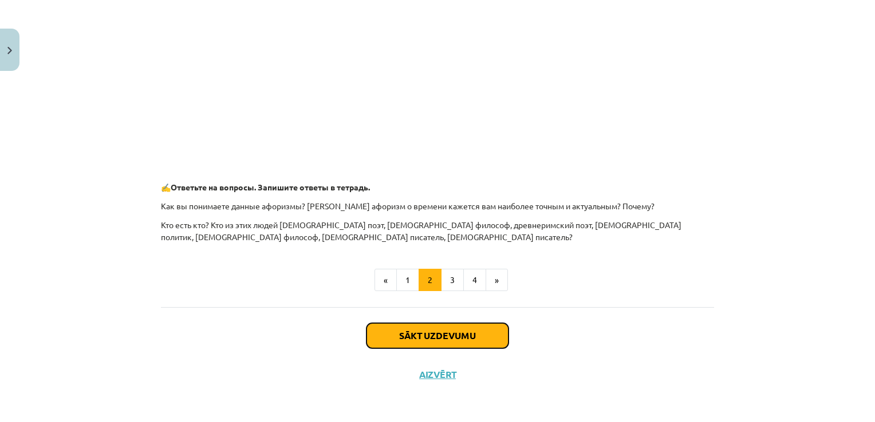
click at [481, 335] on button "Sākt uzdevumu" at bounding box center [437, 335] width 142 height 25
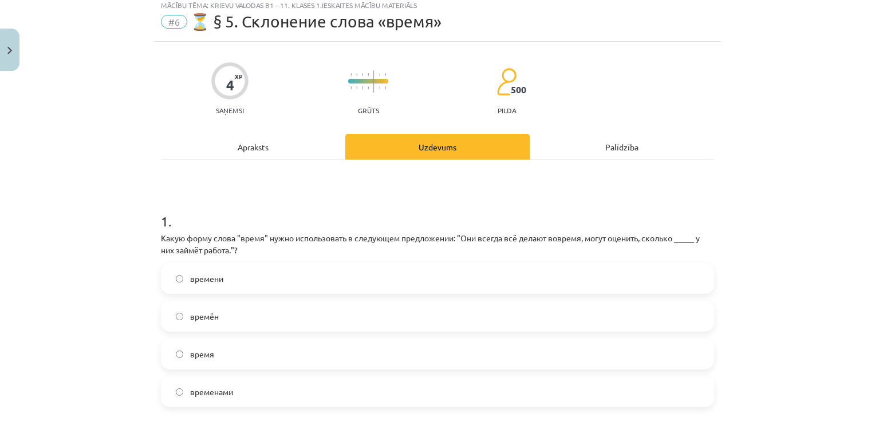
scroll to position [29, 0]
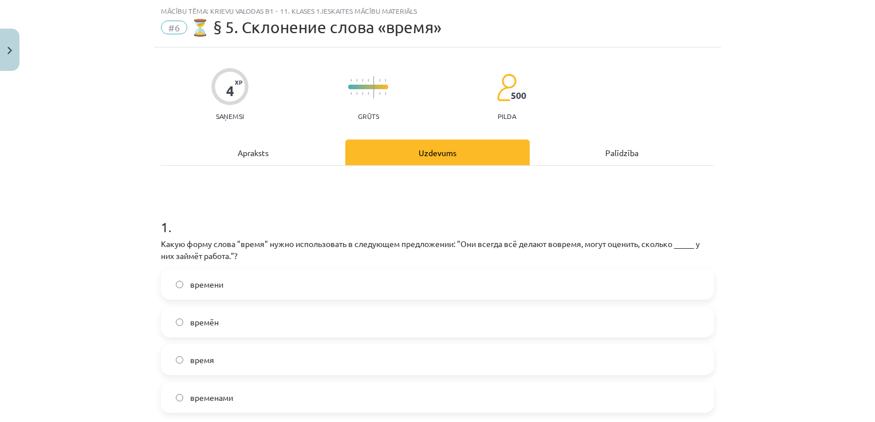
click at [246, 291] on label "времени" at bounding box center [437, 284] width 551 height 29
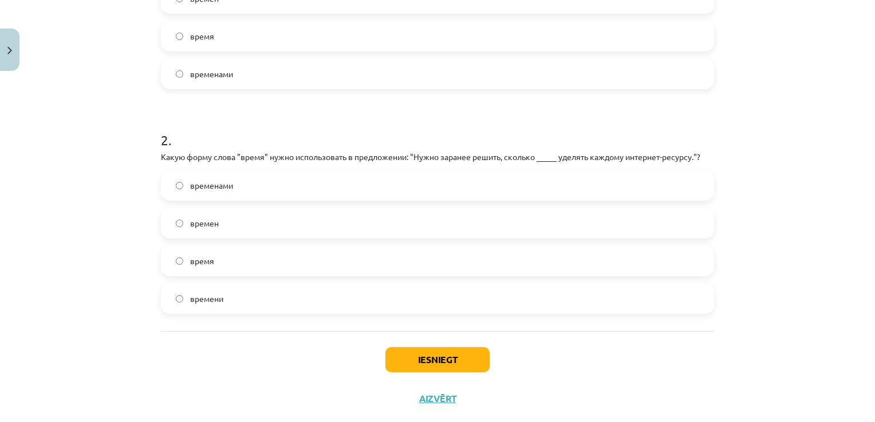
scroll to position [361, 0]
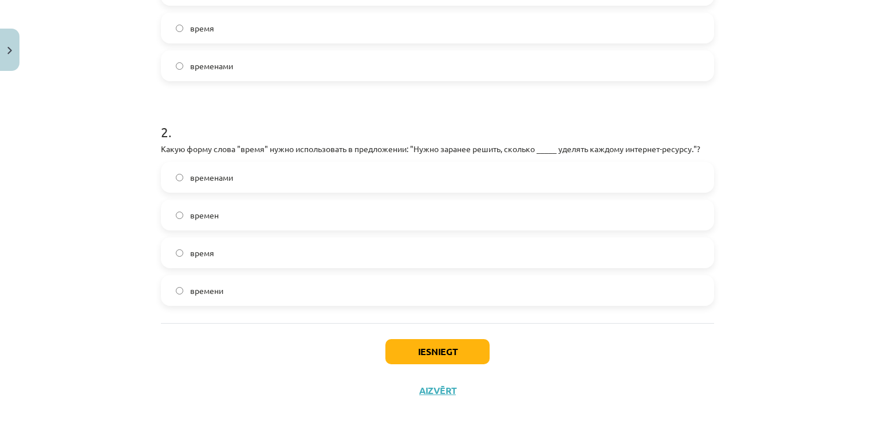
click at [318, 255] on label "время" at bounding box center [437, 253] width 551 height 29
click at [425, 347] on button "Iesniegt" at bounding box center [437, 351] width 104 height 25
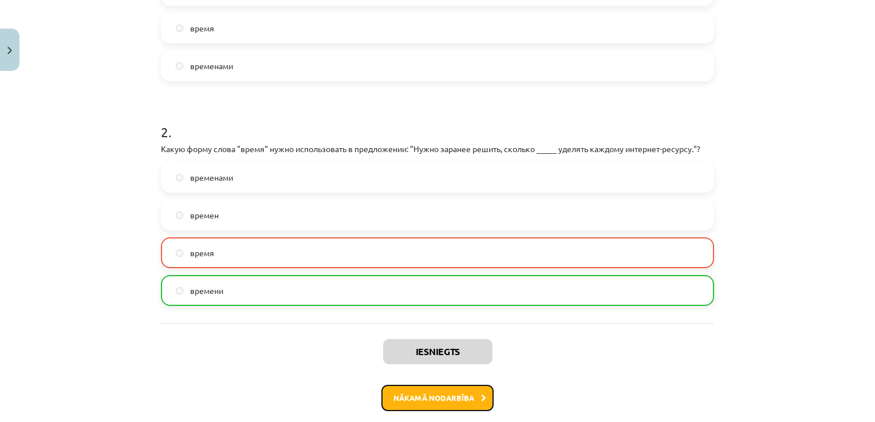
click at [424, 403] on button "Nākamā nodarbība" at bounding box center [437, 398] width 112 height 26
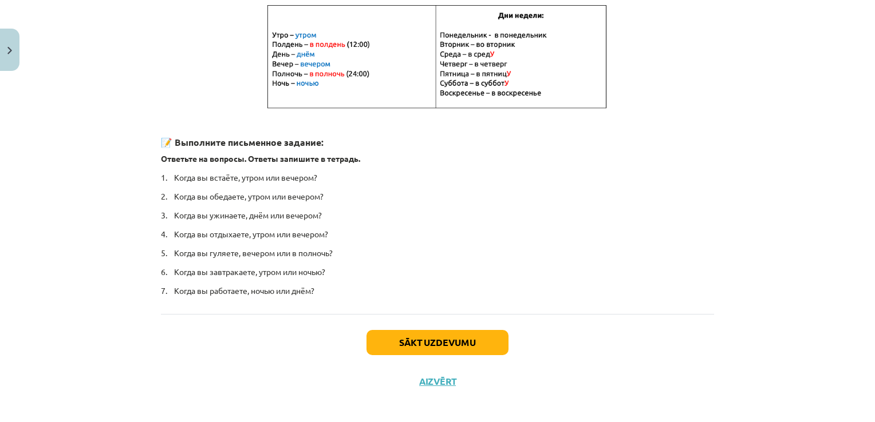
scroll to position [247, 0]
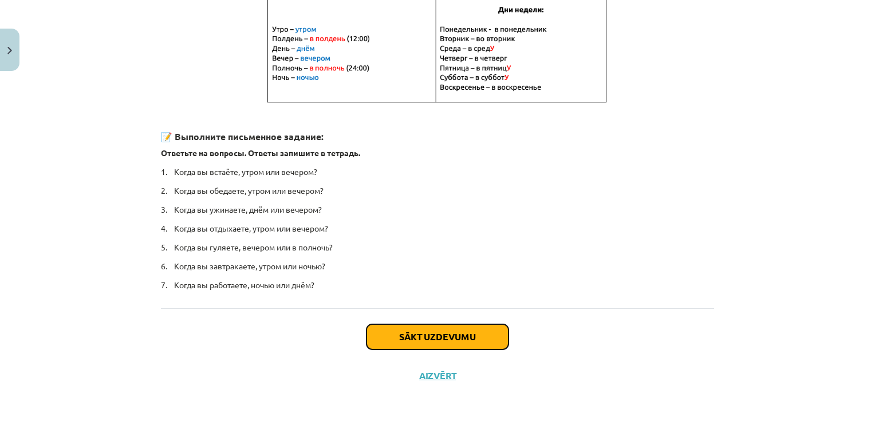
click at [493, 334] on button "Sākt uzdevumu" at bounding box center [437, 337] width 142 height 25
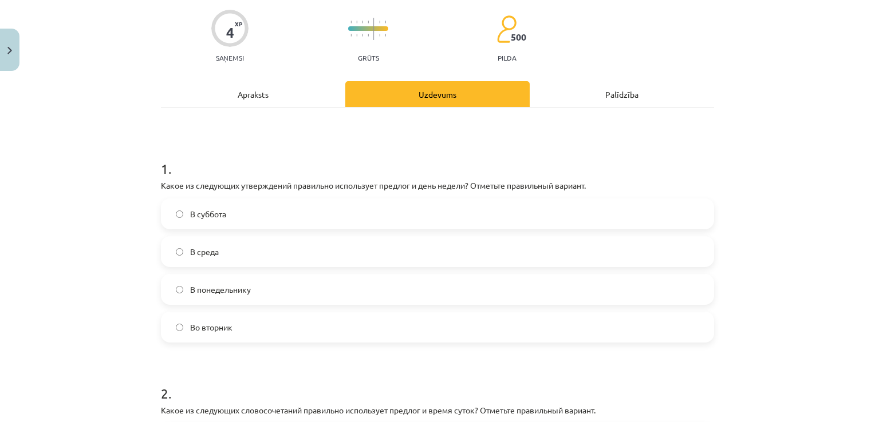
scroll to position [29, 0]
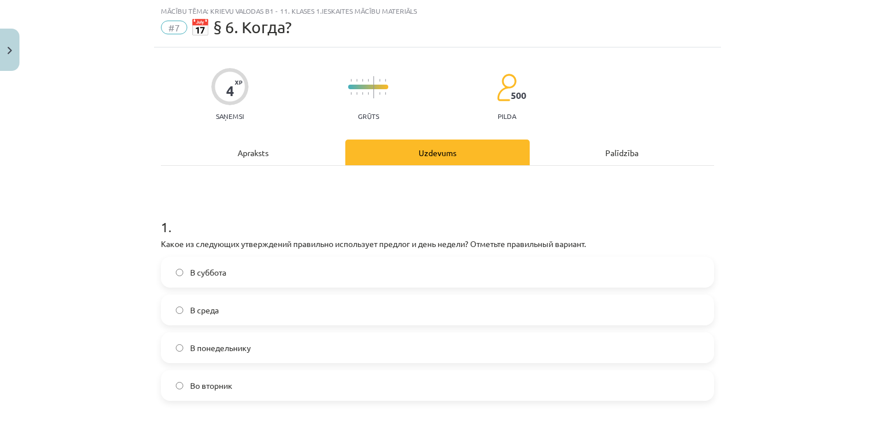
click at [353, 384] on label "Во вторник" at bounding box center [437, 386] width 551 height 29
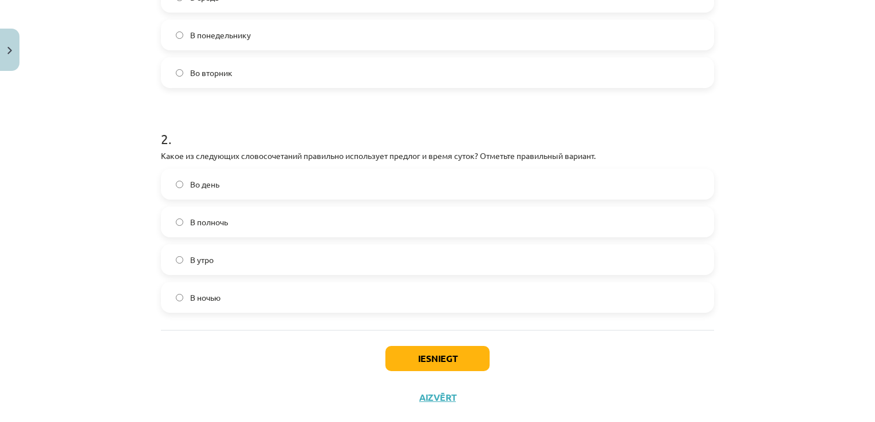
scroll to position [364, 0]
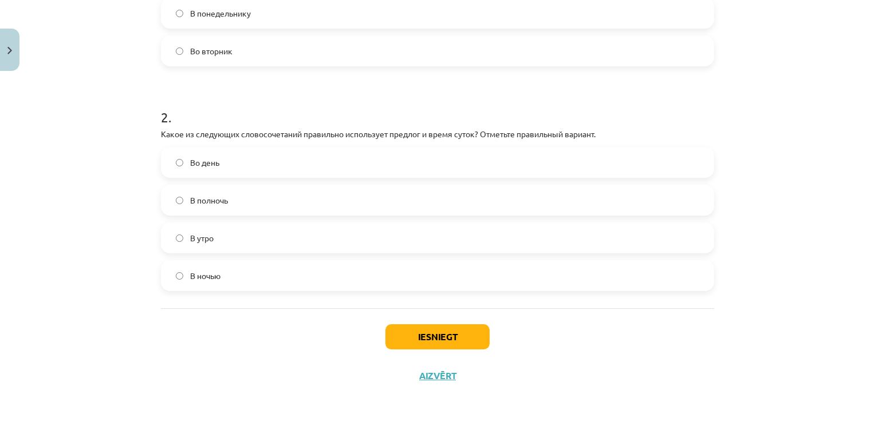
click at [420, 212] on label "В полночь" at bounding box center [437, 200] width 551 height 29
click at [421, 335] on button "Iesniegt" at bounding box center [437, 337] width 104 height 25
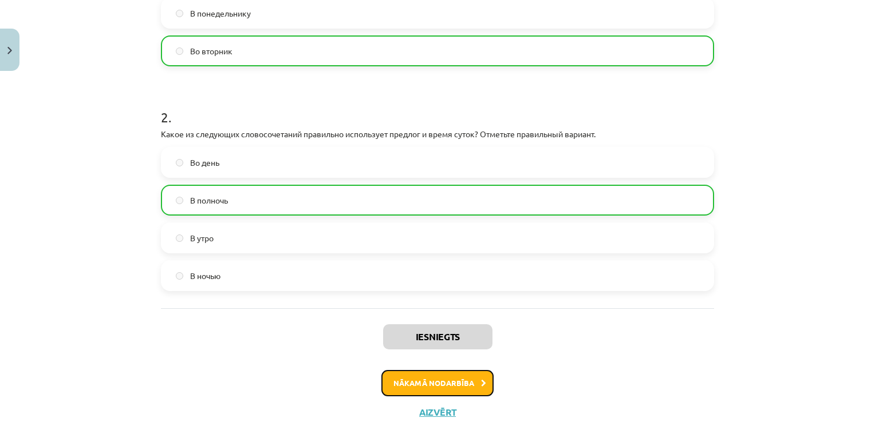
click at [413, 388] on button "Nākamā nodarbība" at bounding box center [437, 383] width 112 height 26
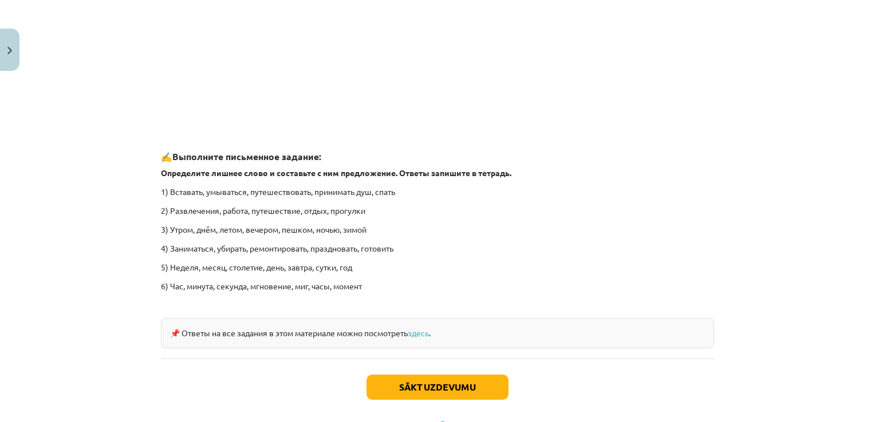
scroll to position [1714, 0]
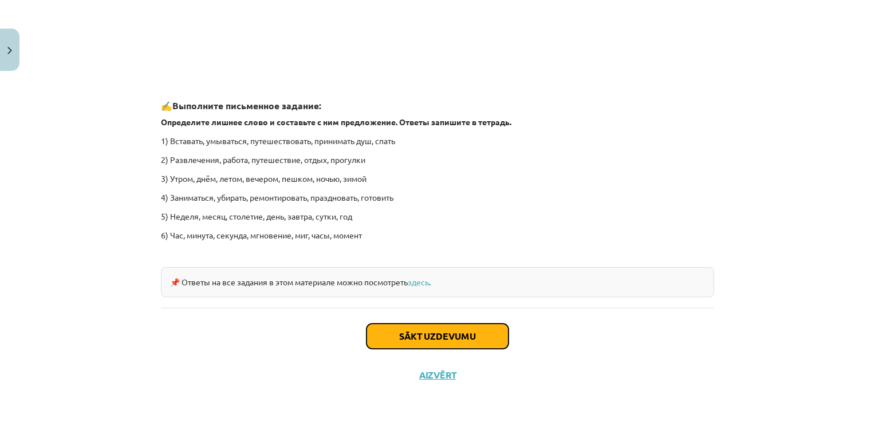
click at [414, 337] on button "Sākt uzdevumu" at bounding box center [437, 336] width 142 height 25
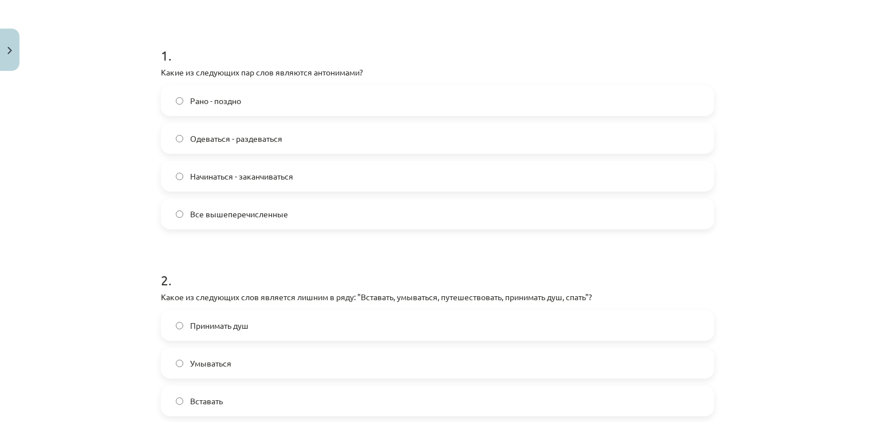
scroll to position [29, 0]
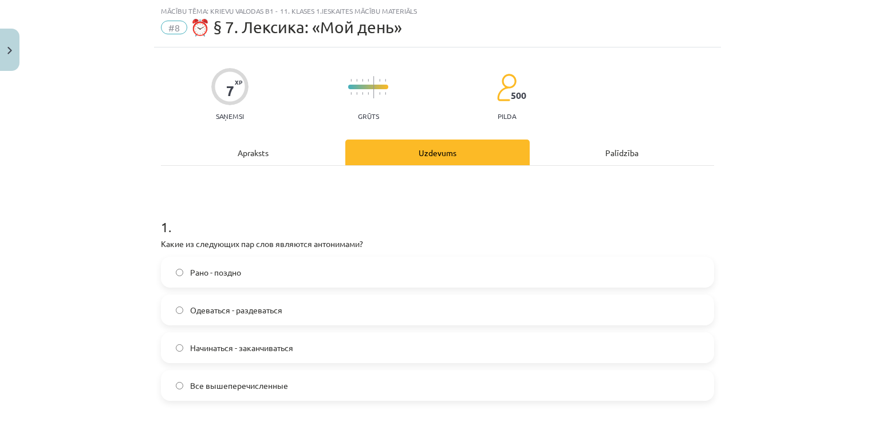
click at [301, 275] on label "Рано - поздно" at bounding box center [437, 272] width 551 height 29
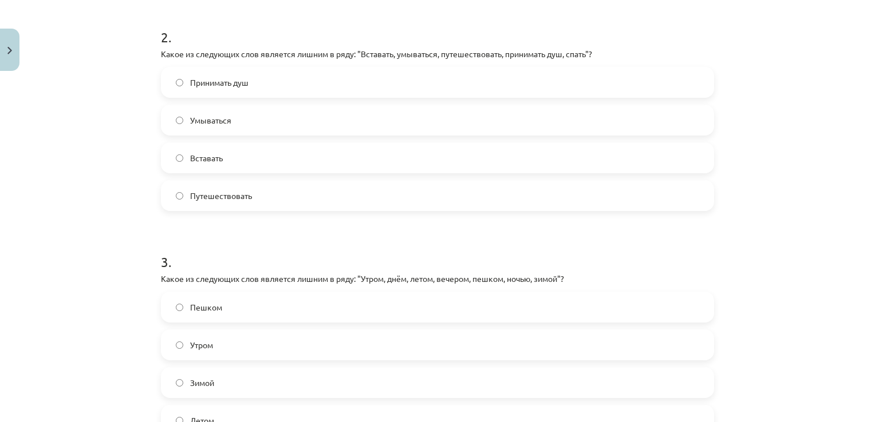
scroll to position [452, 0]
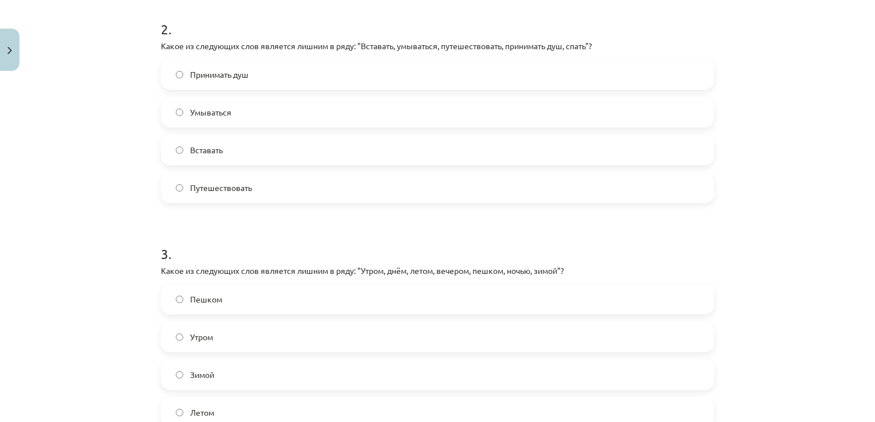
click at [394, 202] on div "Путешествовать" at bounding box center [437, 187] width 553 height 31
click at [392, 199] on label "Путешествовать" at bounding box center [437, 187] width 551 height 29
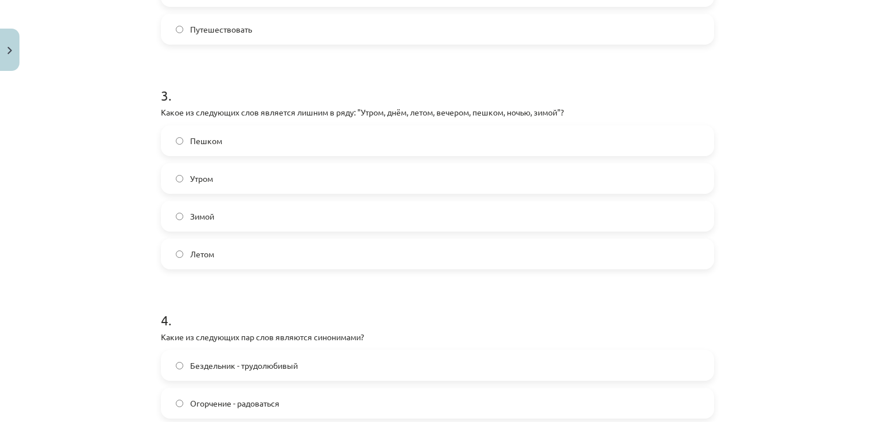
scroll to position [618, 0]
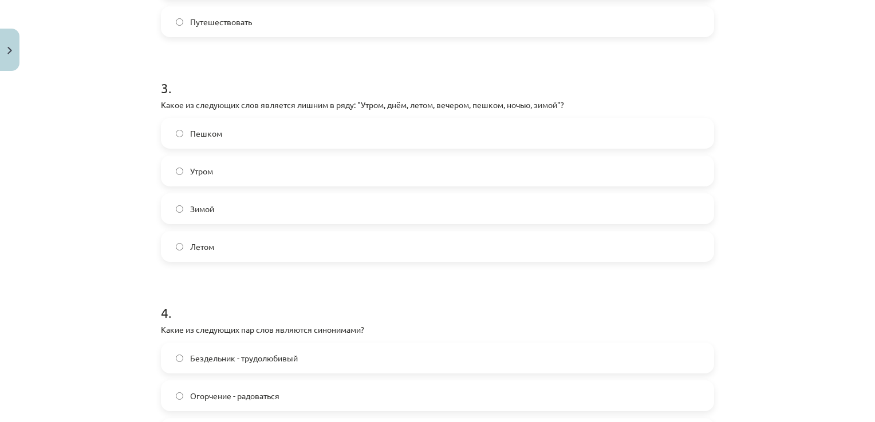
click at [245, 134] on label "Пешком" at bounding box center [437, 133] width 551 height 29
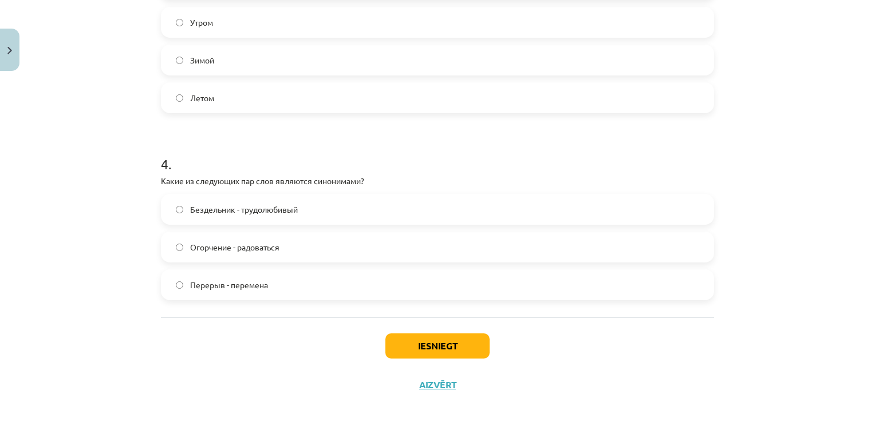
scroll to position [776, 0]
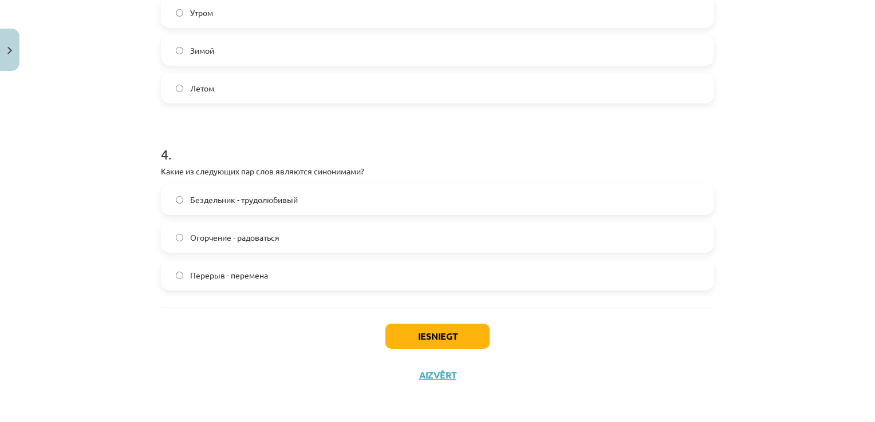
click at [311, 235] on label "Огорчение - радоваться" at bounding box center [437, 237] width 551 height 29
click at [408, 334] on button "Iesniegt" at bounding box center [437, 336] width 104 height 25
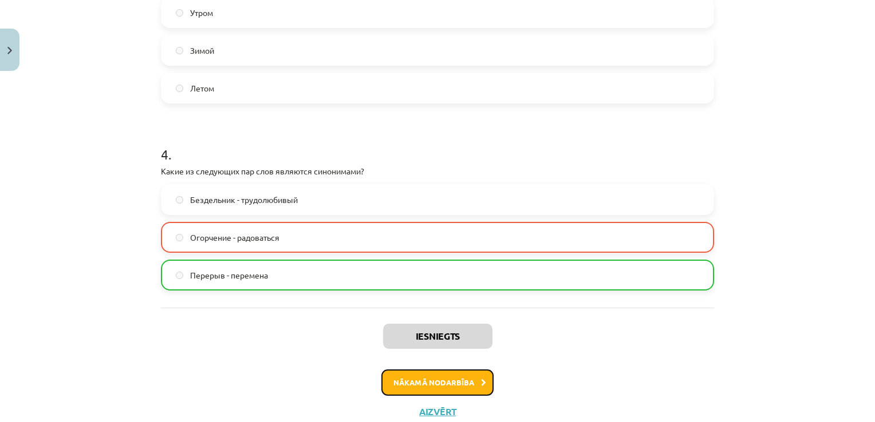
click at [410, 385] on button "Nākamā nodarbība" at bounding box center [437, 383] width 112 height 26
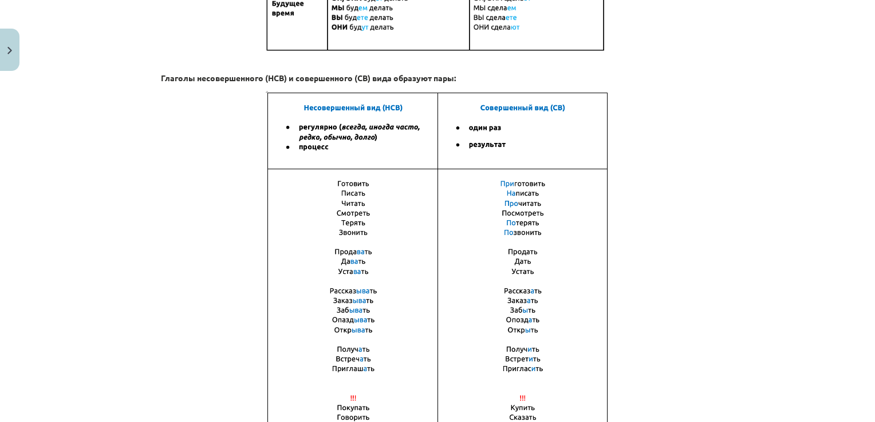
scroll to position [640, 0]
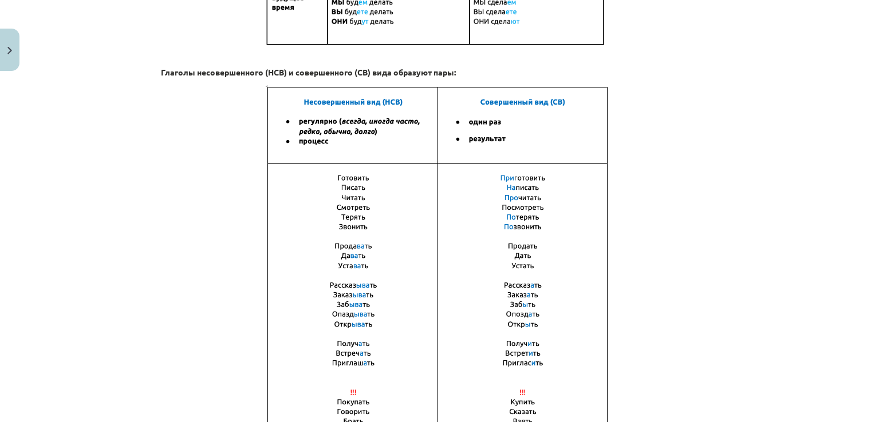
drag, startPoint x: 841, startPoint y: 338, endPoint x: 871, endPoint y: 266, distance: 78.0
click at [871, 266] on div "Mācību tēma: Krievu valodas b1 - 11. klases 1.ieskaites mācību materiāls #9 📖 §…" at bounding box center [437, 211] width 875 height 422
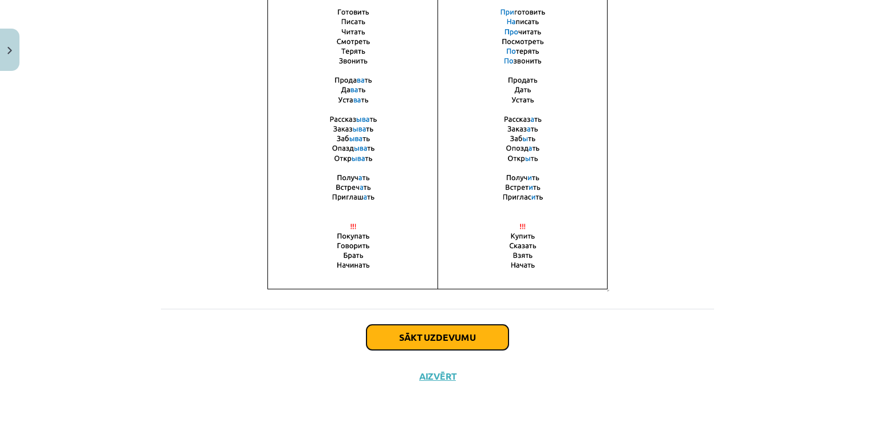
click at [419, 331] on button "Sākt uzdevumu" at bounding box center [437, 337] width 142 height 25
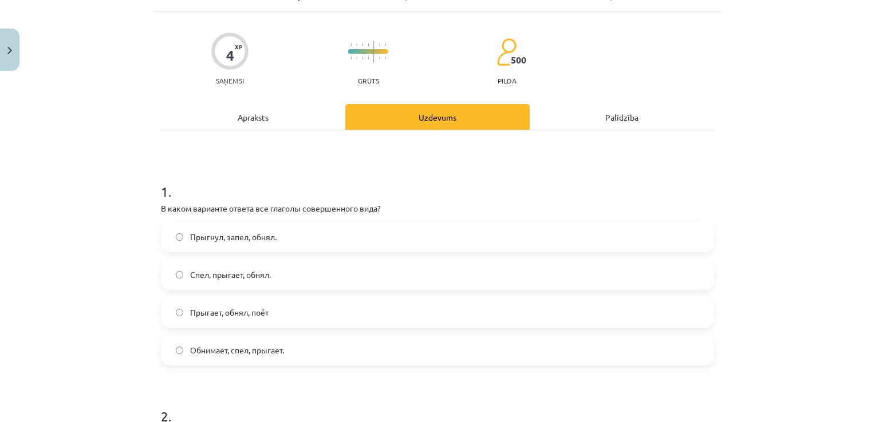
scroll to position [29, 0]
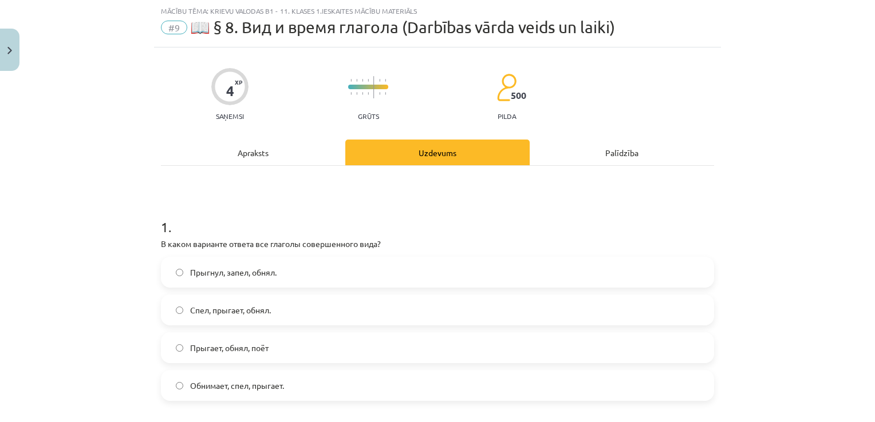
click at [318, 282] on label "Прыгнул, запел, обнял." at bounding box center [437, 272] width 551 height 29
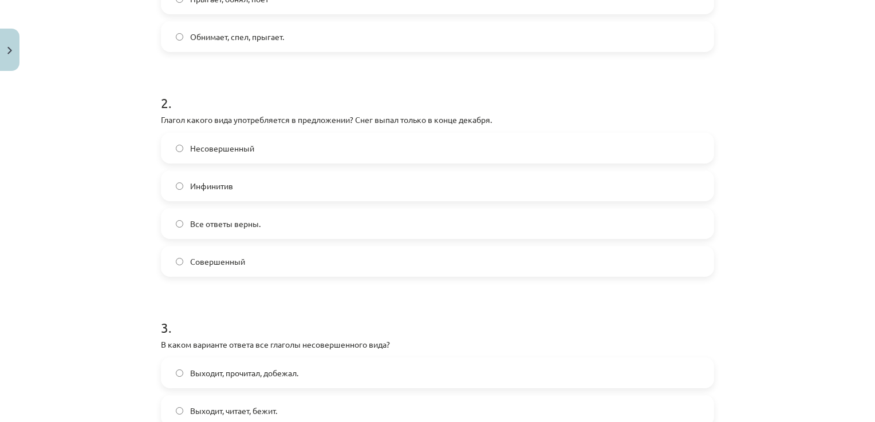
scroll to position [382, 0]
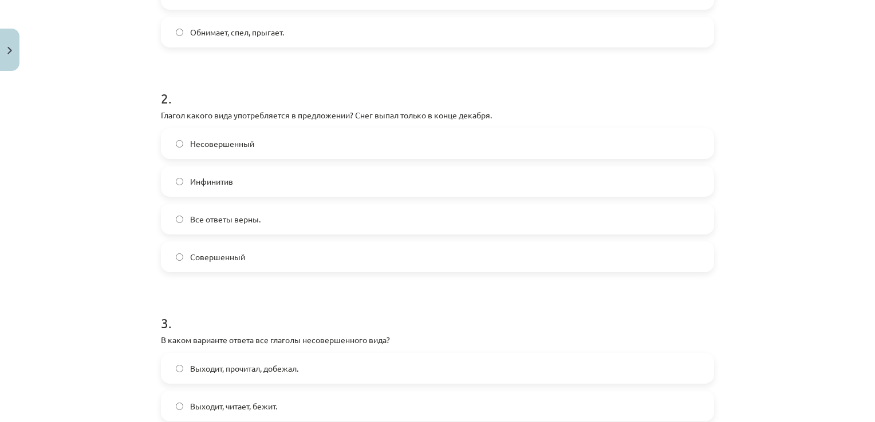
click at [506, 186] on label "Инфинитив" at bounding box center [437, 181] width 551 height 29
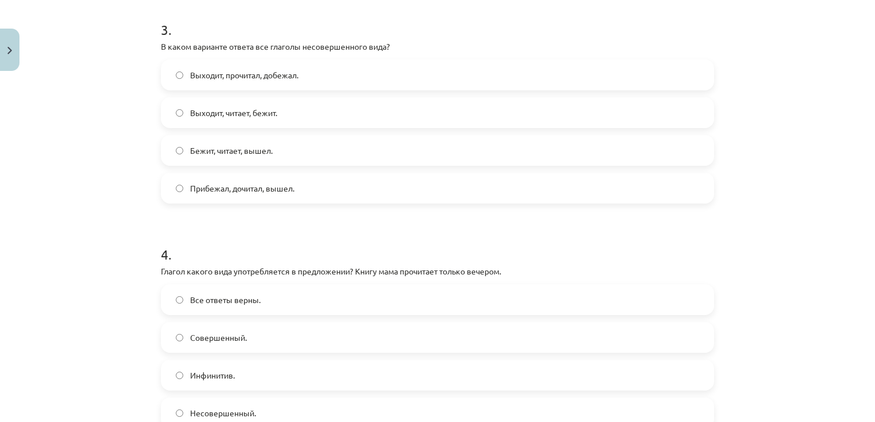
scroll to position [678, 0]
click at [445, 195] on label "Прибежал, дочитал, вышел." at bounding box center [437, 186] width 551 height 29
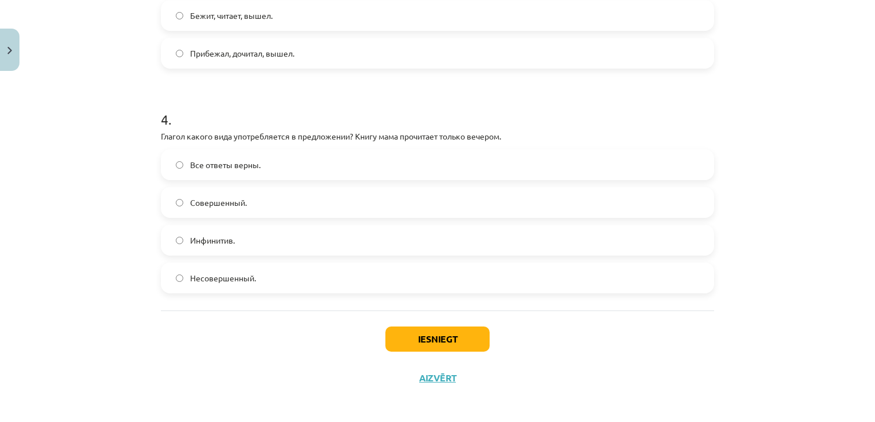
scroll to position [815, 0]
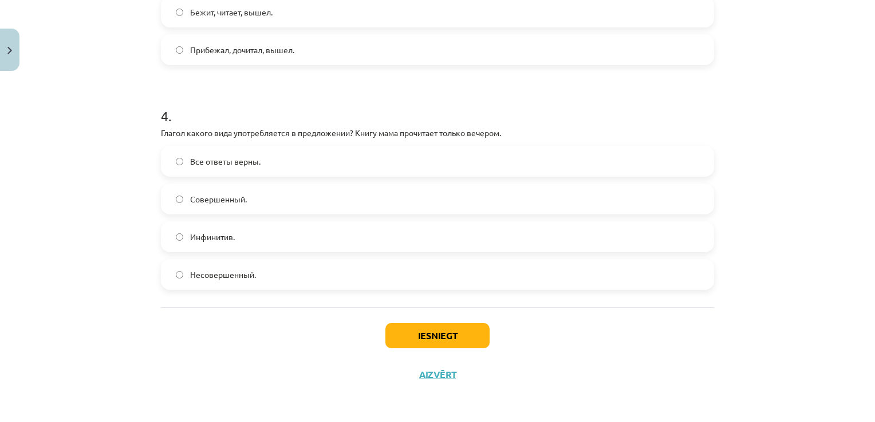
click at [406, 235] on label "Инфинитив." at bounding box center [437, 237] width 551 height 29
click at [418, 335] on button "Iesniegt" at bounding box center [437, 335] width 104 height 25
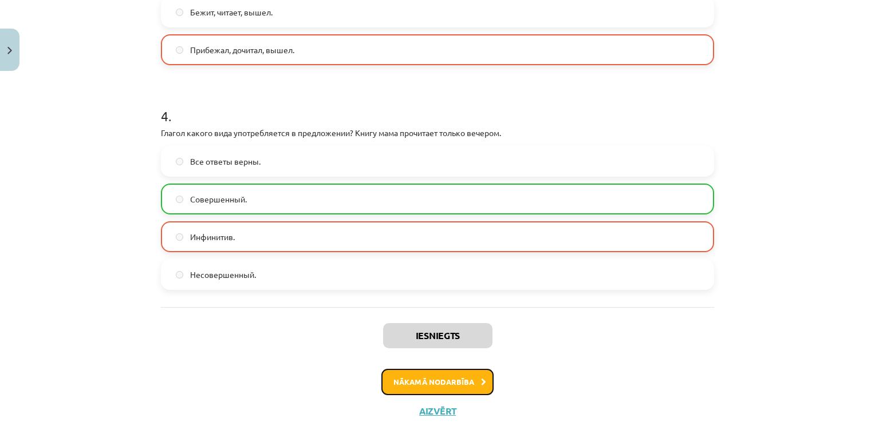
click at [423, 379] on button "Nākamā nodarbība" at bounding box center [437, 382] width 112 height 26
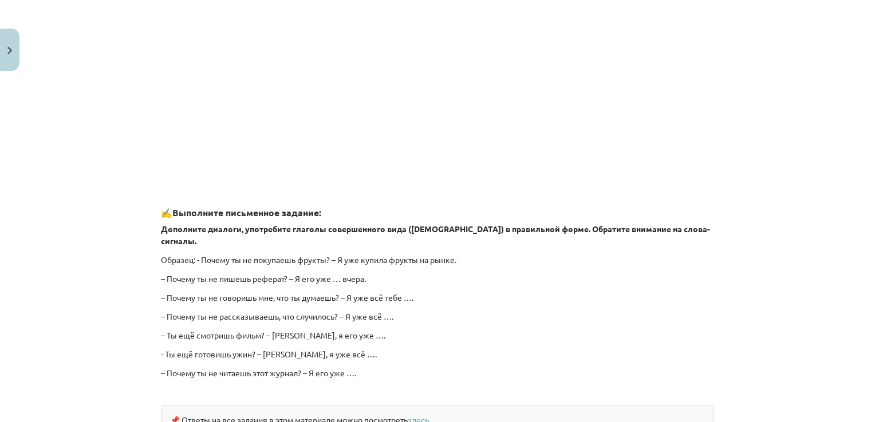
scroll to position [1020, 0]
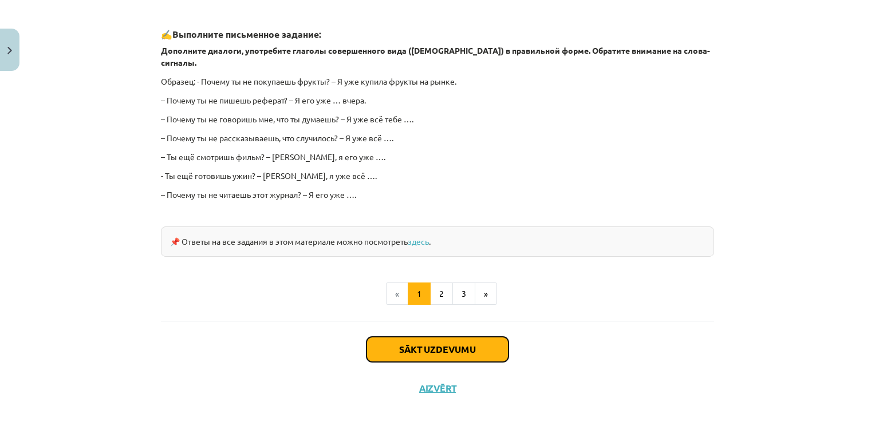
click at [428, 345] on button "Sākt uzdevumu" at bounding box center [437, 349] width 142 height 25
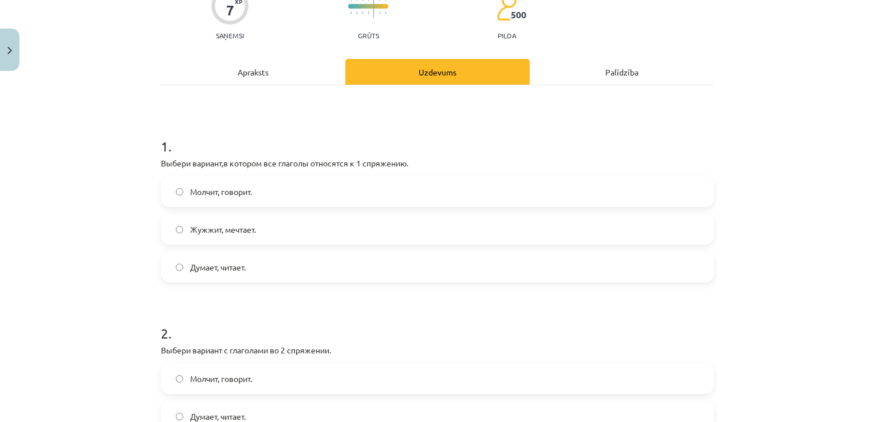
scroll to position [29, 0]
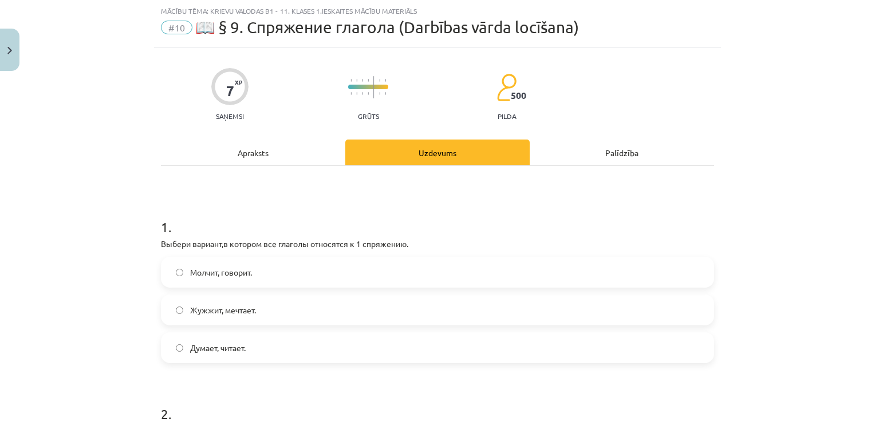
click at [256, 269] on label "Молчит, говорит." at bounding box center [437, 272] width 551 height 29
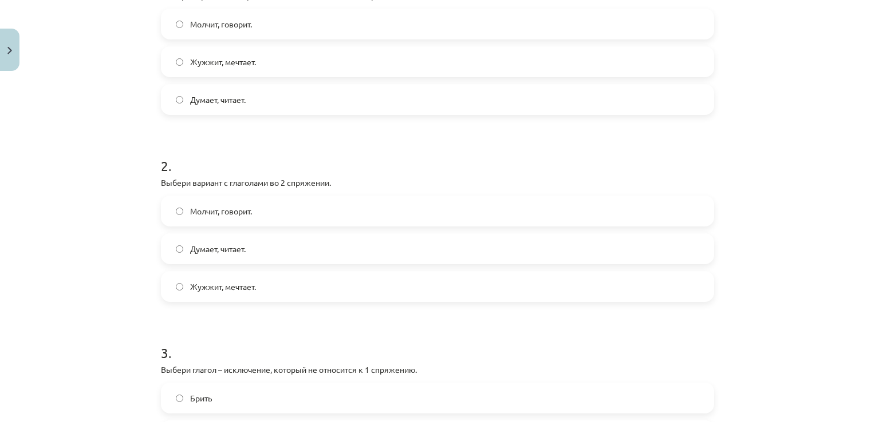
scroll to position [314, 0]
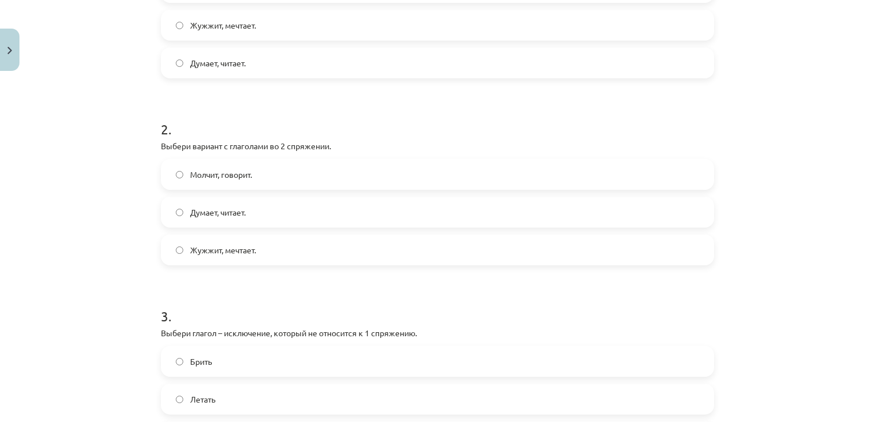
click at [190, 214] on span "Думает, читает." at bounding box center [218, 213] width 56 height 12
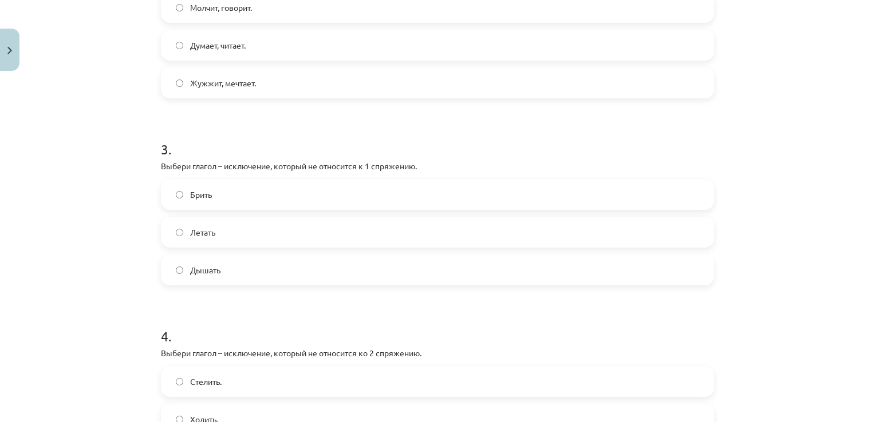
scroll to position [490, 0]
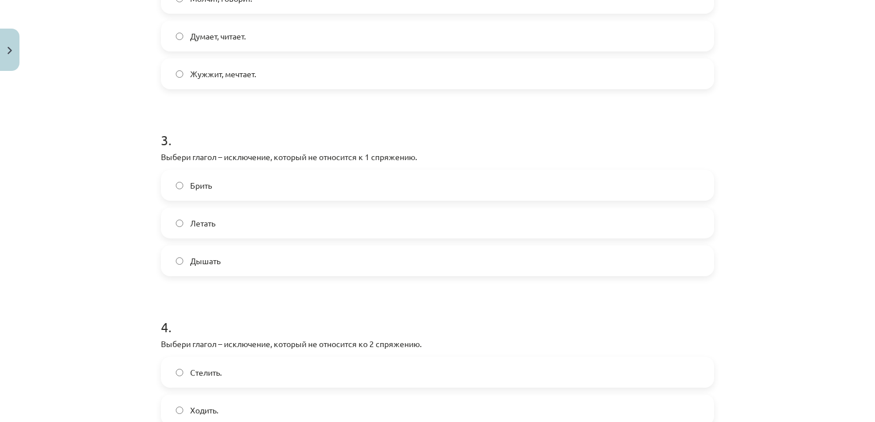
click at [207, 264] on span "Дышать" at bounding box center [205, 261] width 30 height 12
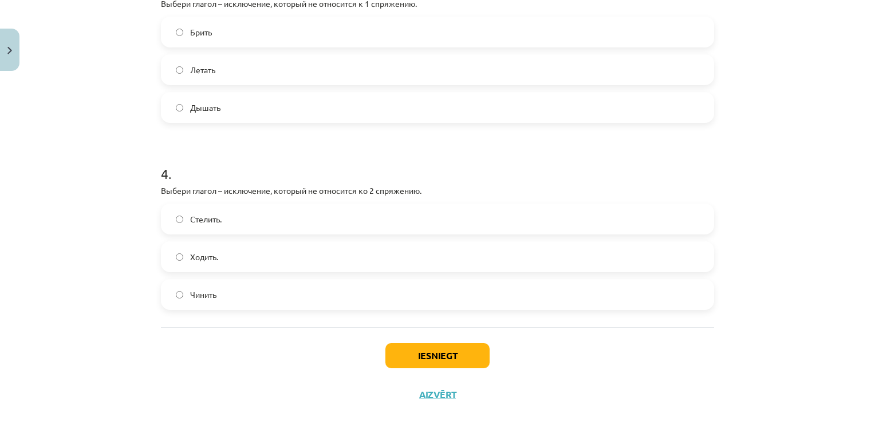
scroll to position [663, 0]
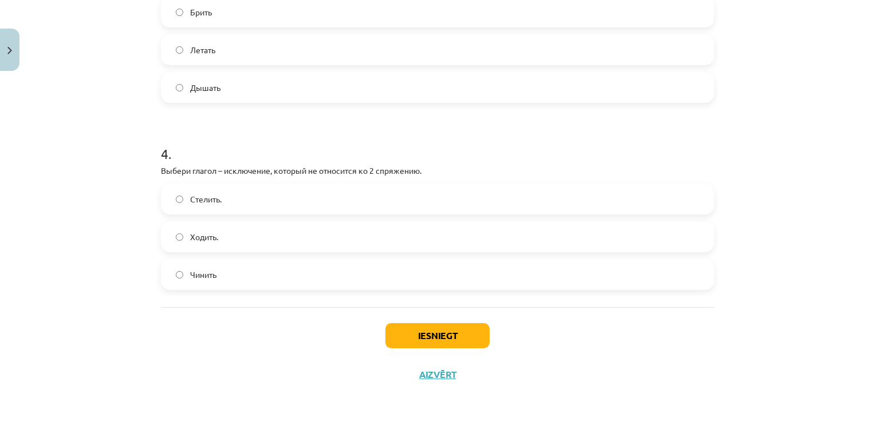
click at [190, 236] on span "Ходить." at bounding box center [204, 237] width 28 height 12
click at [406, 329] on button "Iesniegt" at bounding box center [437, 335] width 104 height 25
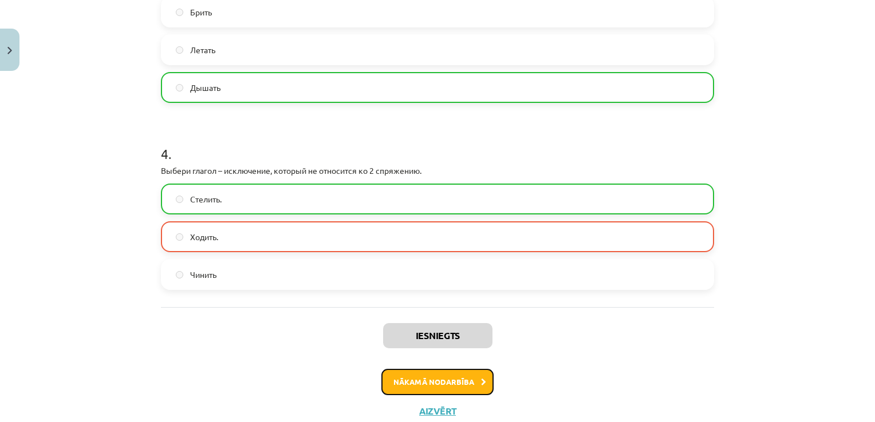
click at [433, 390] on button "Nākamā nodarbība" at bounding box center [437, 382] width 112 height 26
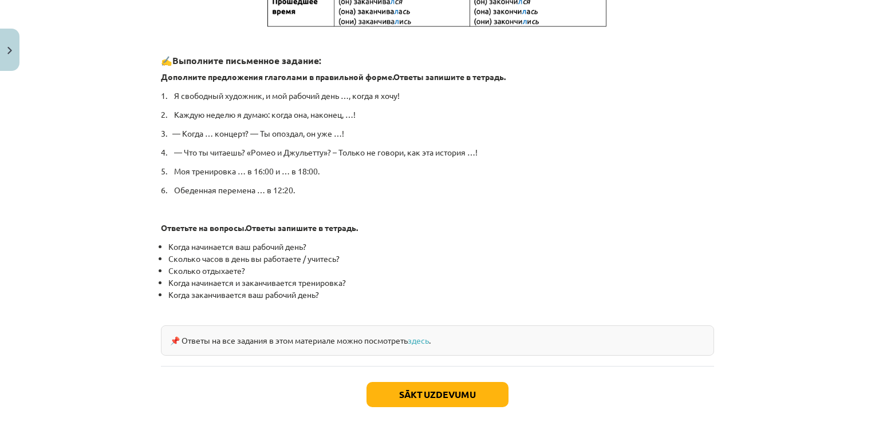
scroll to position [594, 0]
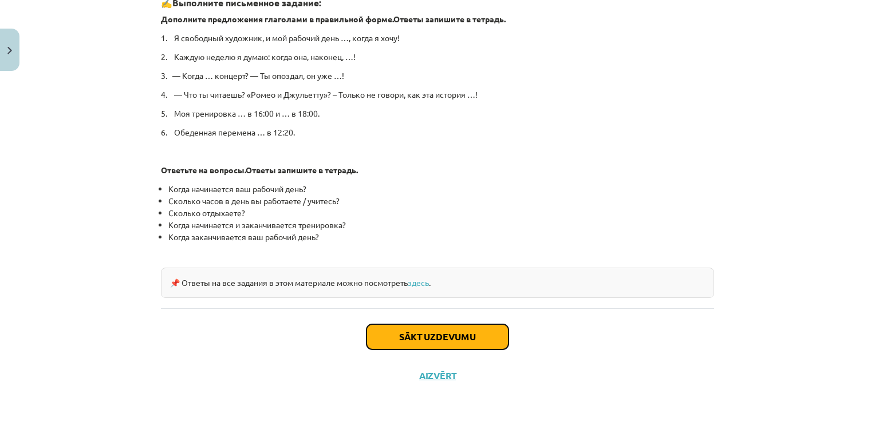
click at [439, 332] on button "Sākt uzdevumu" at bounding box center [437, 337] width 142 height 25
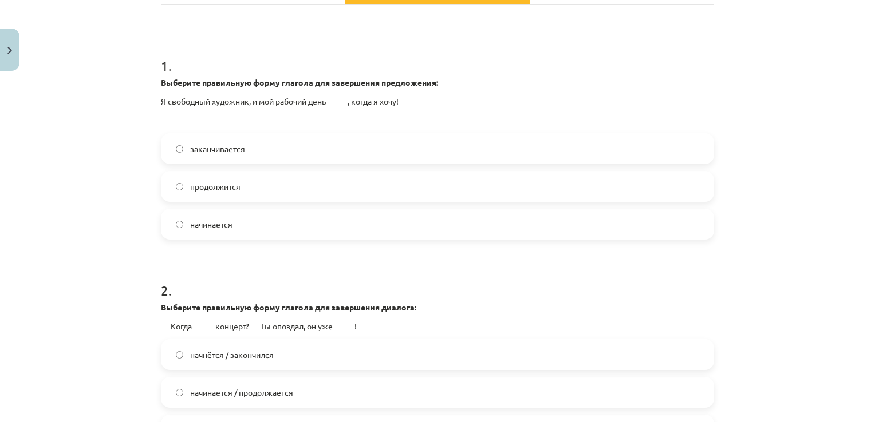
scroll to position [212, 0]
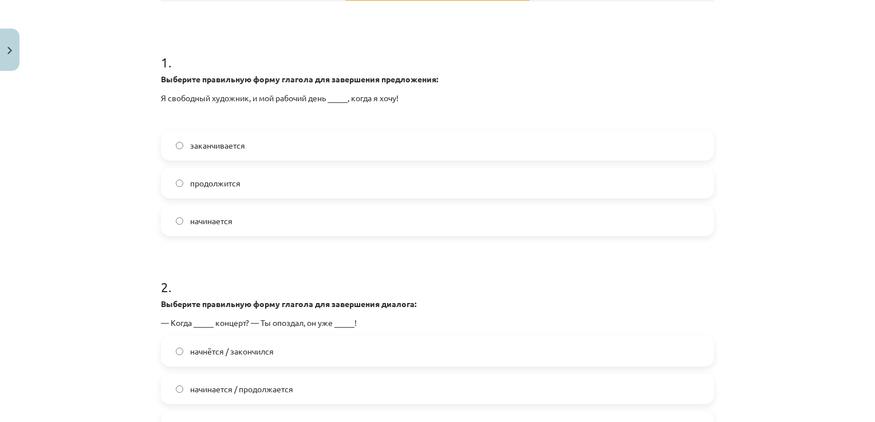
click at [270, 219] on label "начинается" at bounding box center [437, 221] width 551 height 29
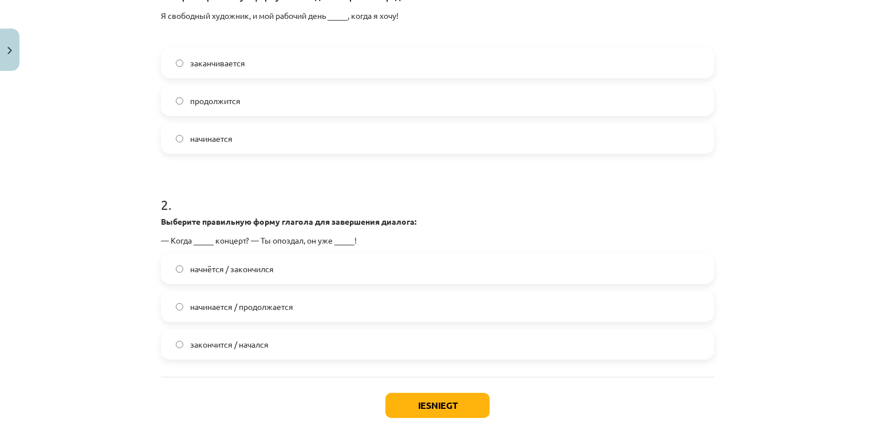
scroll to position [296, 0]
click at [248, 268] on span "начнётся / закончился" at bounding box center [232, 268] width 84 height 12
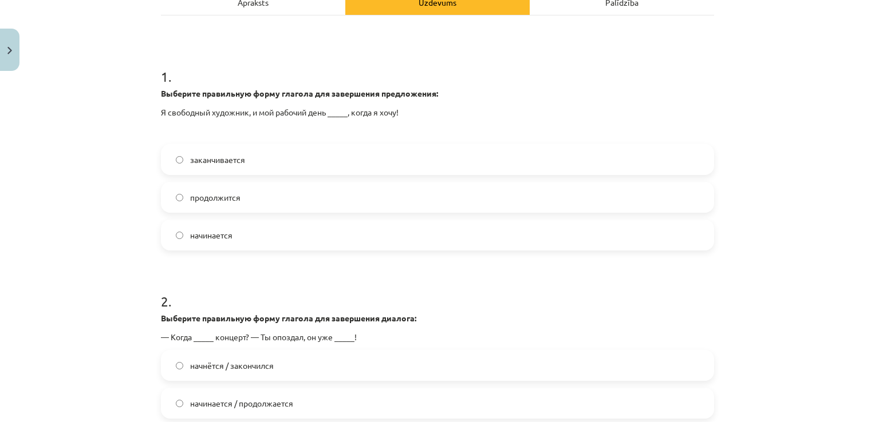
scroll to position [194, 0]
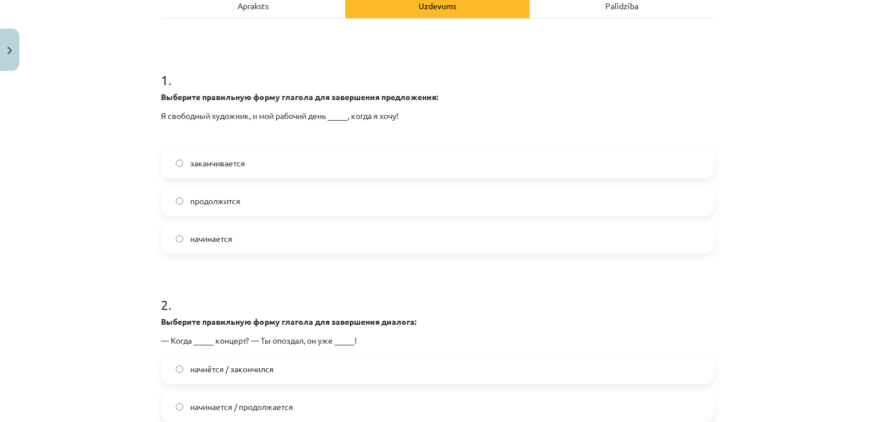
click at [190, 164] on span "заканчивается" at bounding box center [217, 163] width 55 height 12
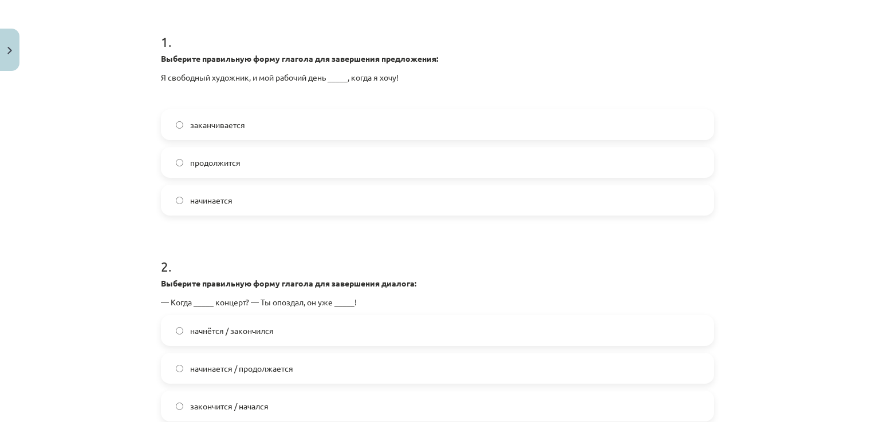
scroll to position [364, 0]
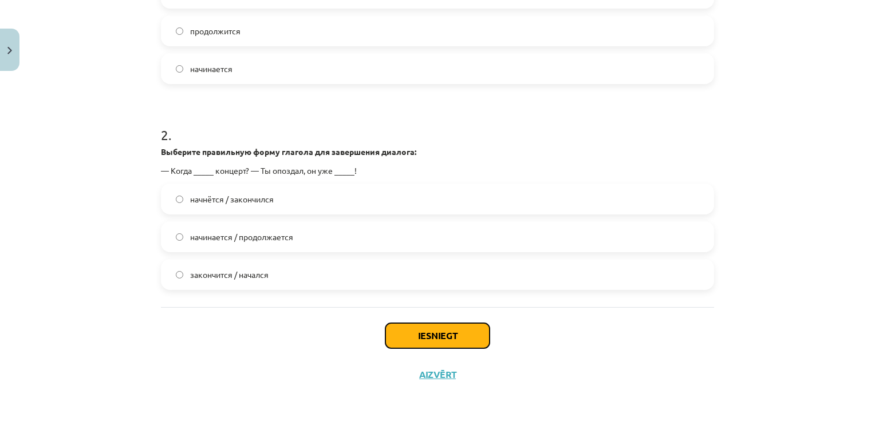
click at [435, 340] on button "Iesniegt" at bounding box center [437, 335] width 104 height 25
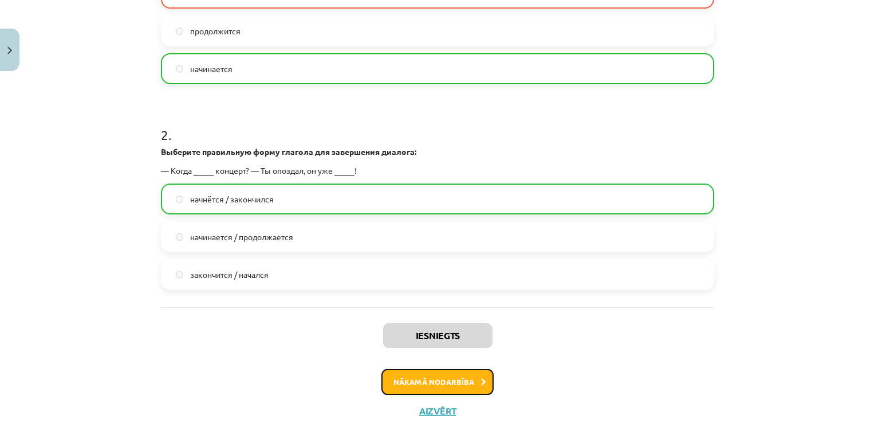
click at [409, 380] on button "Nākamā nodarbība" at bounding box center [437, 382] width 112 height 26
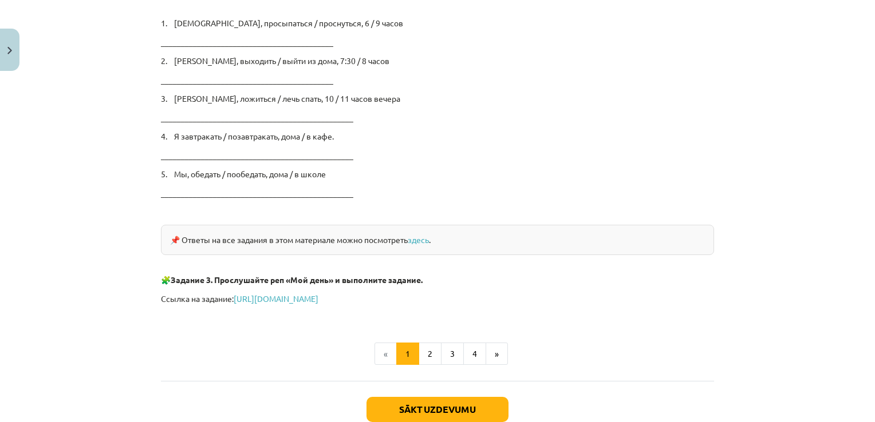
scroll to position [1937, 0]
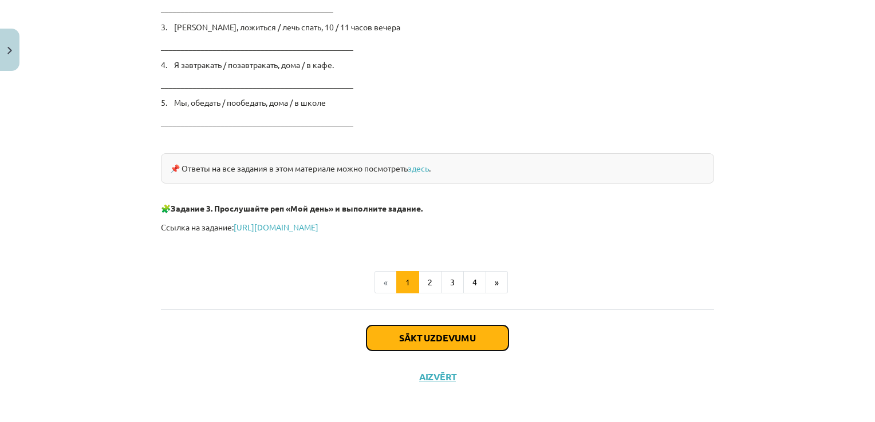
click at [439, 331] on button "Sākt uzdevumu" at bounding box center [437, 338] width 142 height 25
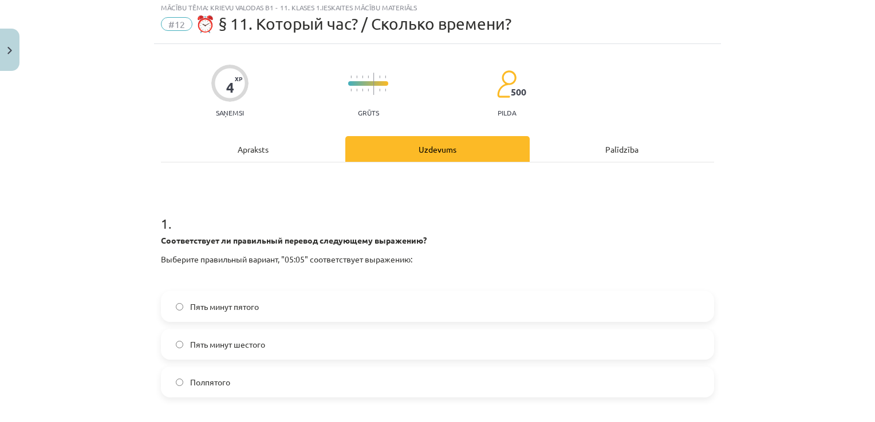
scroll to position [29, 0]
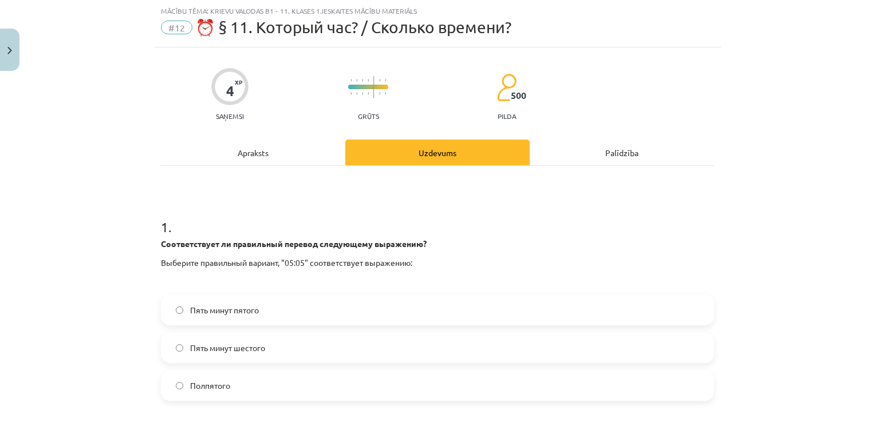
click at [236, 314] on span "Пять минут пятого" at bounding box center [224, 311] width 69 height 12
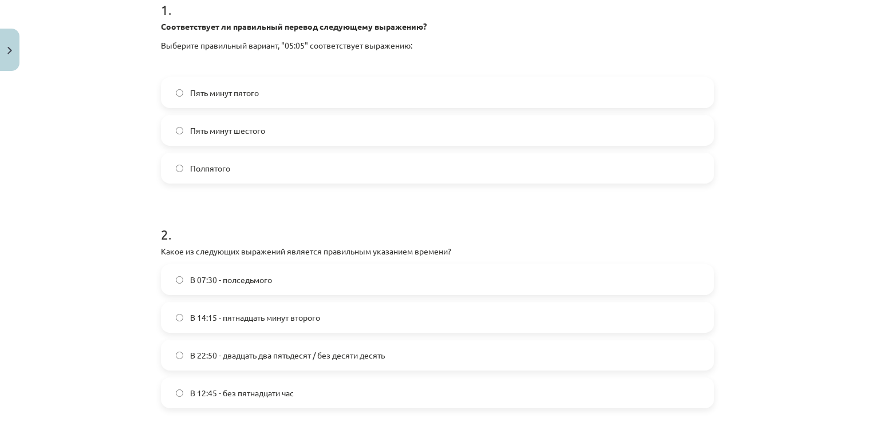
scroll to position [249, 0]
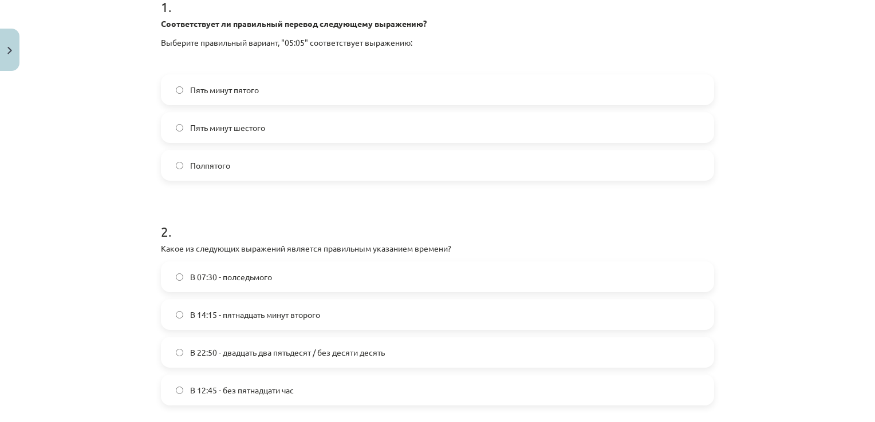
click at [309, 347] on span "В 22:50 - двадцать два пятьдесят / без десяти десять" at bounding box center [287, 353] width 195 height 12
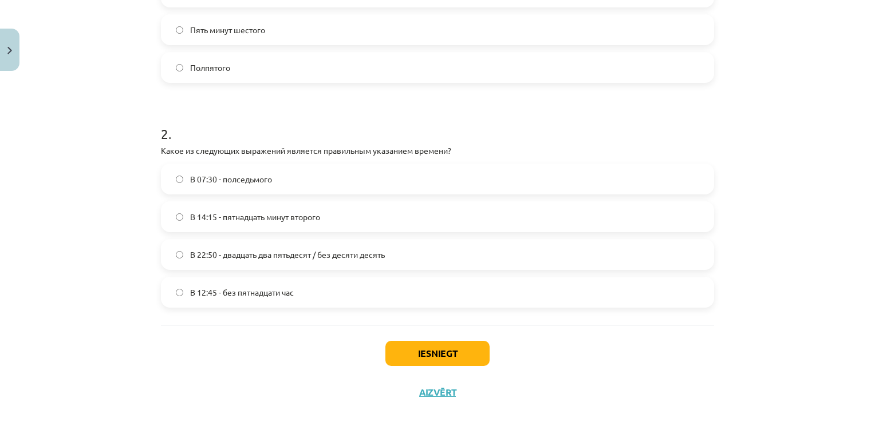
scroll to position [364, 0]
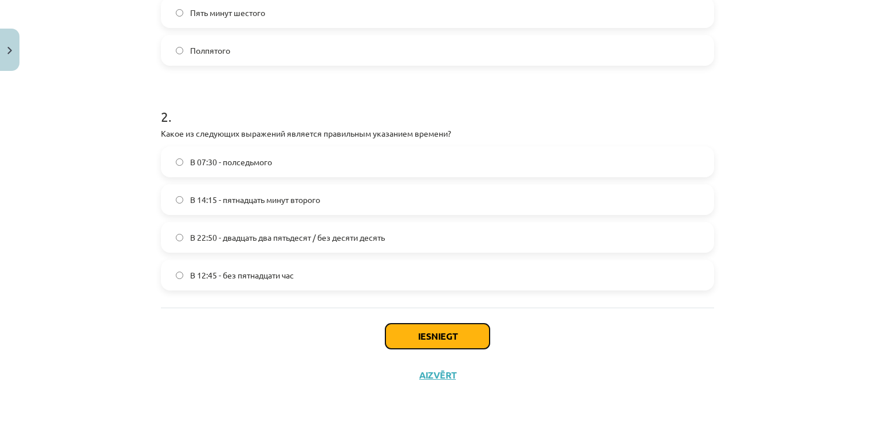
click at [399, 343] on button "Iesniegt" at bounding box center [437, 336] width 104 height 25
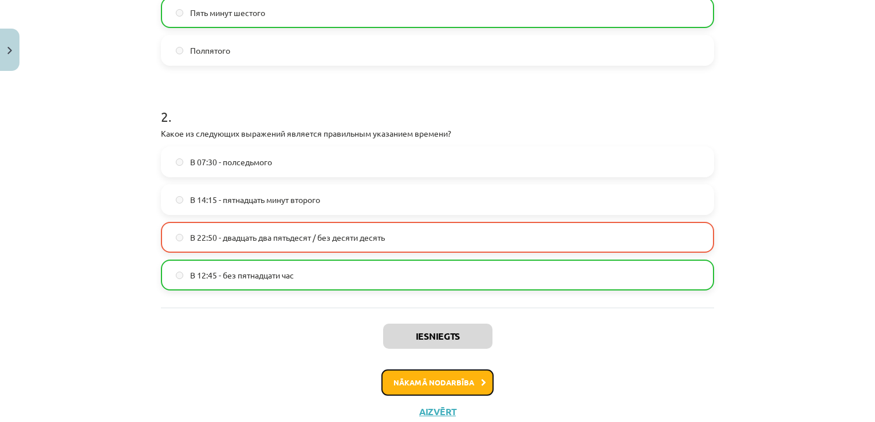
click at [428, 384] on button "Nākamā nodarbība" at bounding box center [437, 383] width 112 height 26
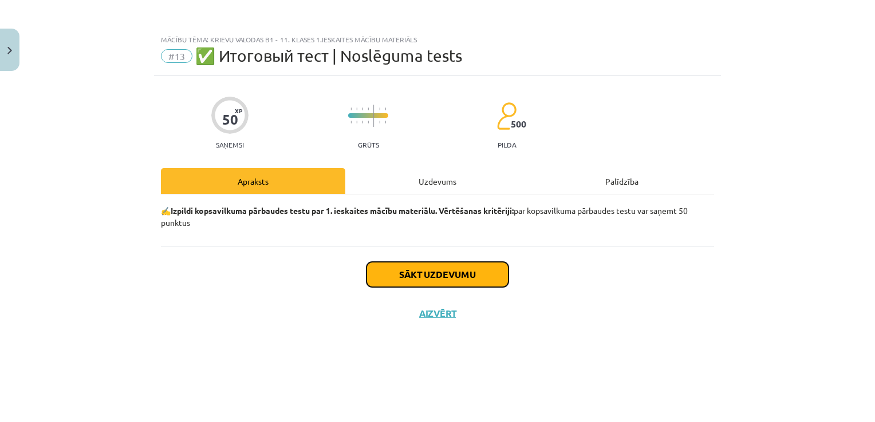
click at [435, 274] on button "Sākt uzdevumu" at bounding box center [437, 274] width 142 height 25
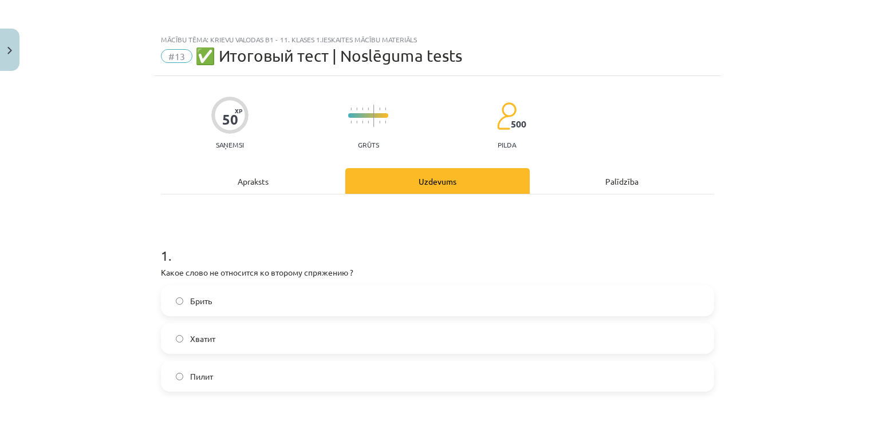
click at [224, 338] on label "Хватит" at bounding box center [437, 339] width 551 height 29
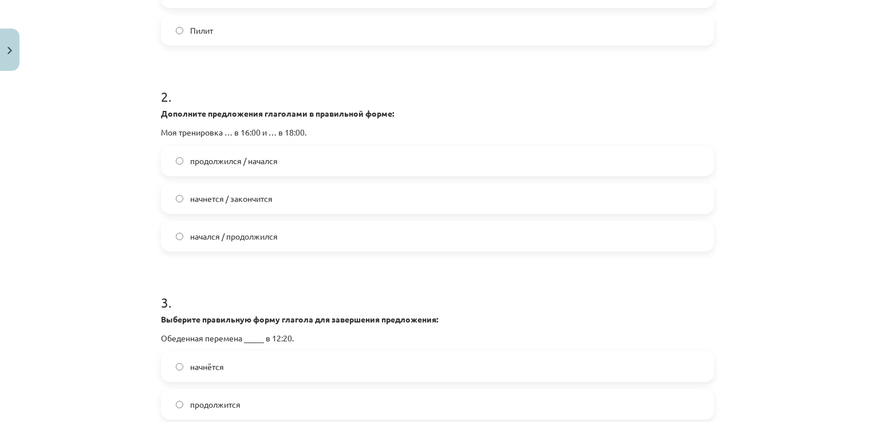
scroll to position [377, 0]
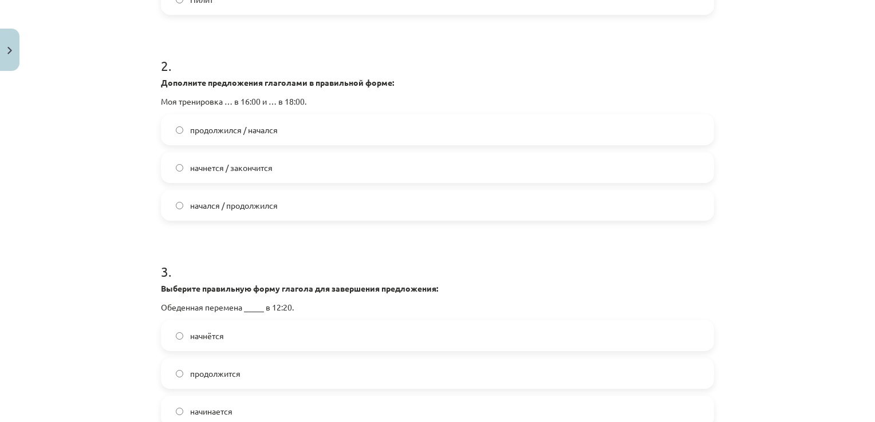
click at [237, 171] on span "начнется / закончится" at bounding box center [231, 168] width 82 height 12
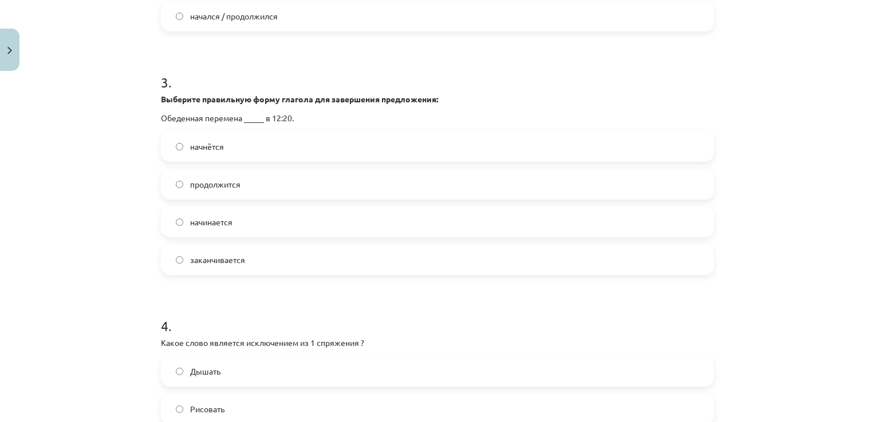
scroll to position [601, 0]
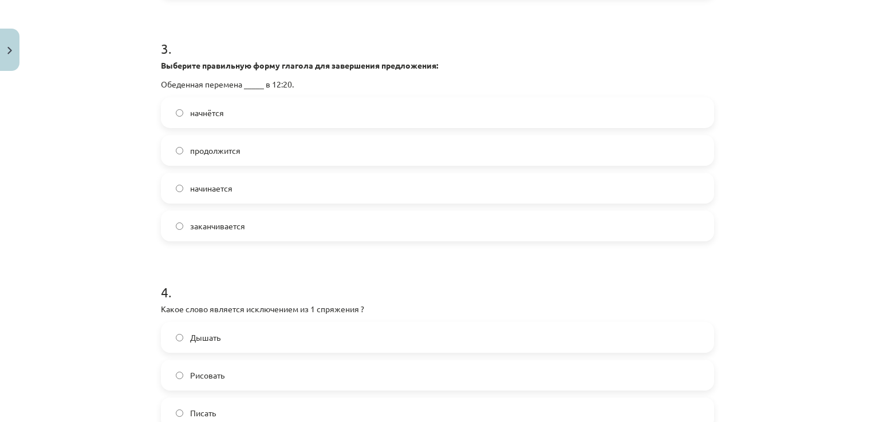
click at [221, 155] on span "продолжится" at bounding box center [215, 151] width 50 height 12
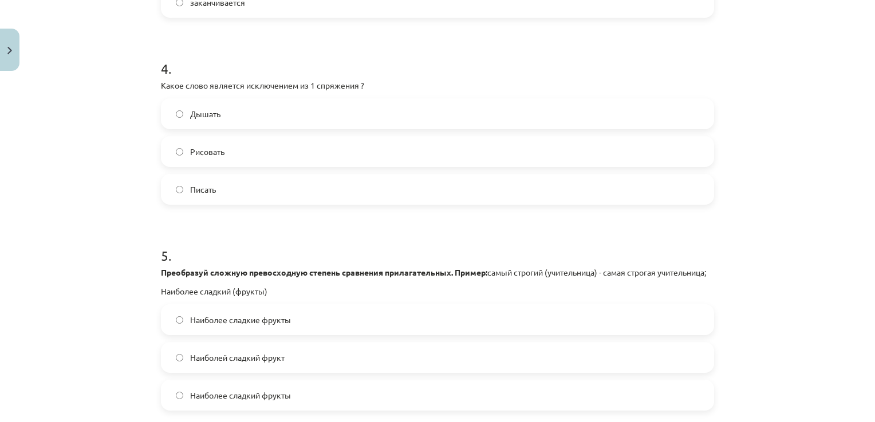
scroll to position [843, 0]
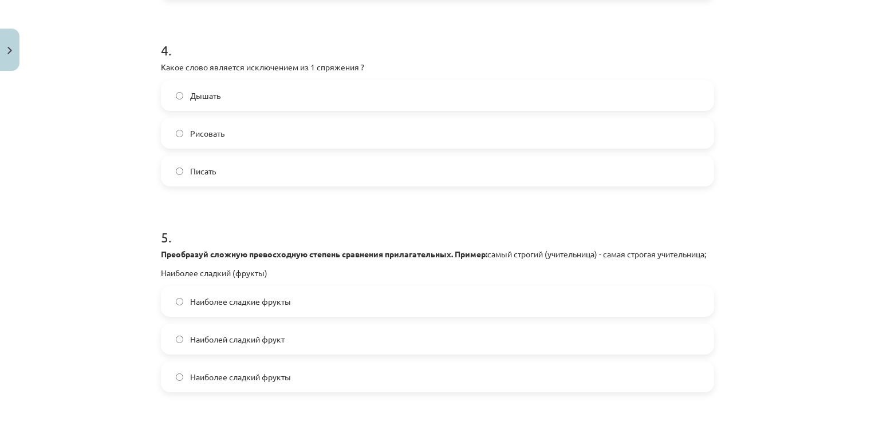
click at [197, 93] on span "Дышать" at bounding box center [205, 96] width 30 height 12
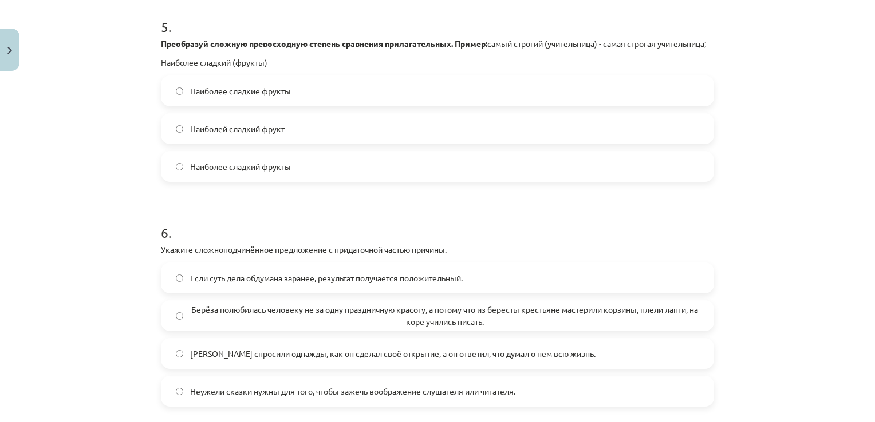
scroll to position [1060, 0]
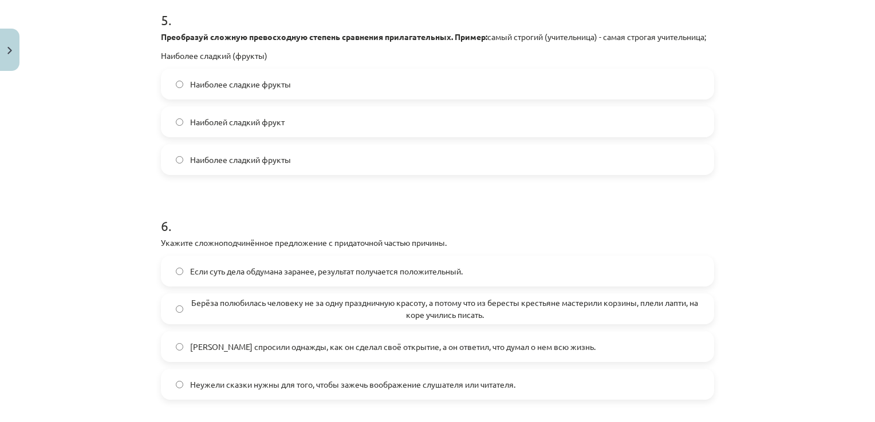
click at [252, 90] on span "Наиболее сладкие фрукты" at bounding box center [240, 84] width 101 height 12
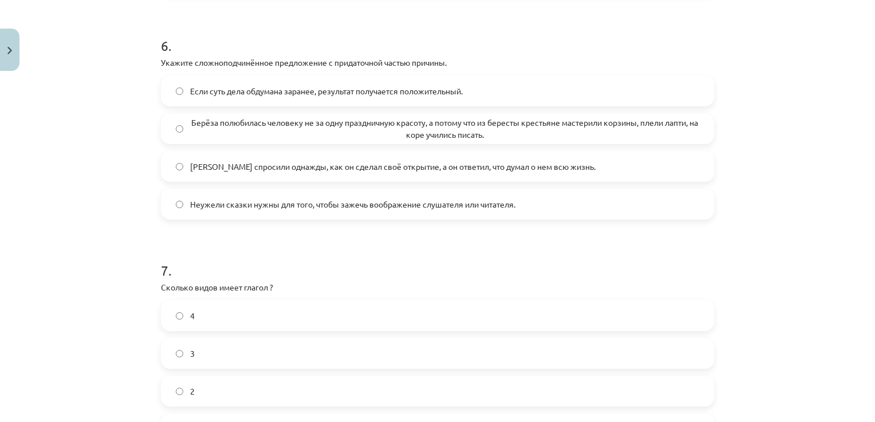
scroll to position [1255, 0]
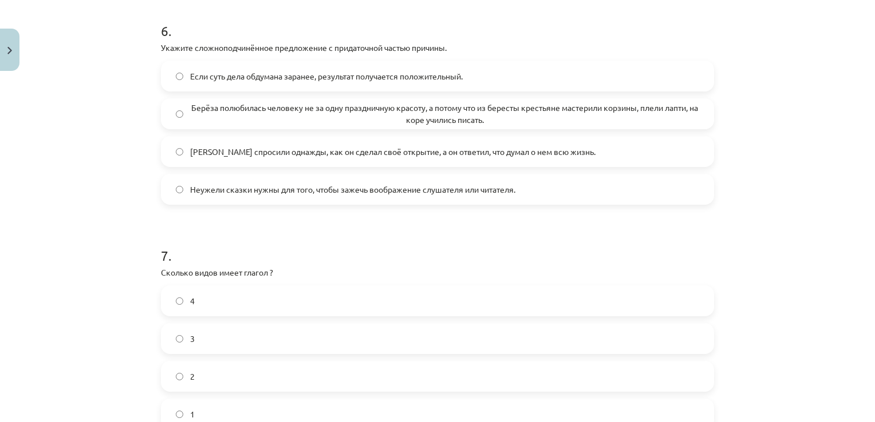
click at [491, 90] on label "Если суть дела обдумана заранее, результат получается положительный." at bounding box center [437, 76] width 551 height 29
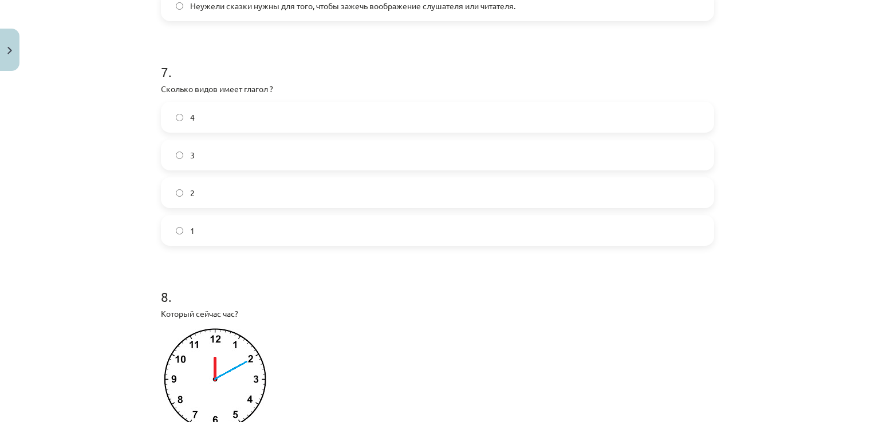
scroll to position [1452, 0]
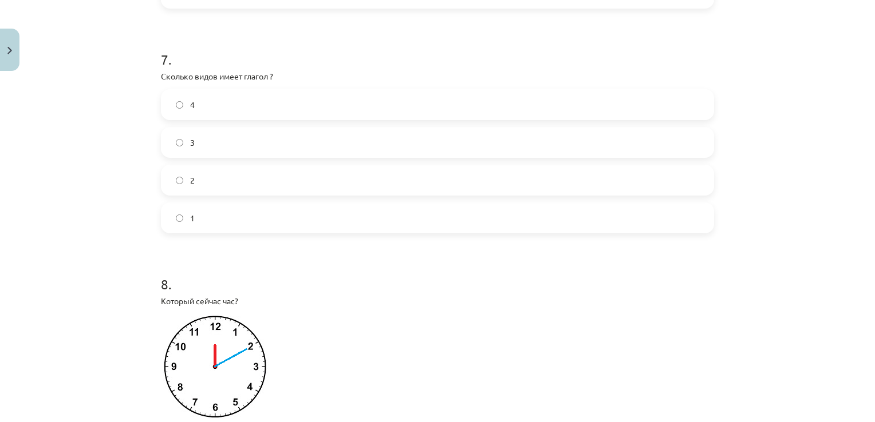
click at [277, 193] on label "2" at bounding box center [437, 180] width 551 height 29
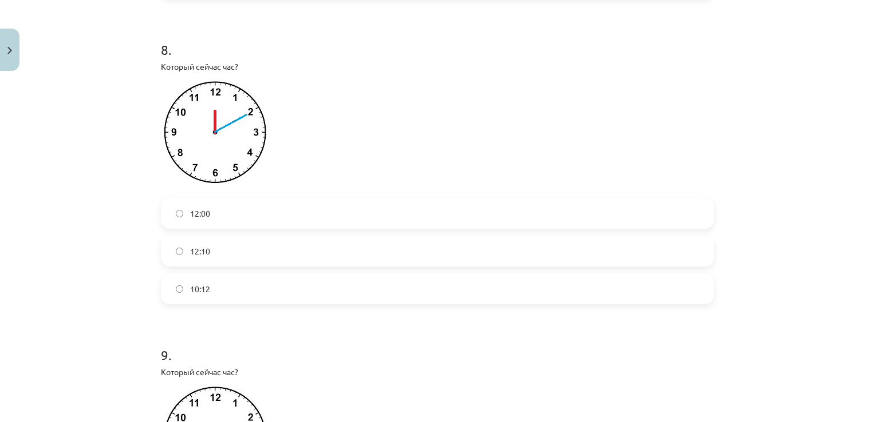
scroll to position [1696, 0]
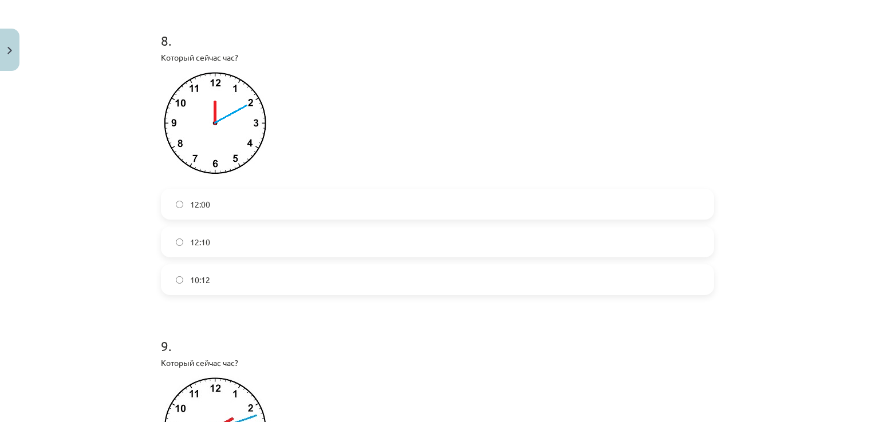
click at [216, 253] on label "12:10" at bounding box center [437, 242] width 551 height 29
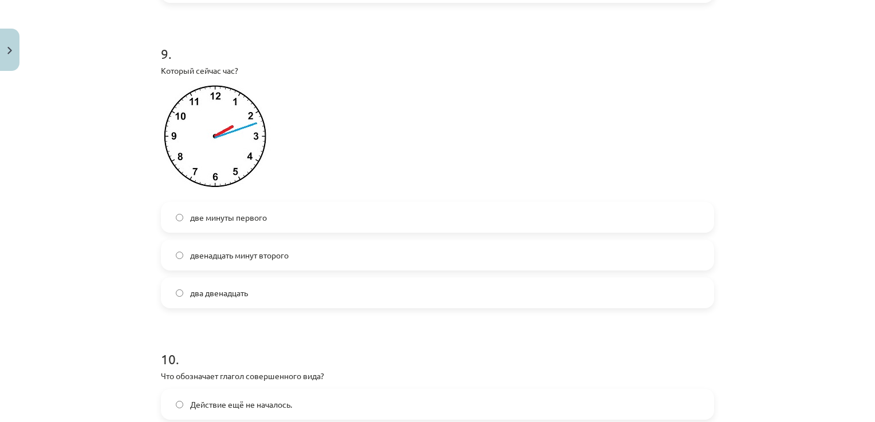
scroll to position [2001, 0]
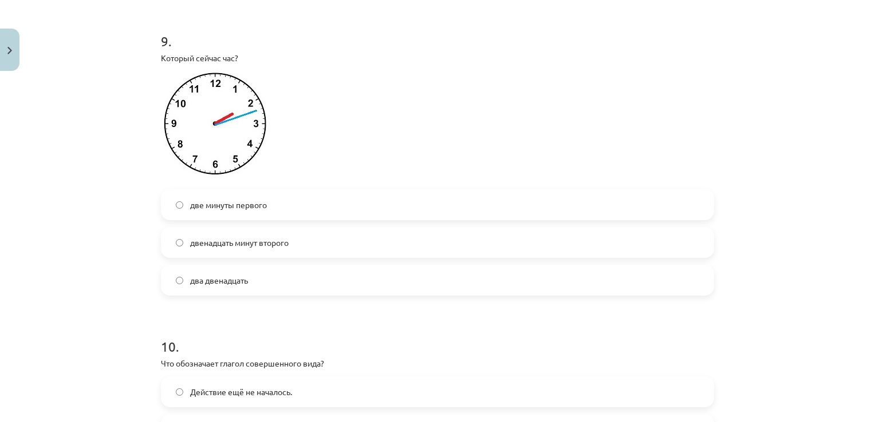
click at [260, 290] on label "два двенадцать" at bounding box center [437, 280] width 551 height 29
click at [271, 249] on span "двенадцать минут второго" at bounding box center [239, 243] width 98 height 12
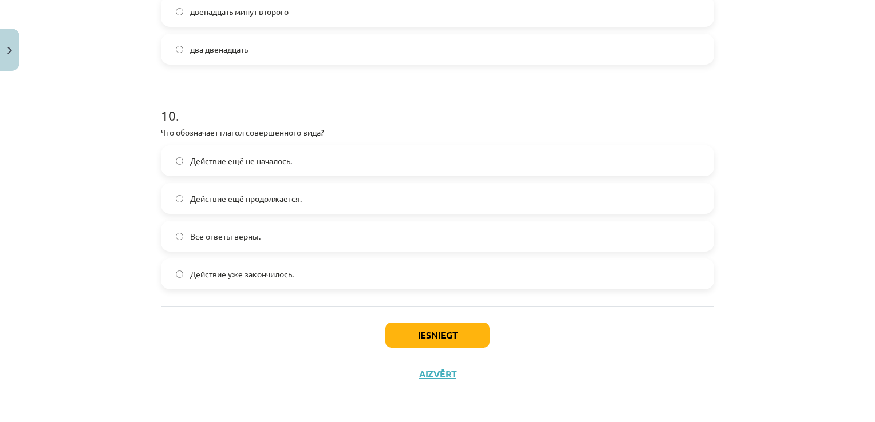
scroll to position [2244, 0]
click at [286, 163] on span "Действие ещё не началось." at bounding box center [241, 161] width 102 height 12
click at [415, 340] on button "Iesniegt" at bounding box center [437, 335] width 104 height 25
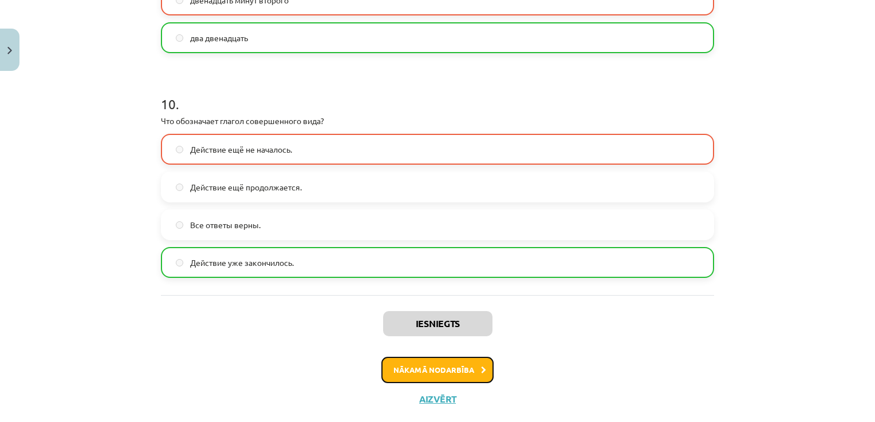
click at [410, 384] on button "Nākamā nodarbība" at bounding box center [437, 370] width 112 height 26
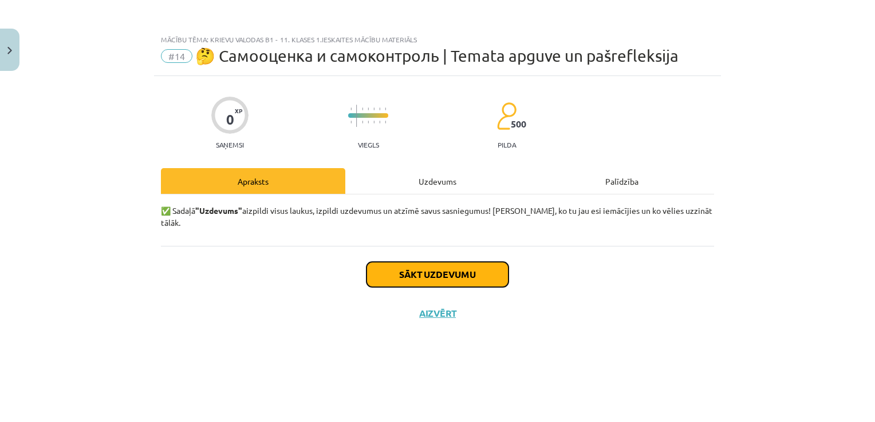
click at [421, 272] on button "Sākt uzdevumu" at bounding box center [437, 274] width 142 height 25
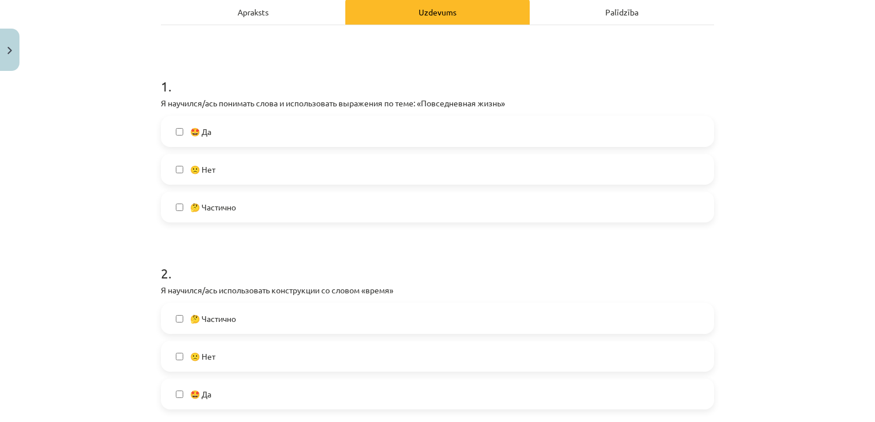
scroll to position [179, 0]
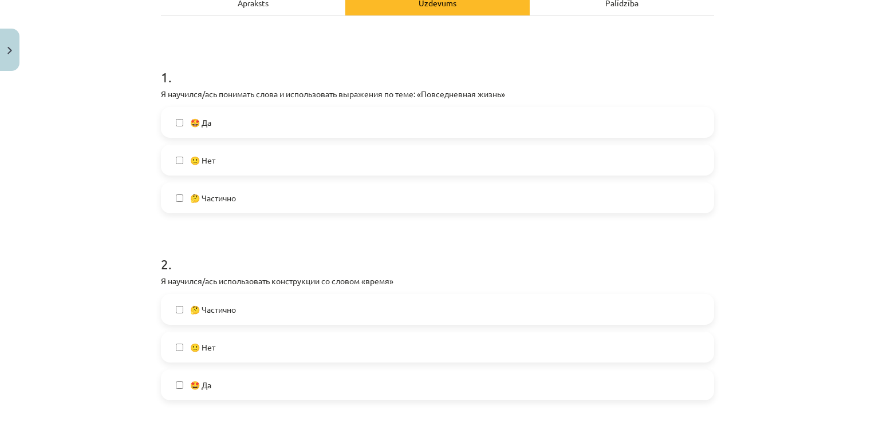
click at [251, 197] on label "🤔 Частично" at bounding box center [437, 198] width 551 height 29
click at [213, 313] on span "🤔 Частично" at bounding box center [213, 310] width 46 height 12
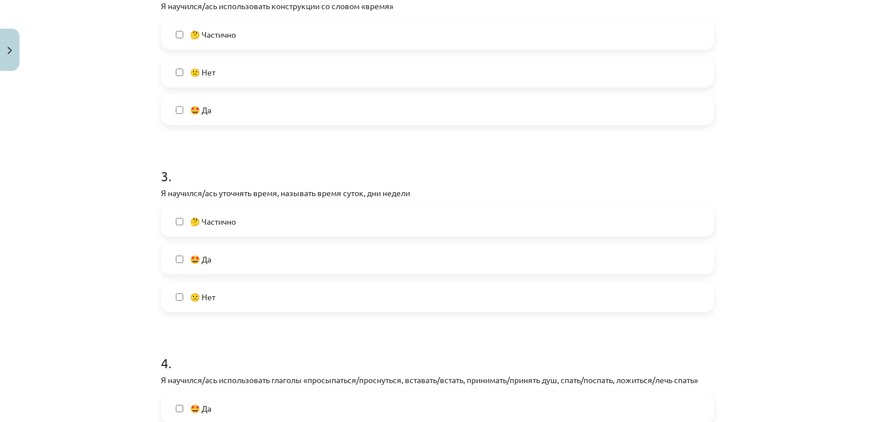
scroll to position [456, 0]
click at [297, 227] on label "🤔 Частично" at bounding box center [437, 219] width 551 height 29
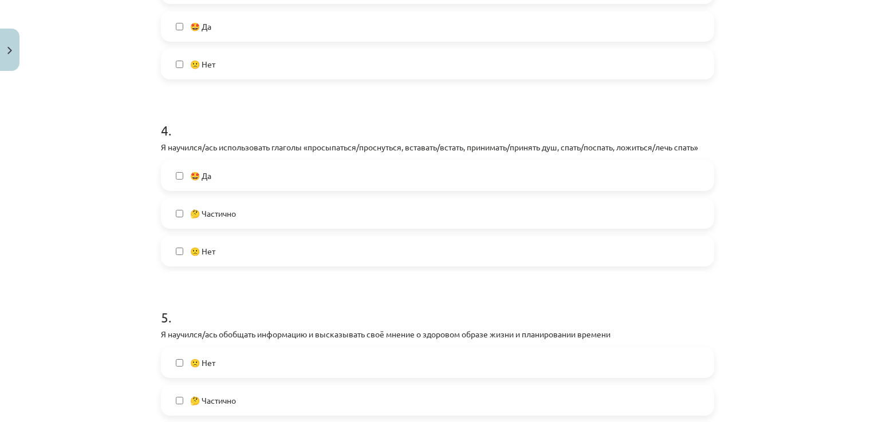
scroll to position [692, 0]
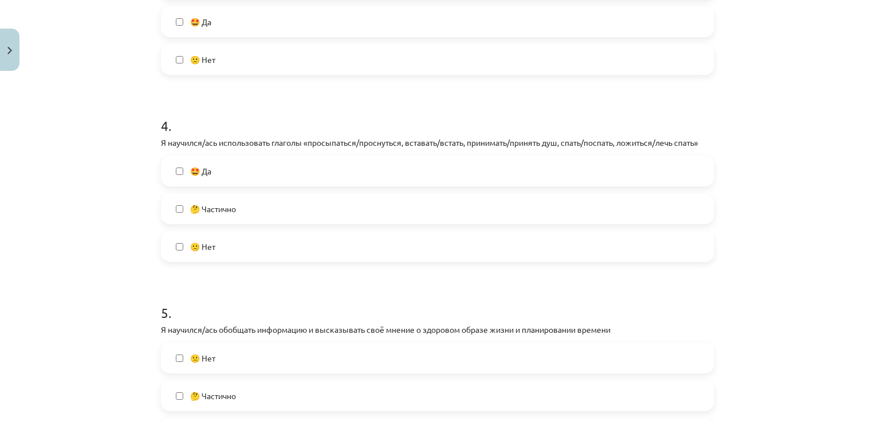
click at [323, 246] on label "🙁 Нет" at bounding box center [437, 246] width 551 height 29
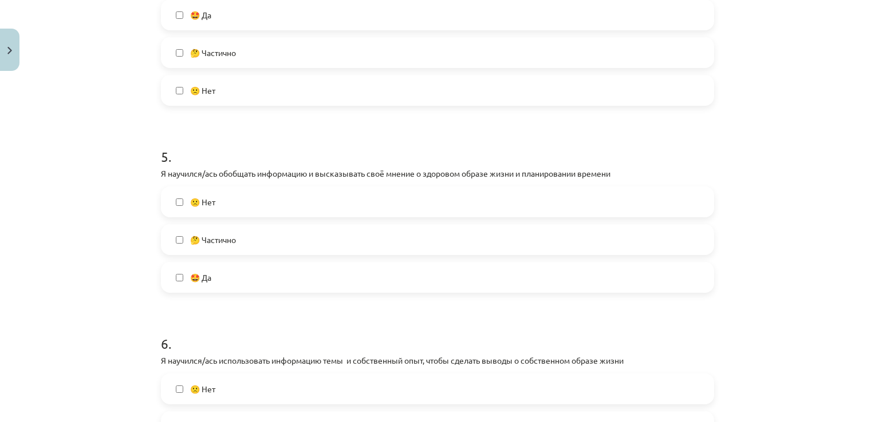
scroll to position [864, 0]
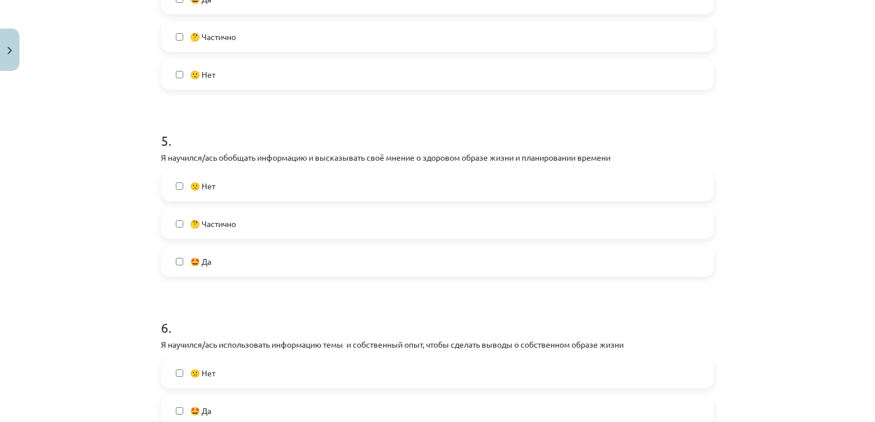
click at [287, 227] on label "🤔 Частично" at bounding box center [437, 224] width 551 height 29
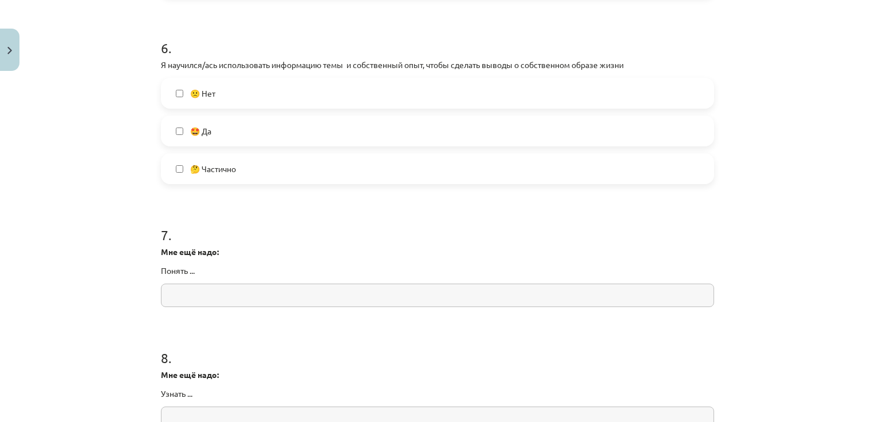
scroll to position [1146, 0]
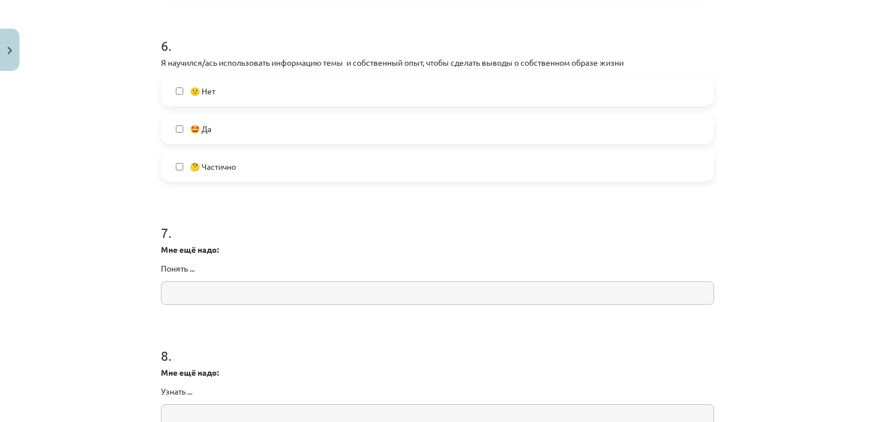
click at [271, 164] on label "🤔 Частично" at bounding box center [437, 166] width 551 height 29
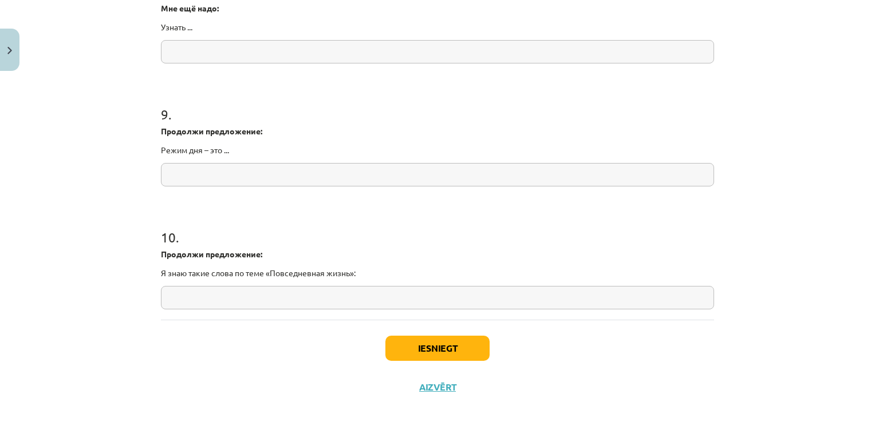
scroll to position [1523, 0]
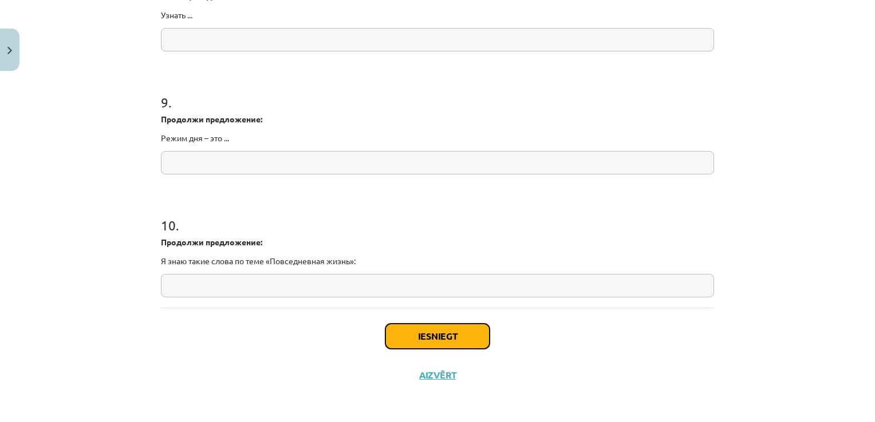
click at [405, 342] on button "Iesniegt" at bounding box center [437, 336] width 104 height 25
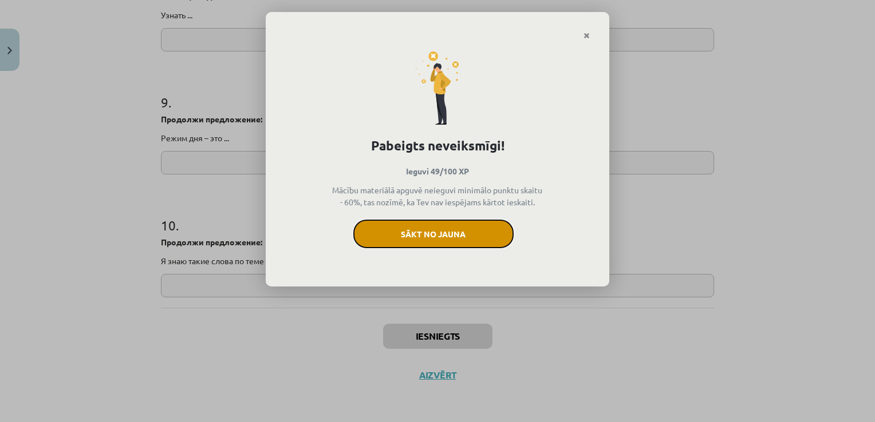
click at [433, 237] on button "Sākt no jauna" at bounding box center [433, 234] width 160 height 29
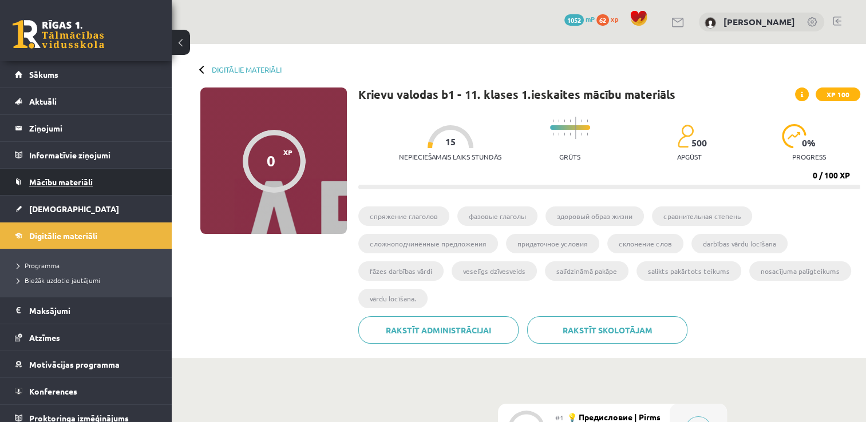
click at [97, 180] on link "Mācību materiāli" at bounding box center [86, 182] width 143 height 26
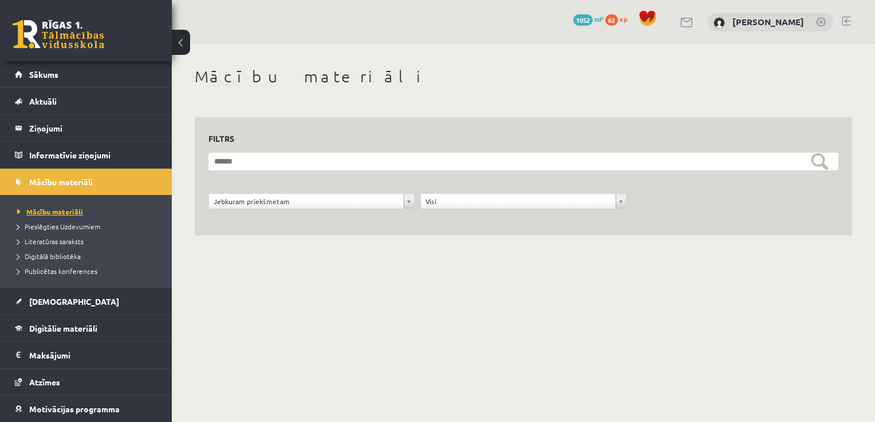
click at [77, 214] on span "Mācību materiāli" at bounding box center [50, 211] width 66 height 9
click at [48, 81] on link "Sākums" at bounding box center [86, 74] width 143 height 26
